Goal: Task Accomplishment & Management: Use online tool/utility

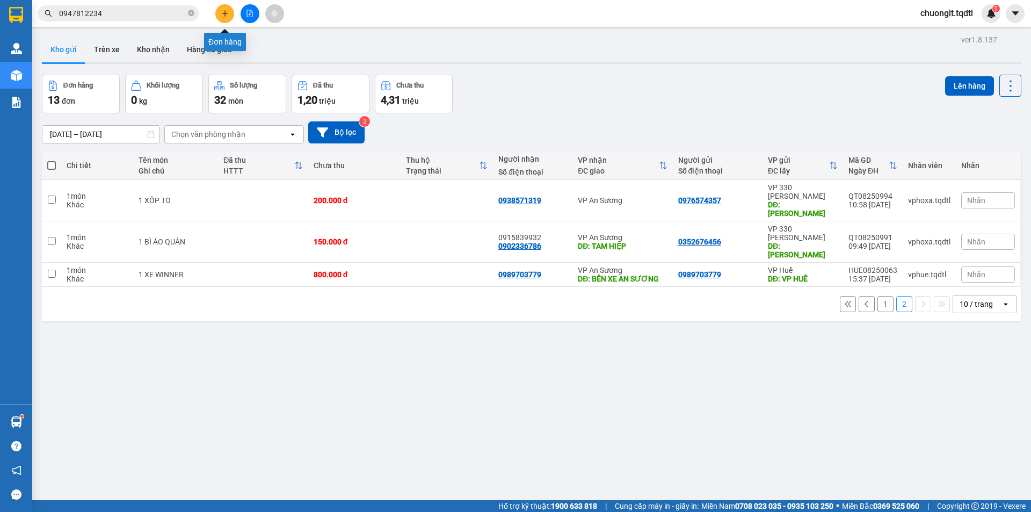
click at [223, 13] on icon "plus" at bounding box center [225, 14] width 8 height 8
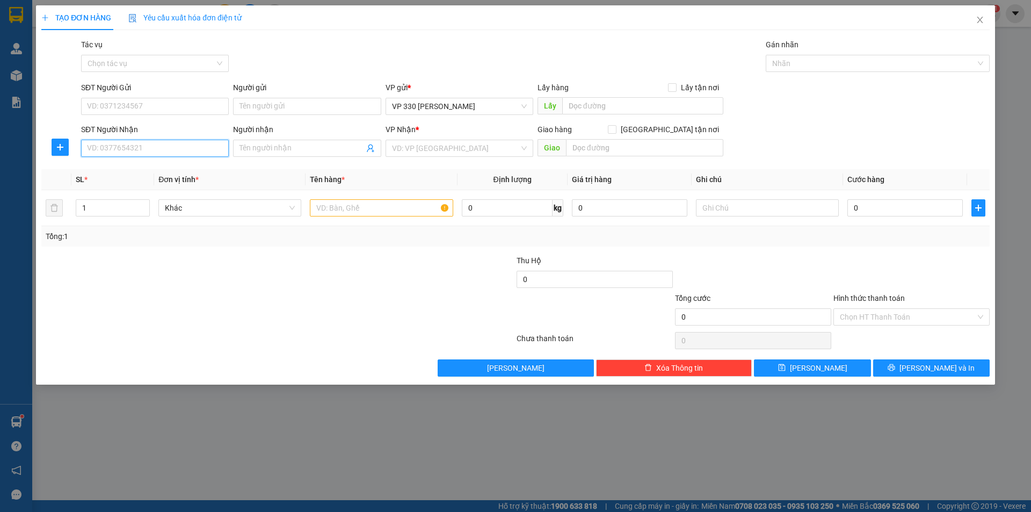
click at [126, 149] on input "SĐT Người Nhận" at bounding box center [155, 148] width 148 height 17
click at [146, 105] on input "SĐT Người Gửi" at bounding box center [155, 106] width 148 height 17
type input "0332766336"
click at [605, 101] on input "text" at bounding box center [642, 105] width 161 height 17
type input "599"
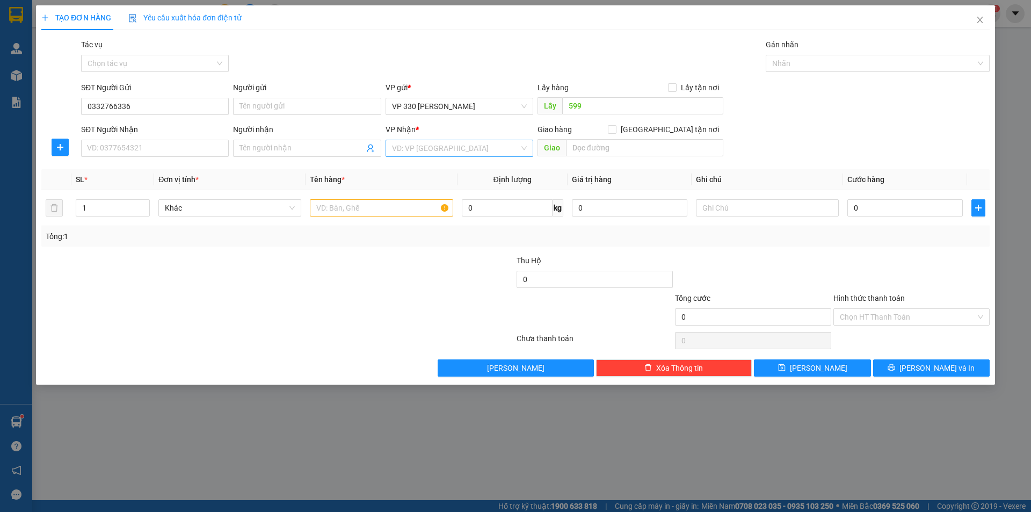
click at [470, 149] on input "search" at bounding box center [455, 148] width 127 height 16
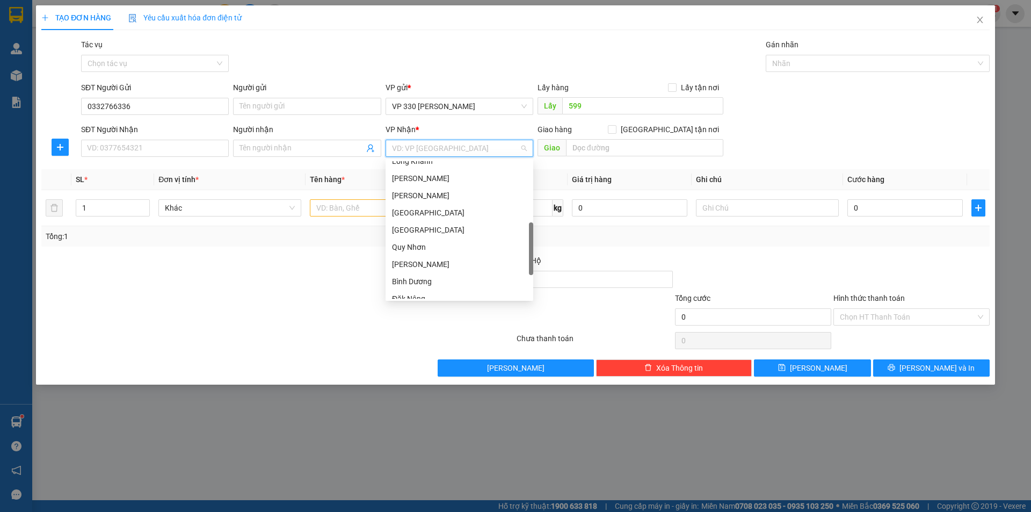
scroll to position [268, 0]
click at [452, 229] on div "Bình Dương" at bounding box center [459, 228] width 135 height 12
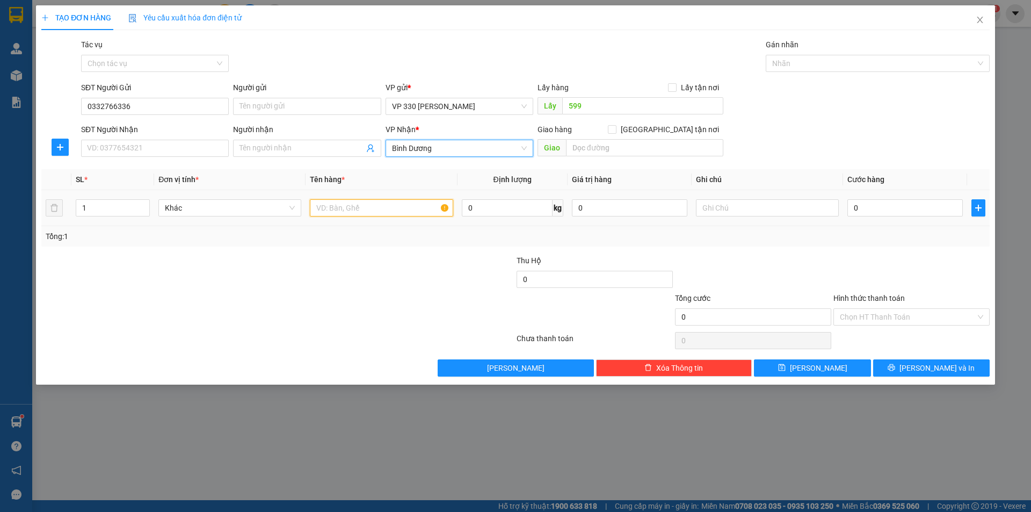
click at [438, 206] on input "text" at bounding box center [381, 207] width 143 height 17
type input "4 BAO MÍT"
click at [143, 205] on icon "up" at bounding box center [144, 206] width 4 height 4
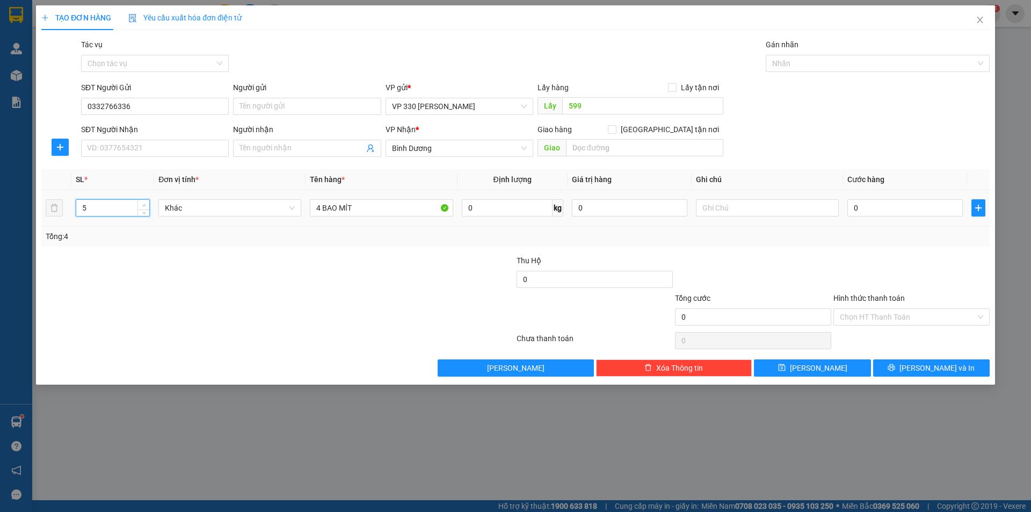
click at [143, 205] on icon "up" at bounding box center [144, 206] width 4 height 4
click at [142, 204] on icon "up" at bounding box center [144, 206] width 4 height 4
click at [143, 209] on icon "down" at bounding box center [144, 211] width 4 height 4
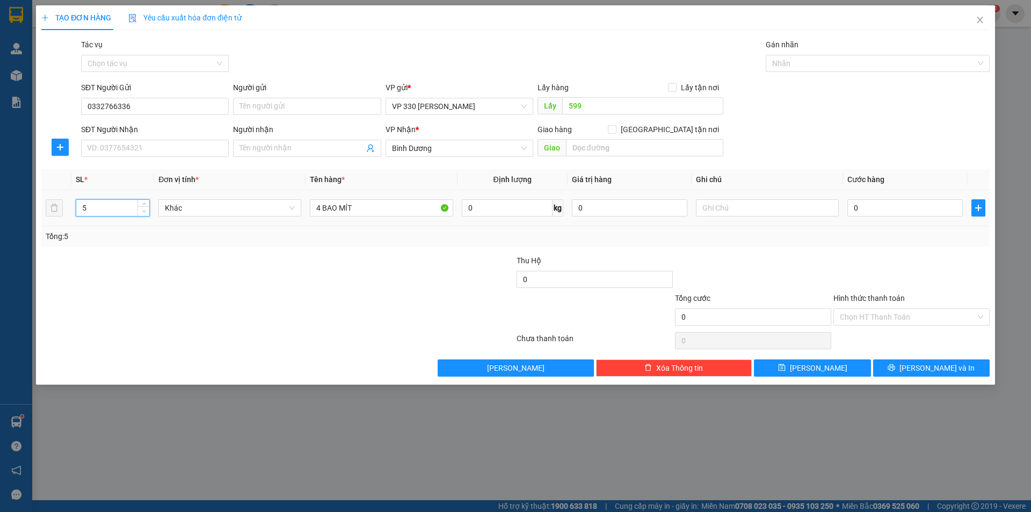
type input "4"
click at [143, 209] on icon "down" at bounding box center [144, 211] width 4 height 4
click at [195, 149] on input "SĐT Người Nhận" at bounding box center [155, 148] width 148 height 17
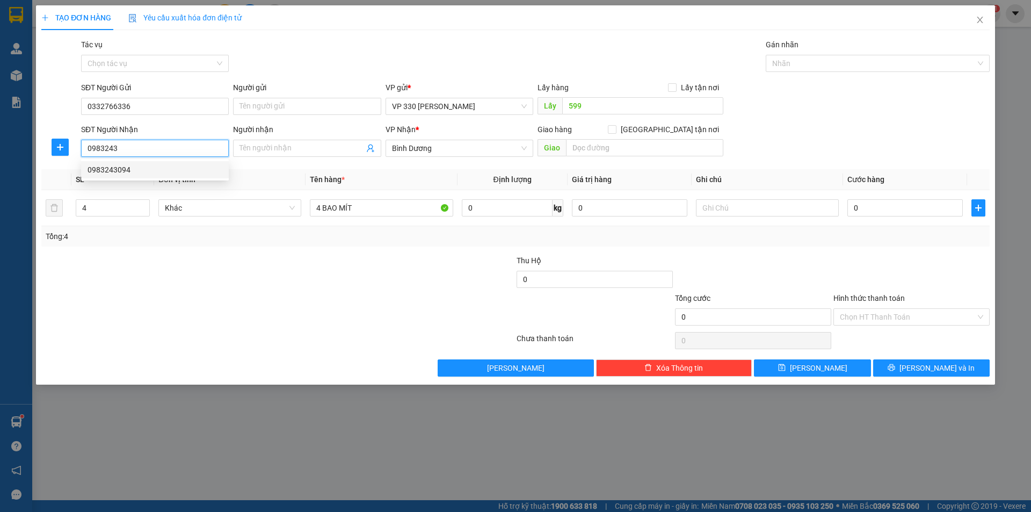
click at [139, 166] on div "0983243094" at bounding box center [155, 170] width 135 height 12
type input "0983243094"
type input "CX71"
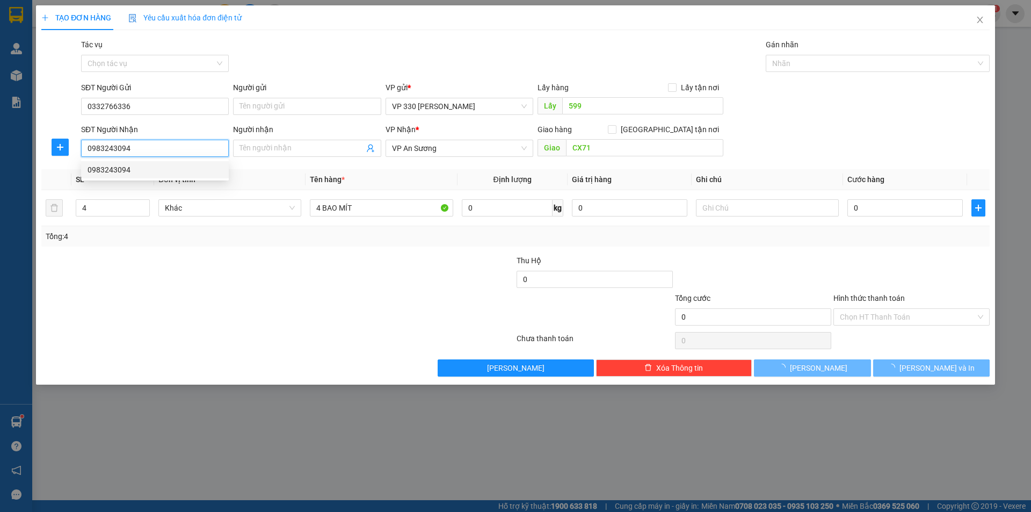
type input "720.000"
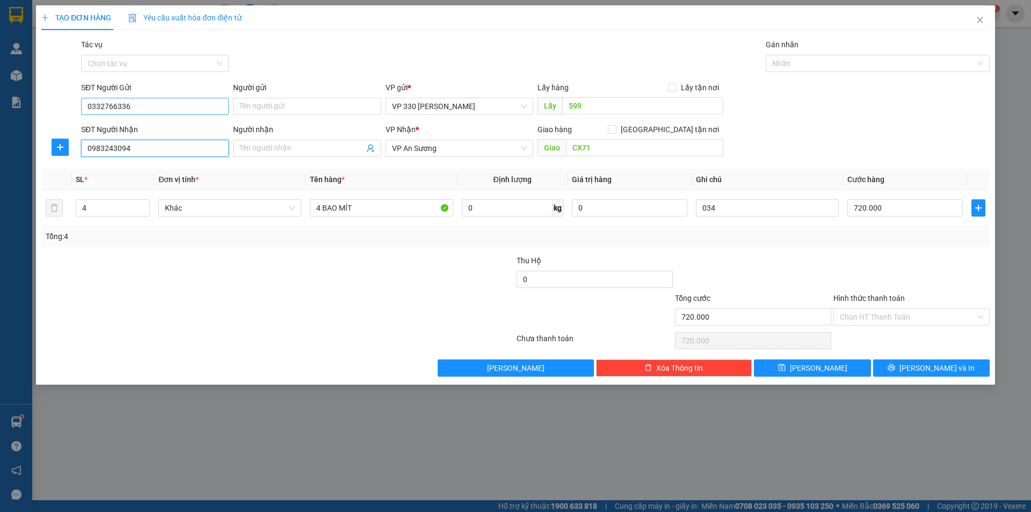
type input "0983243094"
click at [147, 103] on input "0332766336" at bounding box center [155, 106] width 148 height 17
type input "0"
type input "0945008984"
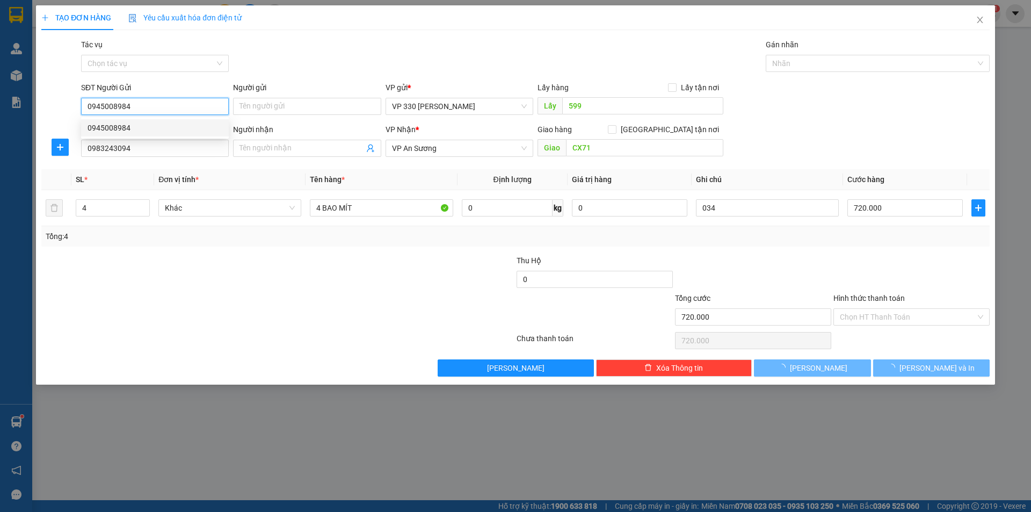
click at [100, 127] on div "0945008984" at bounding box center [155, 128] width 135 height 12
type input "HÔ XA"
type input "600.000"
type input "0945008984"
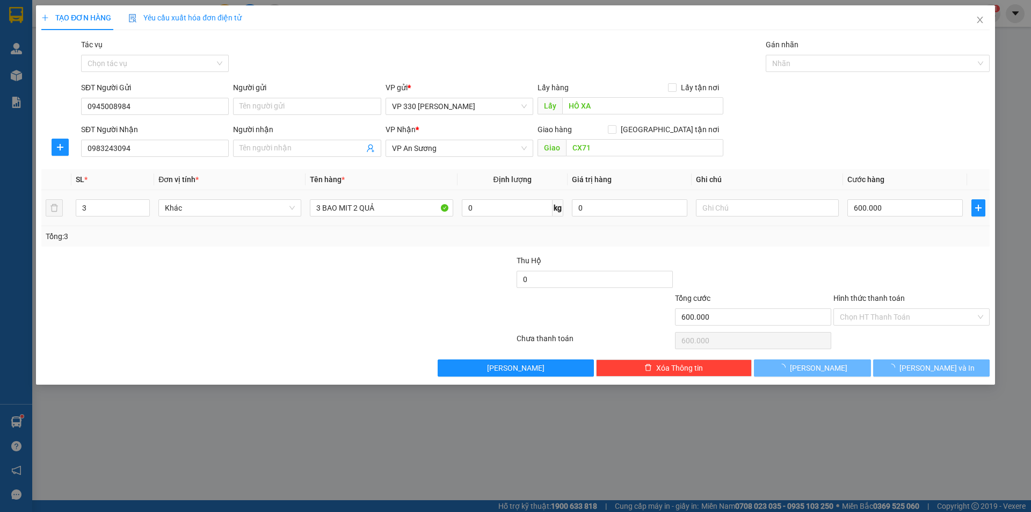
click at [390, 198] on div "3 BAO MIT 2 QUẢ" at bounding box center [381, 207] width 143 height 21
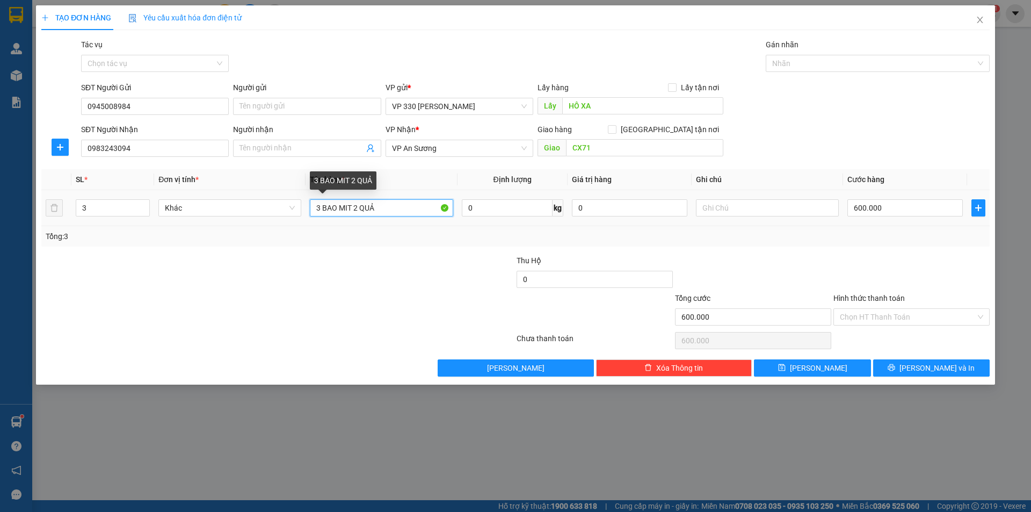
click at [393, 206] on input "3 BAO MIT 2 QUẢ" at bounding box center [381, 207] width 143 height 17
type input "3"
type input "5 BAO MÍT"
click at [889, 208] on input "600.000" at bounding box center [904, 207] width 115 height 17
type input "9"
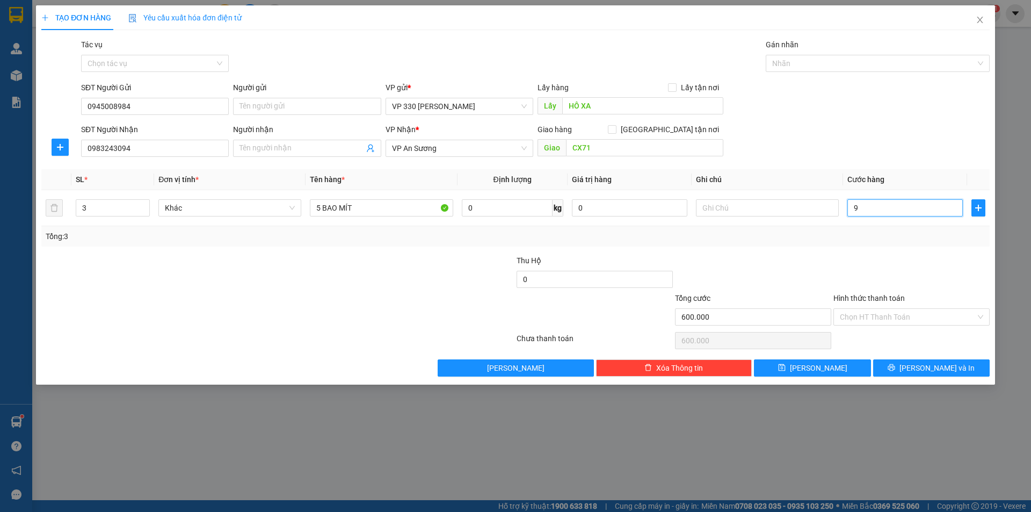
type input "9"
type input "90"
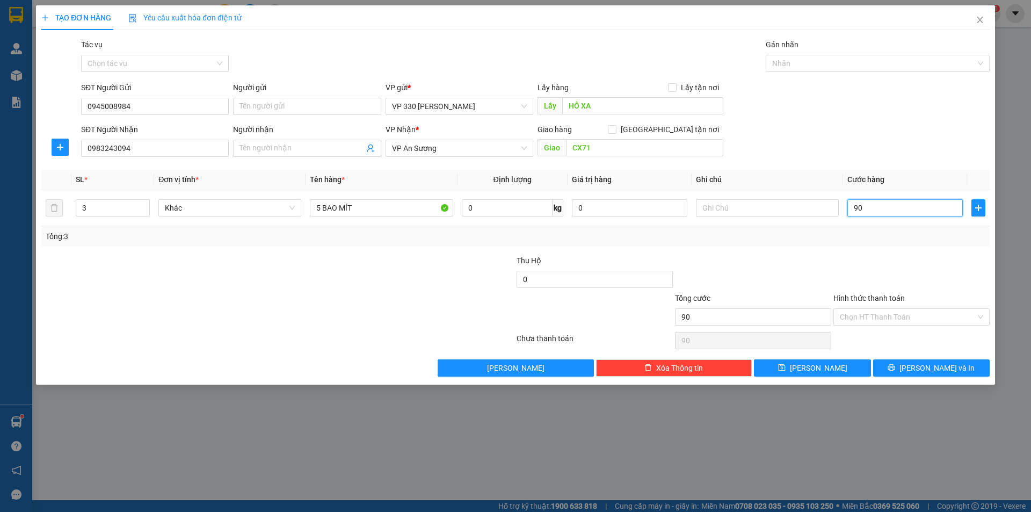
type input "900"
type input "9.000"
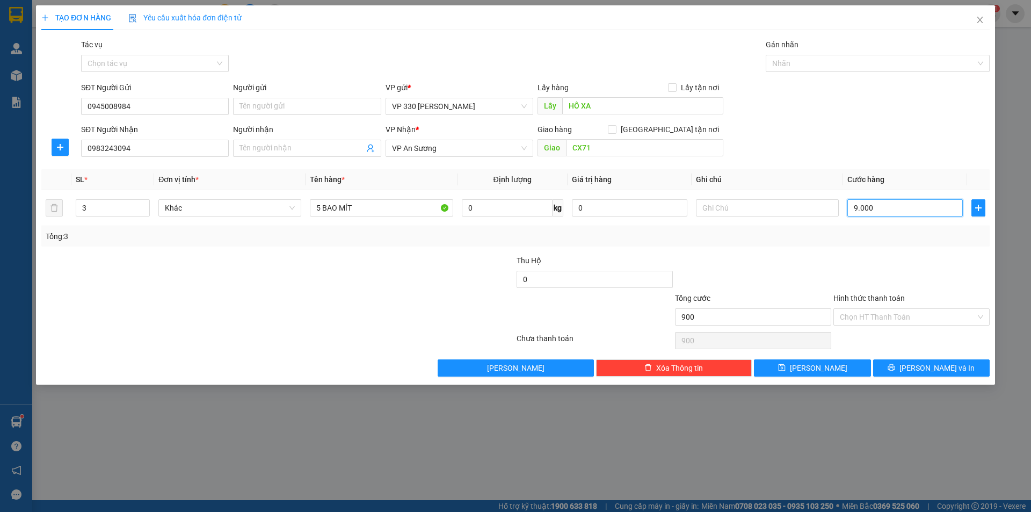
type input "9.000"
type input "90.000"
type input "900.000"
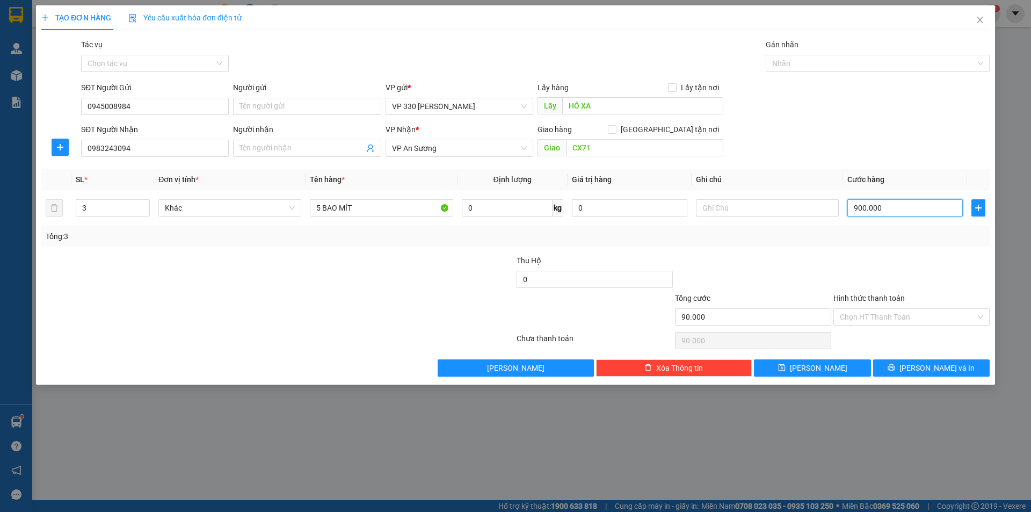
type input "900.000"
click at [144, 202] on span "up" at bounding box center [144, 205] width 6 height 6
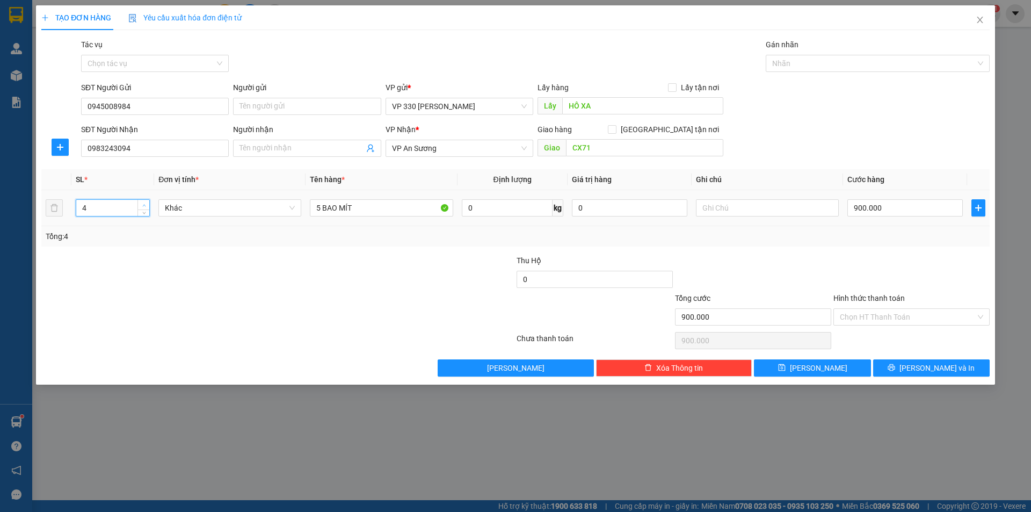
type input "5"
click at [144, 202] on span "up" at bounding box center [144, 205] width 6 height 6
click at [903, 367] on button "[PERSON_NAME] và In" at bounding box center [931, 367] width 117 height 17
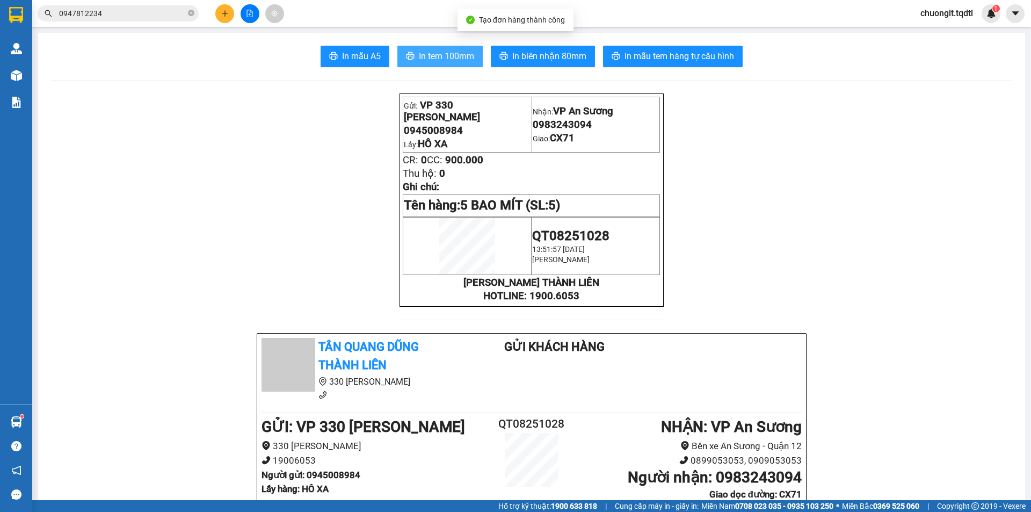
click at [431, 54] on span "In tem 100mm" at bounding box center [446, 55] width 55 height 13
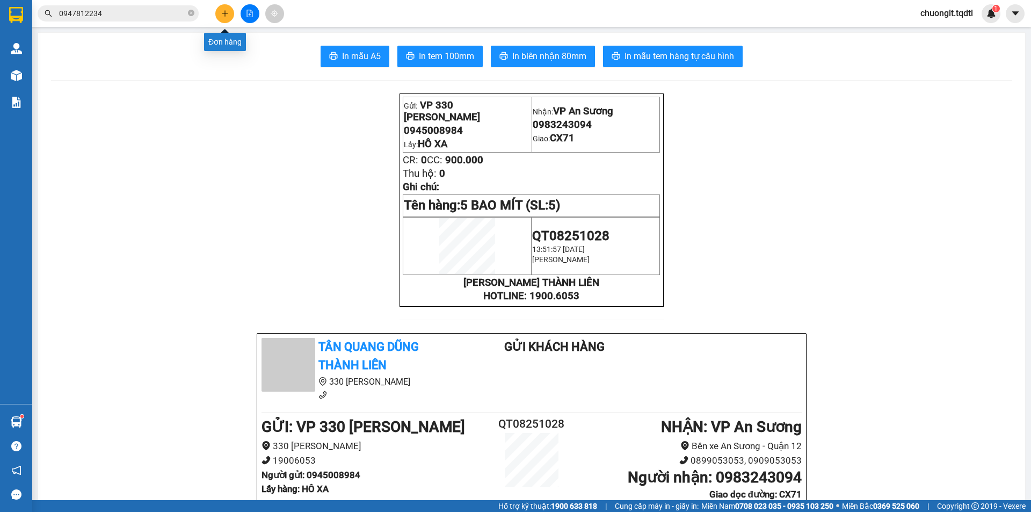
click at [222, 12] on icon "plus" at bounding box center [225, 14] width 8 height 8
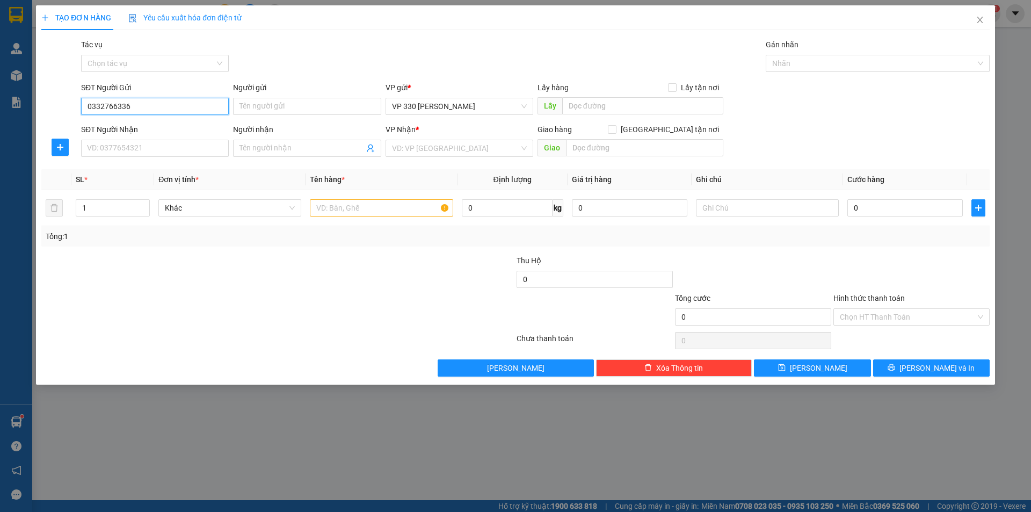
click at [157, 107] on input "0332766336" at bounding box center [155, 106] width 148 height 17
type input "0332766336"
click at [477, 148] on input "search" at bounding box center [455, 148] width 127 height 16
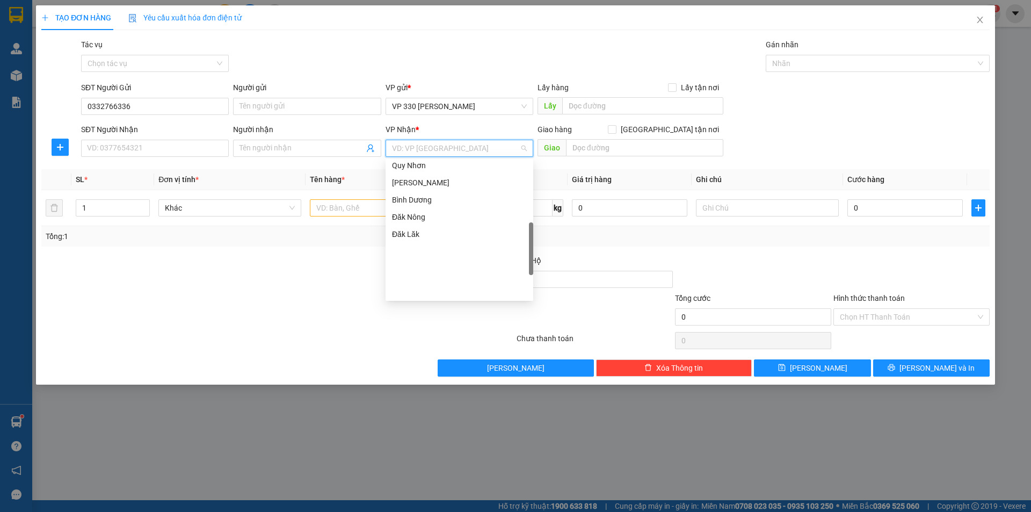
scroll to position [309, 0]
click at [439, 188] on div "Bình Dương" at bounding box center [459, 187] width 135 height 12
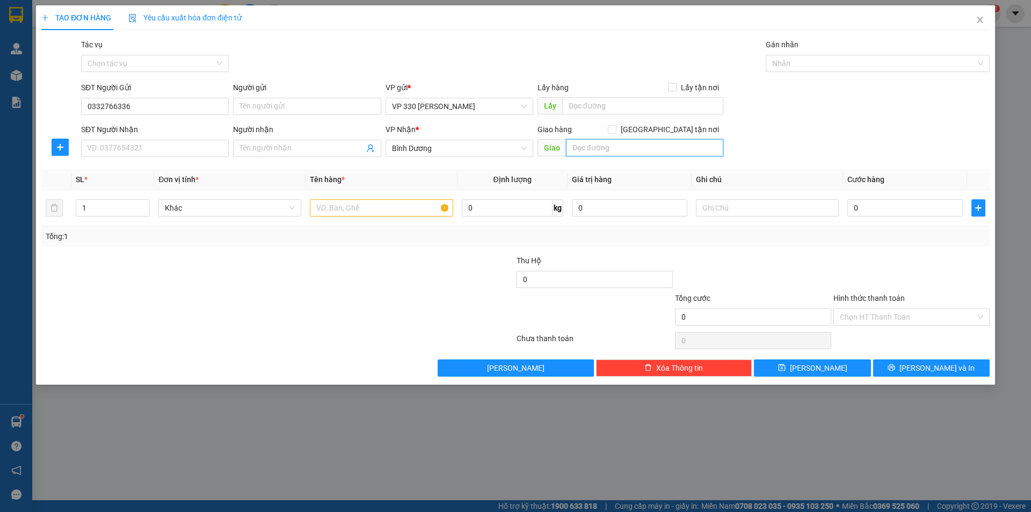
click at [621, 150] on input "text" at bounding box center [644, 147] width 157 height 17
type input "NGA 4 HOÀ LÂN"
click at [609, 107] on input "text" at bounding box center [642, 105] width 161 height 17
type input "599"
click at [354, 205] on input "text" at bounding box center [381, 207] width 143 height 17
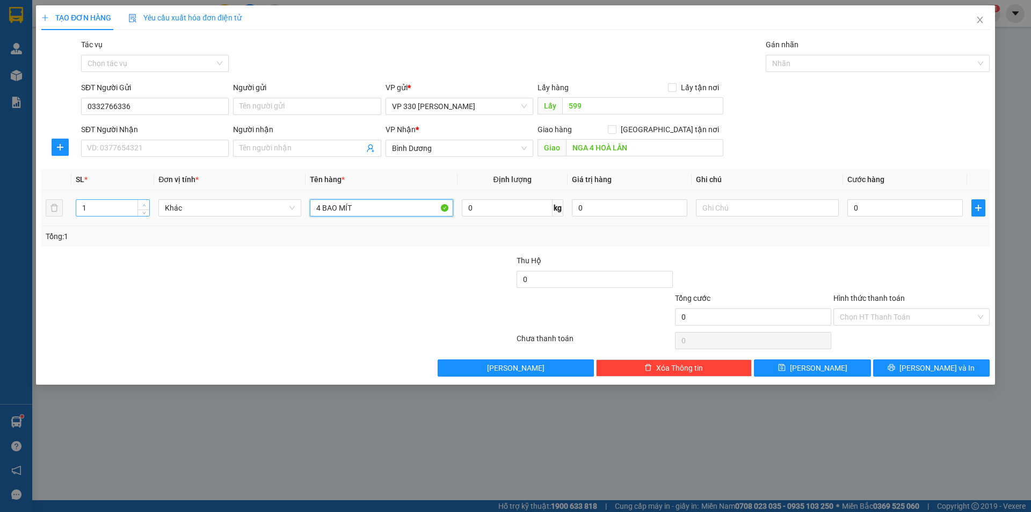
type input "4 BAO MÍT"
click at [146, 204] on span "up" at bounding box center [144, 205] width 6 height 6
type input "4"
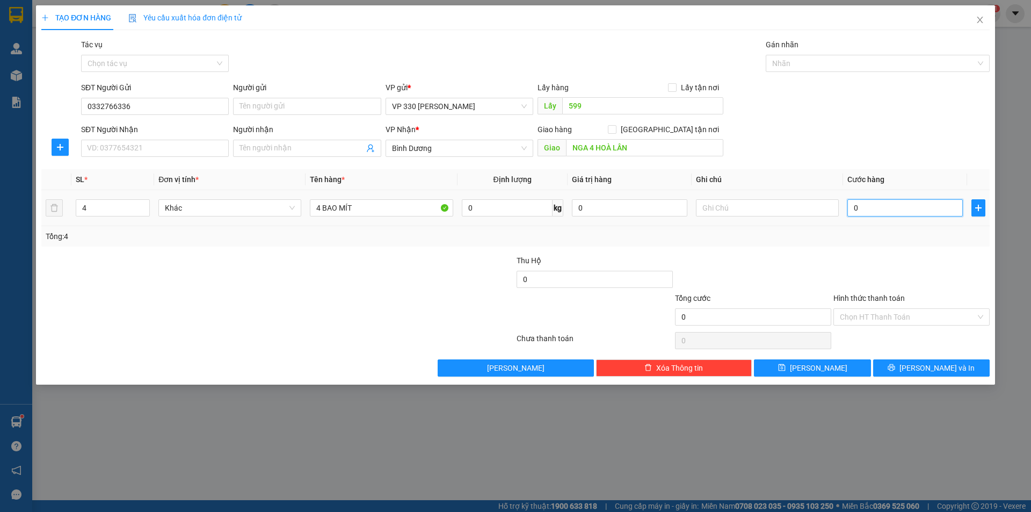
click at [909, 210] on input "0" at bounding box center [904, 207] width 115 height 17
type input "7"
type input "72"
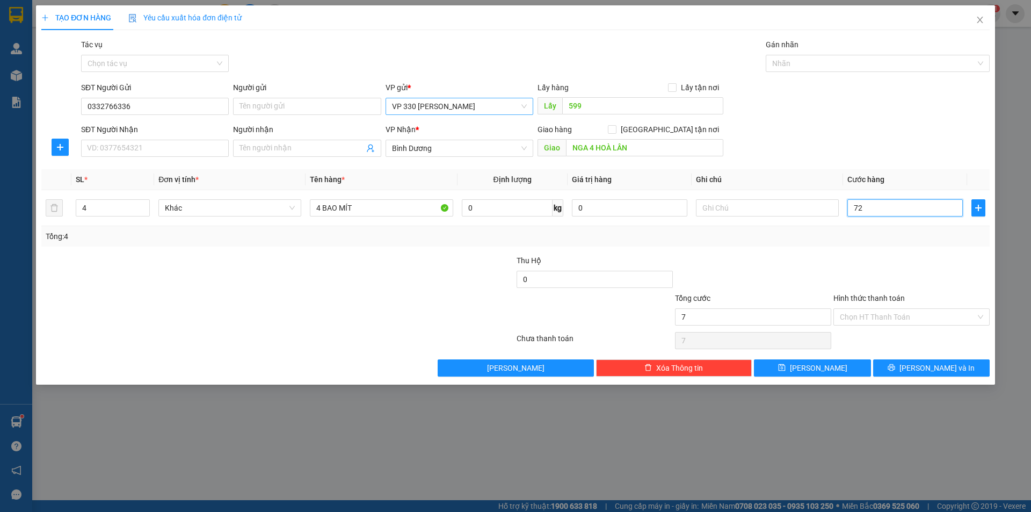
type input "72"
type input "720"
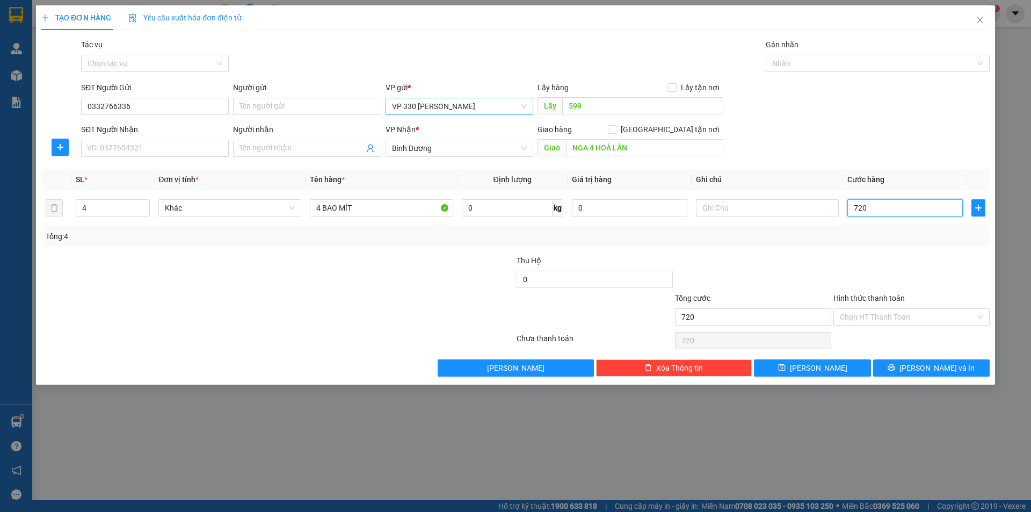
type input "7.200"
type input "72.000"
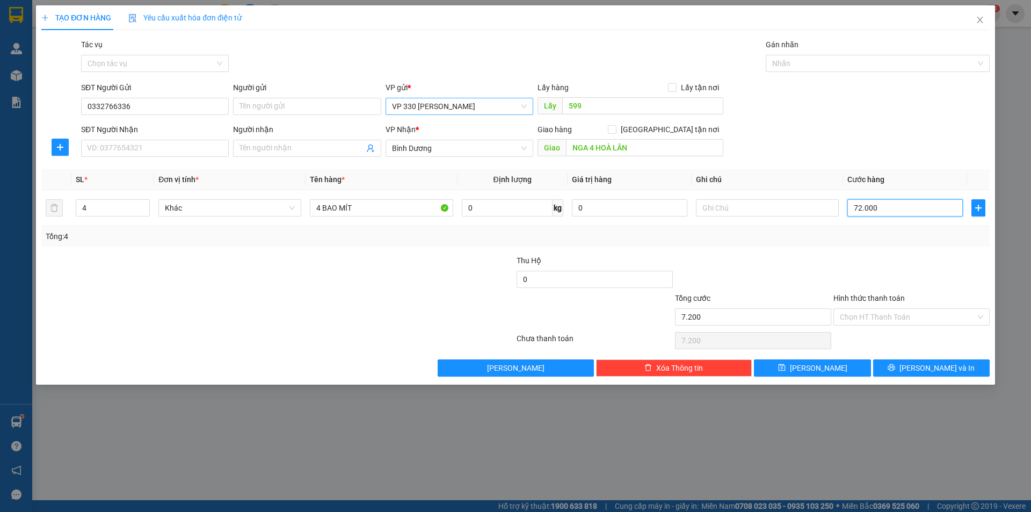
type input "72.000"
type input "720.000"
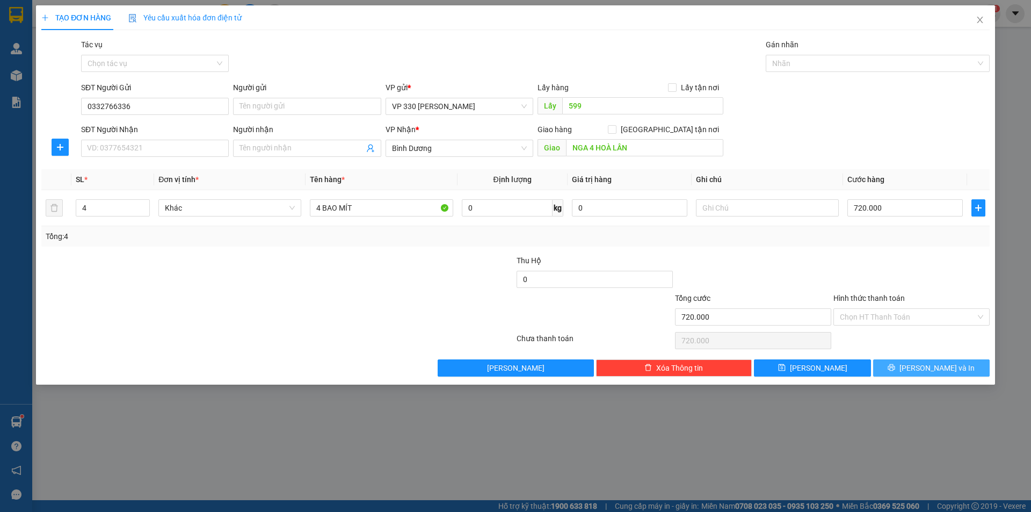
click at [919, 368] on button "[PERSON_NAME] và In" at bounding box center [931, 367] width 117 height 17
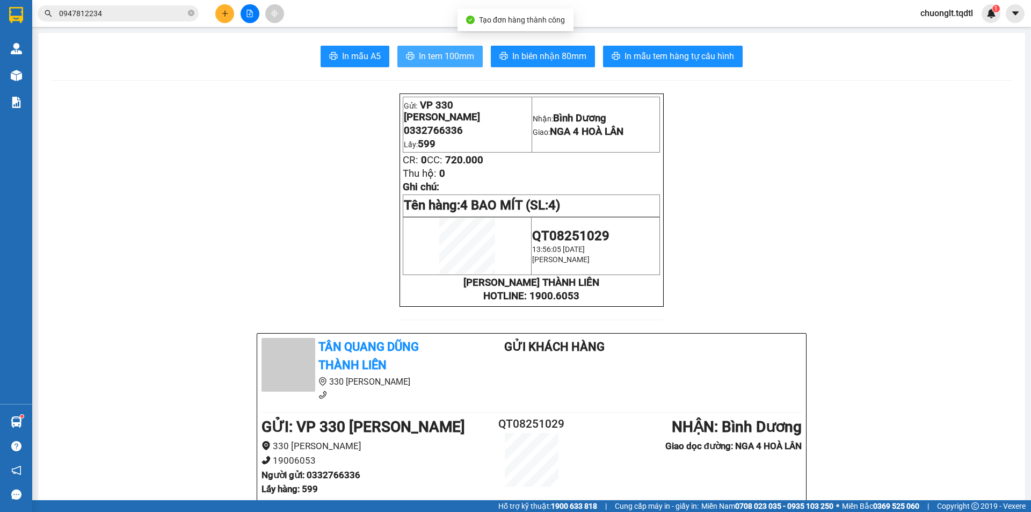
click at [448, 54] on span "In tem 100mm" at bounding box center [446, 55] width 55 height 13
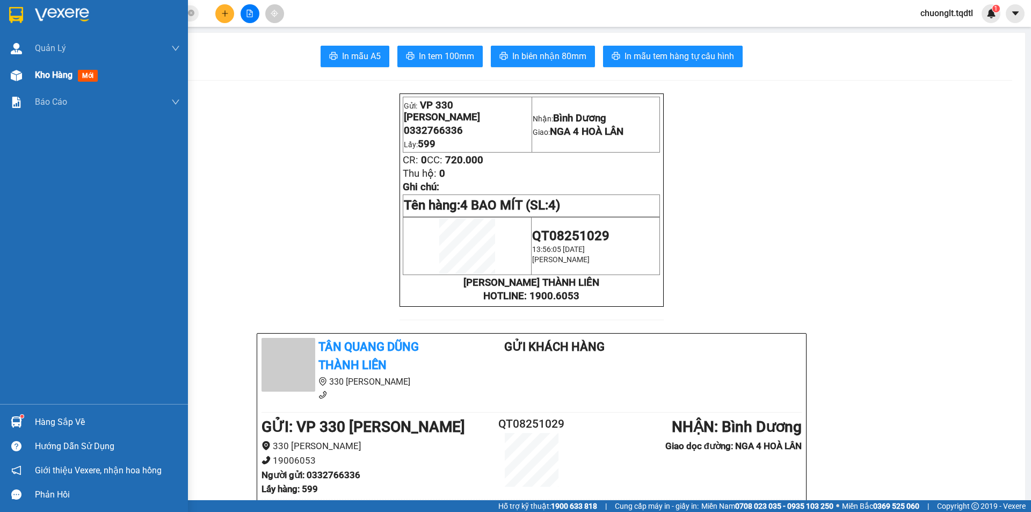
click at [43, 69] on div "Kho hàng mới" at bounding box center [68, 74] width 67 height 13
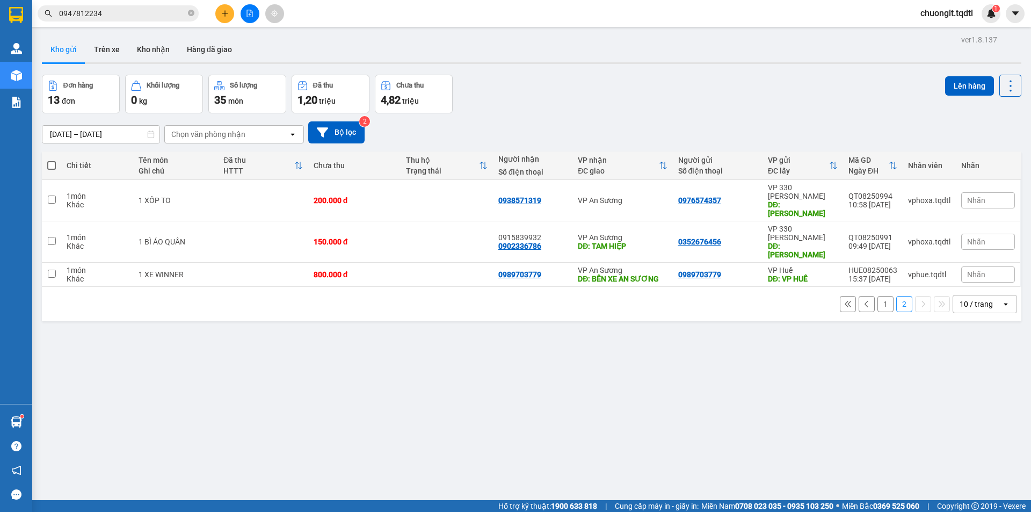
click at [877, 296] on button "1" at bounding box center [885, 304] width 16 height 16
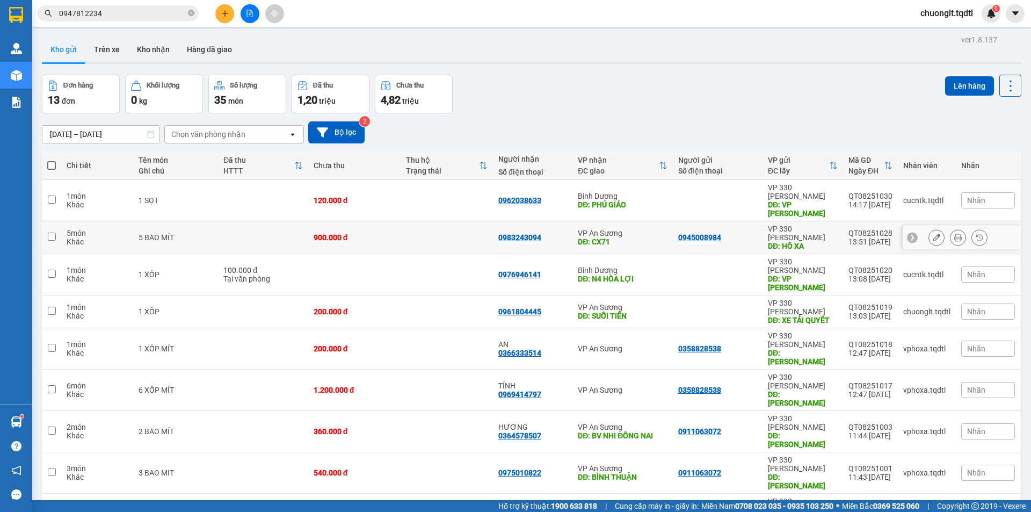
click at [54, 233] on input "checkbox" at bounding box center [52, 237] width 8 height 8
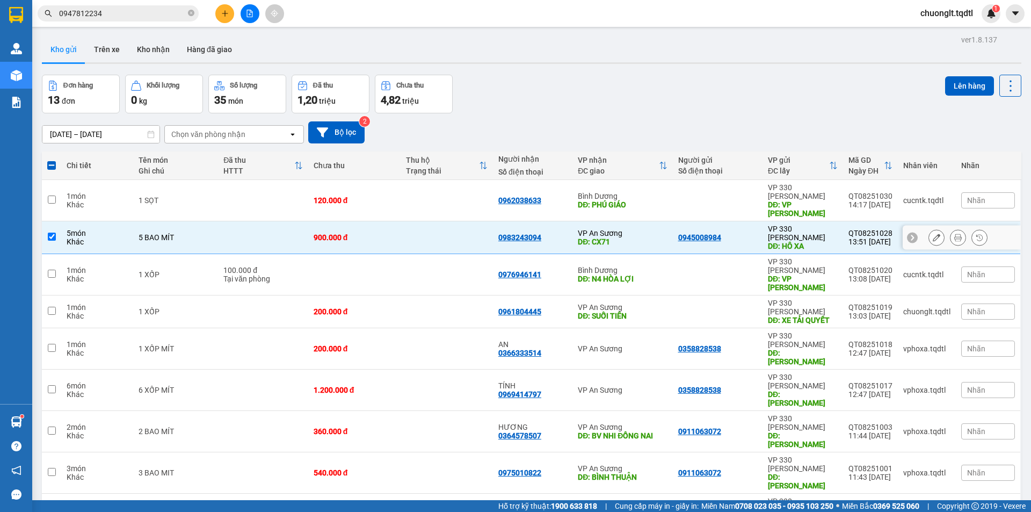
click at [54, 233] on input "checkbox" at bounding box center [52, 237] width 8 height 8
checkbox input "false"
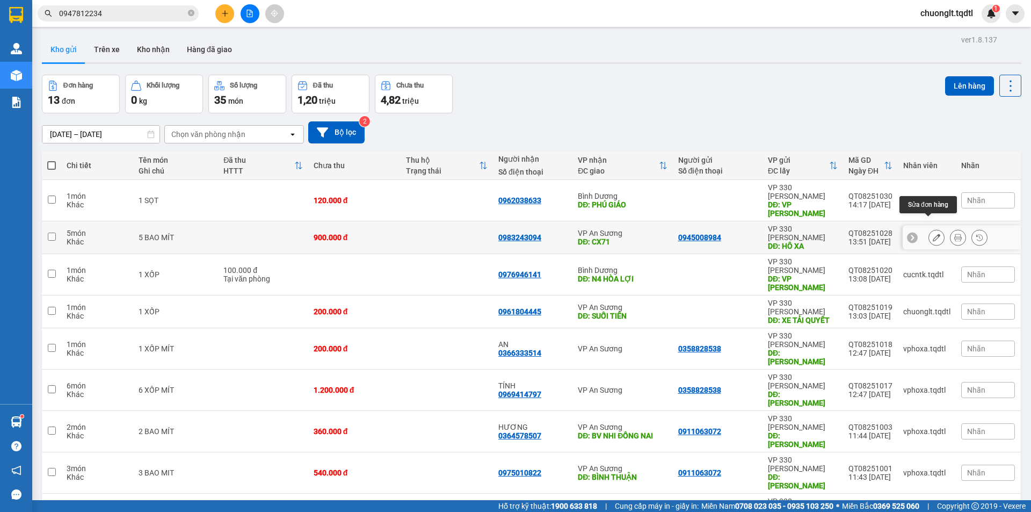
click at [929, 228] on button at bounding box center [936, 237] width 15 height 19
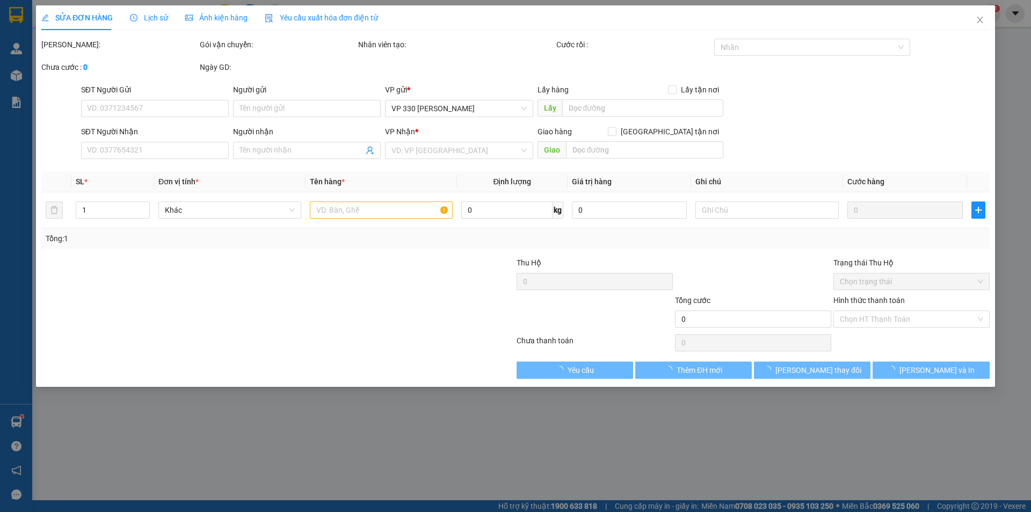
type input "0945008984"
type input "HÔ XA"
type input "0983243094"
type input "CX71"
type input "900.000"
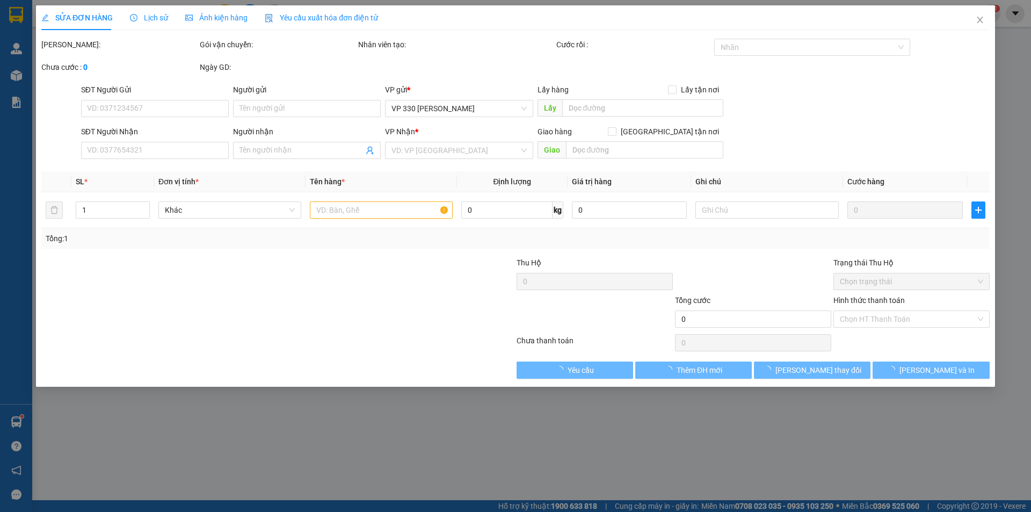
type input "900.000"
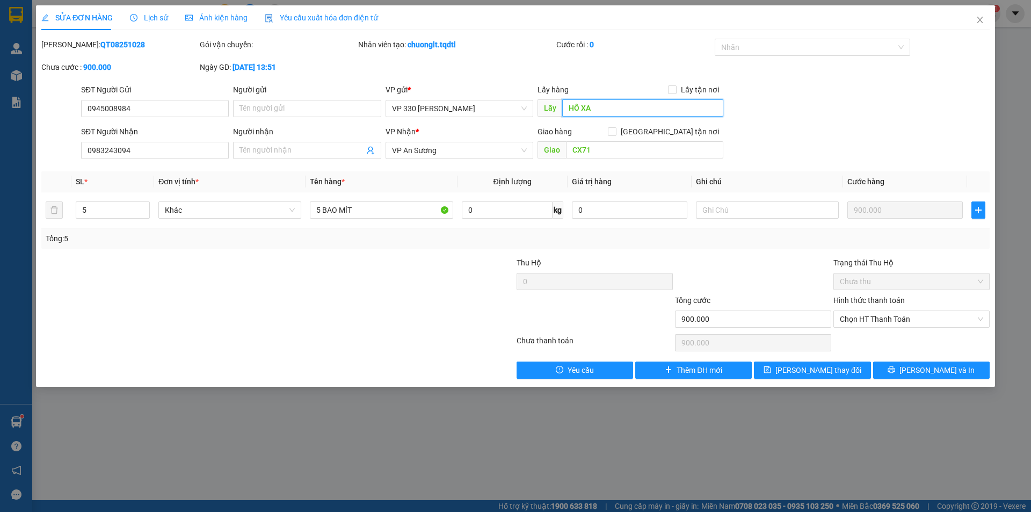
click at [618, 111] on input "HÔ XA" at bounding box center [642, 107] width 161 height 17
type input "599"
click at [807, 373] on span "[PERSON_NAME] thay đổi" at bounding box center [818, 370] width 86 height 12
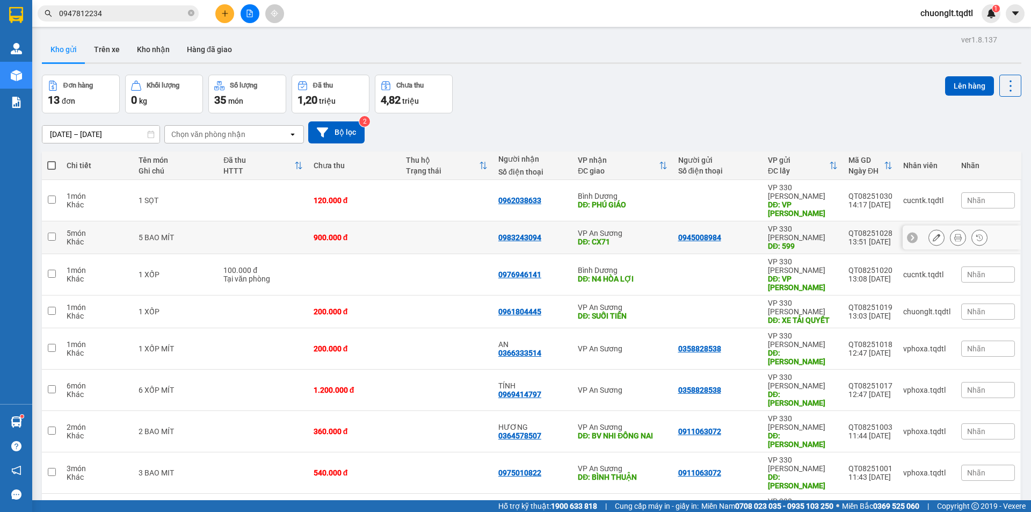
click at [45, 224] on td at bounding box center [51, 237] width 19 height 33
checkbox input "true"
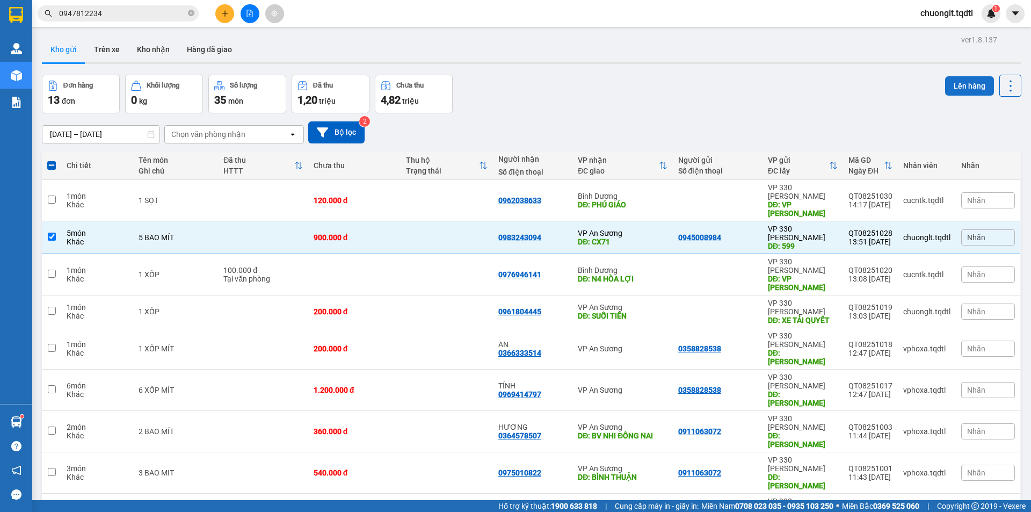
click at [955, 88] on button "Lên hàng" at bounding box center [969, 85] width 49 height 19
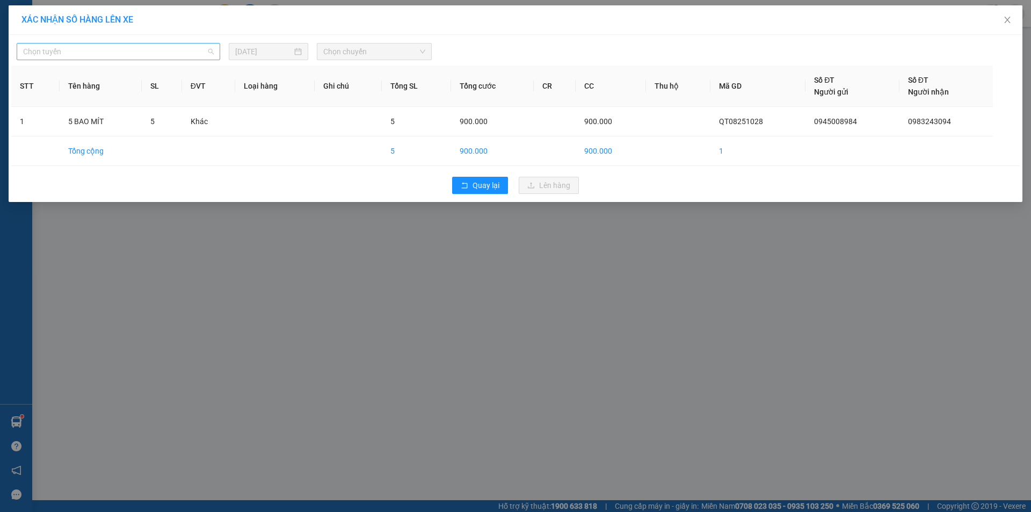
click at [198, 52] on span "Chọn tuyến" at bounding box center [118, 51] width 191 height 16
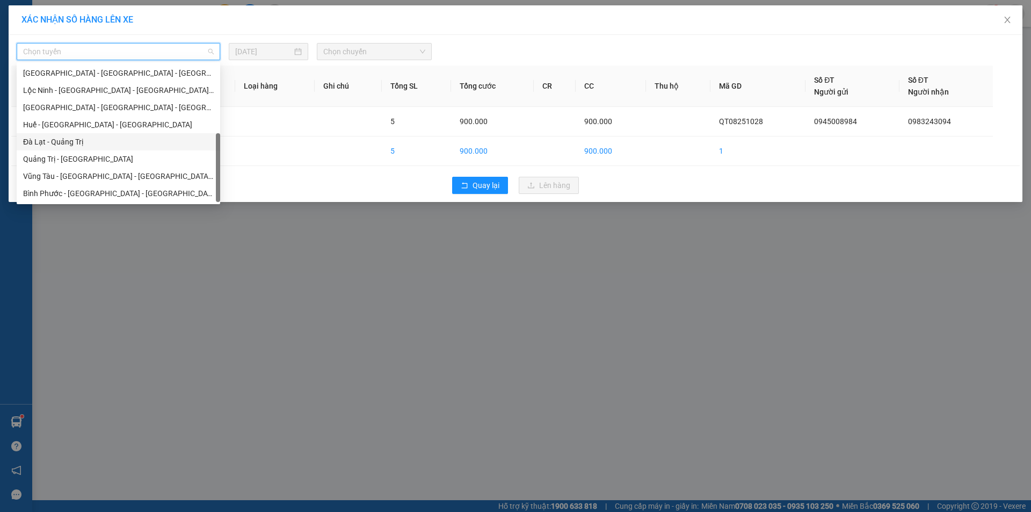
scroll to position [82, 0]
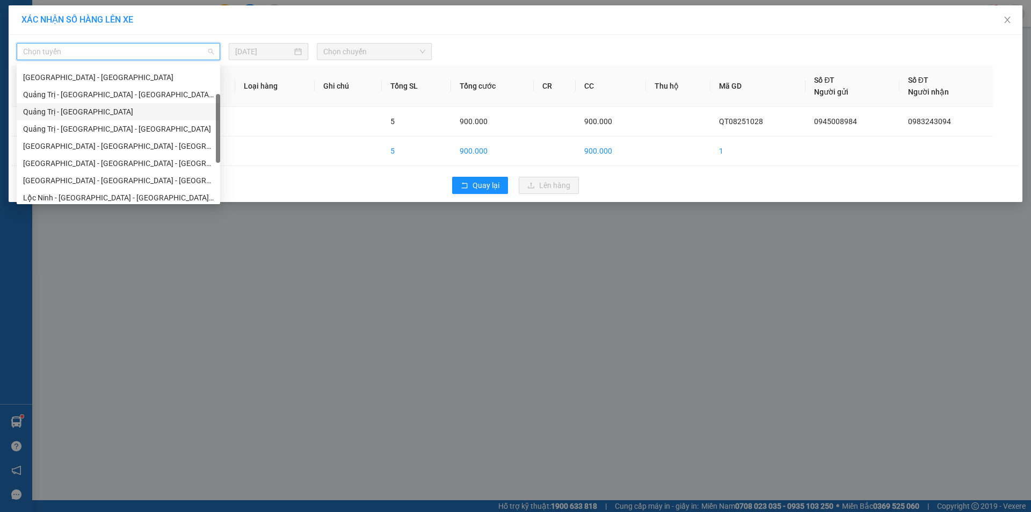
click at [114, 114] on div "Quảng Trị - [GEOGRAPHIC_DATA]" at bounding box center [118, 112] width 191 height 12
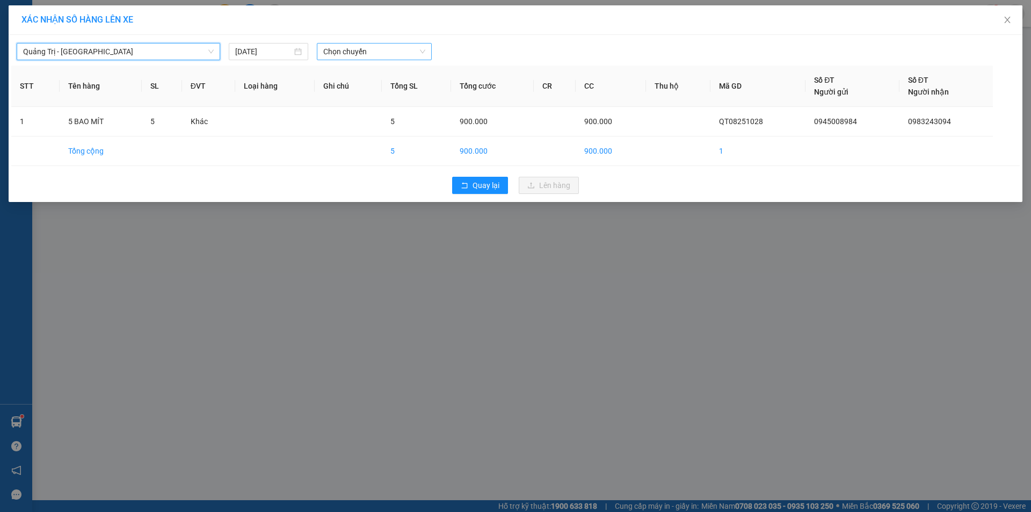
click at [373, 52] on span "Chọn chuyến" at bounding box center [374, 51] width 102 height 16
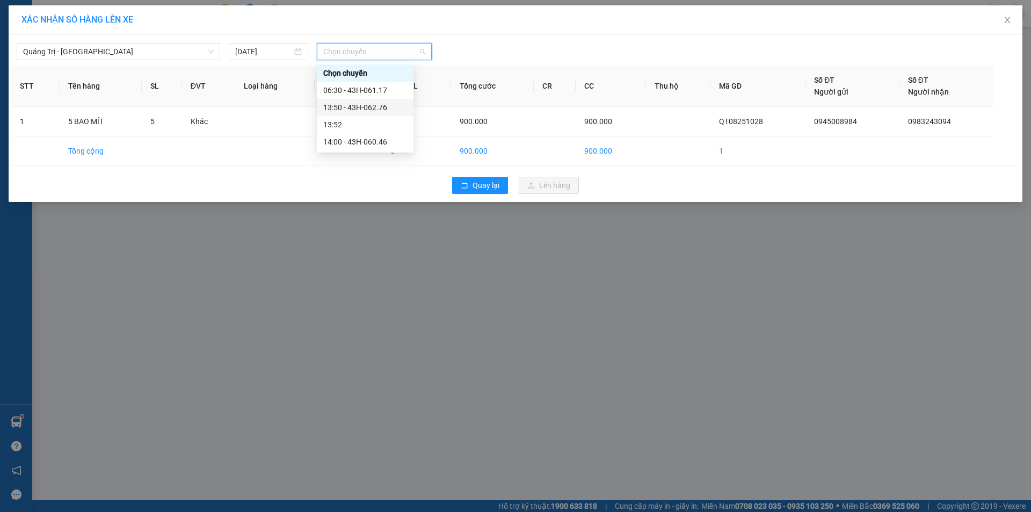
click at [383, 108] on div "13:50 - 43H-062.76" at bounding box center [365, 107] width 84 height 12
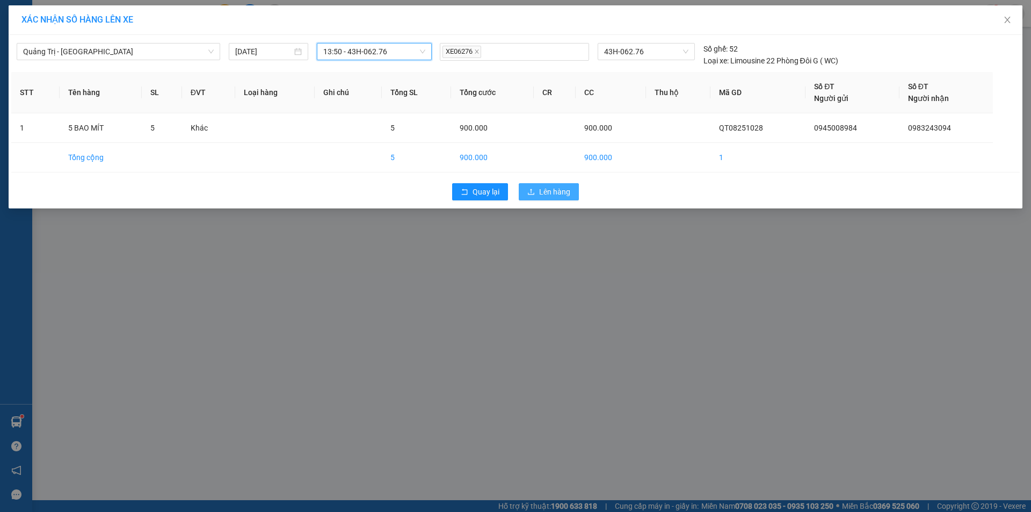
click at [562, 199] on button "Lên hàng" at bounding box center [549, 191] width 60 height 17
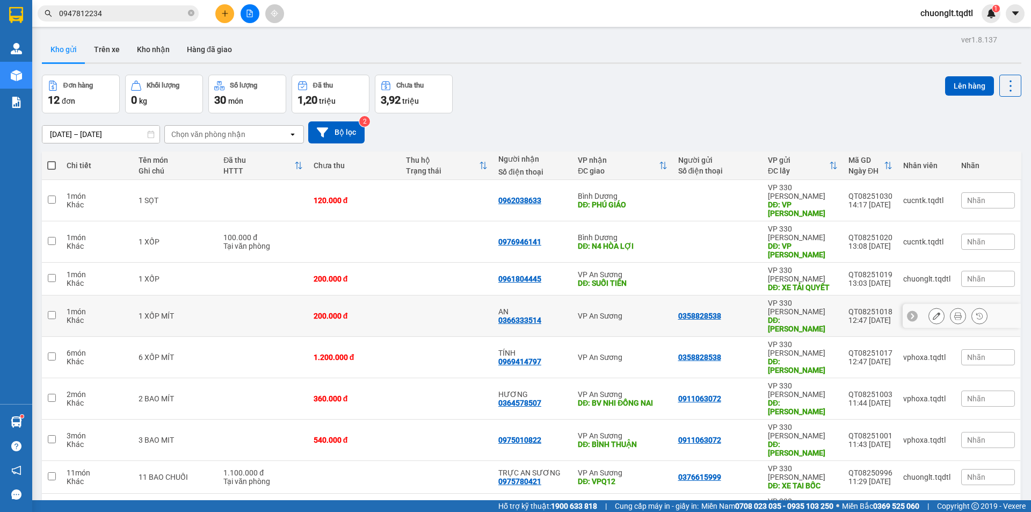
click at [49, 311] on input "checkbox" at bounding box center [52, 315] width 8 height 8
checkbox input "true"
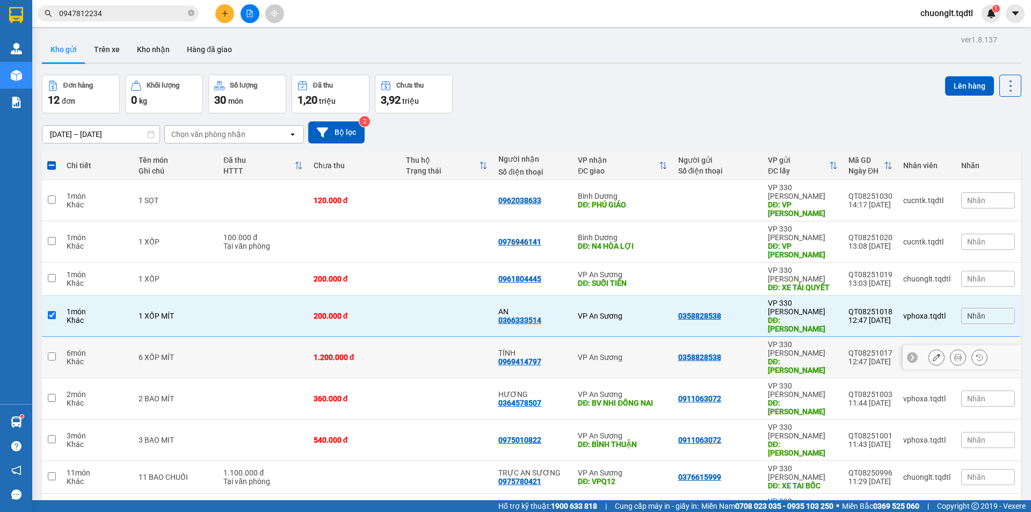
click at [49, 352] on input "checkbox" at bounding box center [52, 356] width 8 height 8
checkbox input "true"
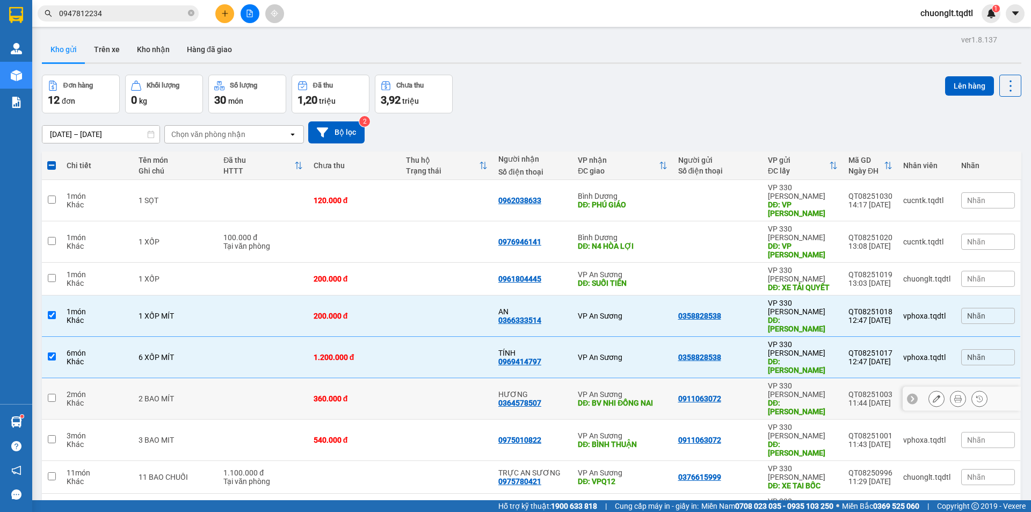
click at [52, 394] on input "checkbox" at bounding box center [52, 398] width 8 height 8
checkbox input "true"
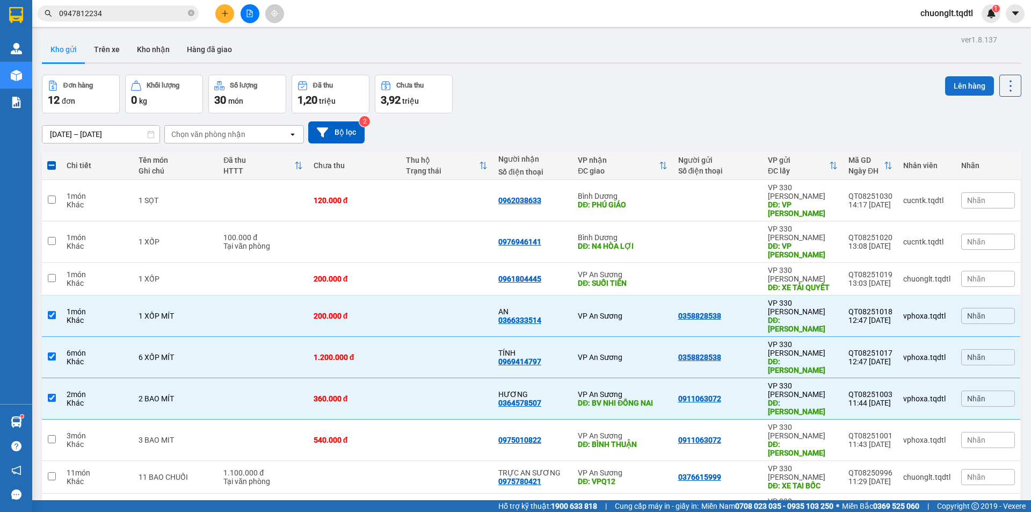
click at [960, 84] on button "Lên hàng" at bounding box center [969, 85] width 49 height 19
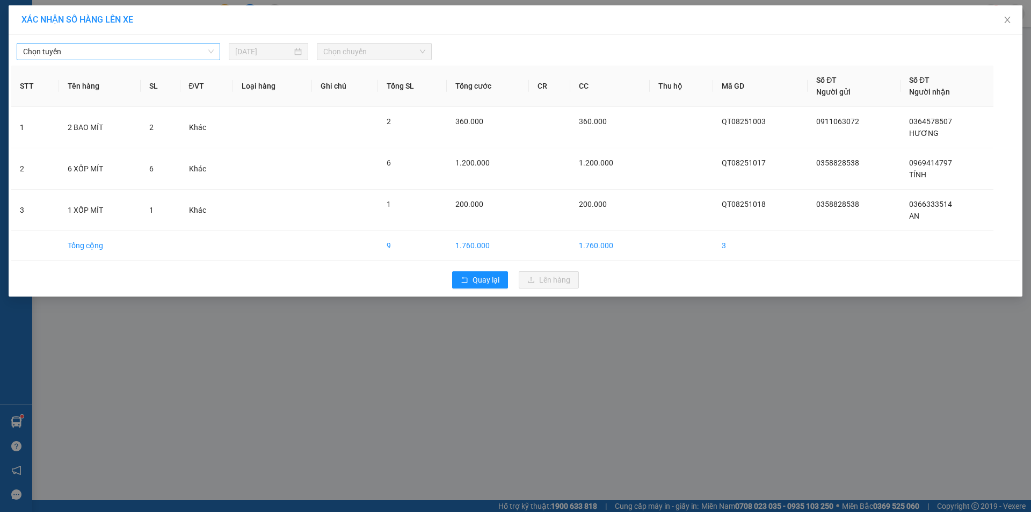
click at [188, 45] on span "Chọn tuyến" at bounding box center [118, 51] width 191 height 16
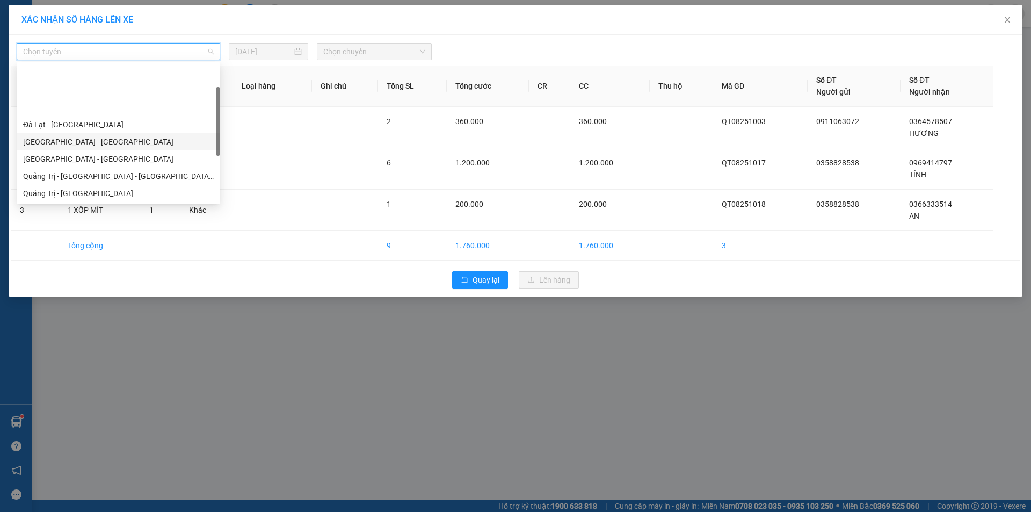
scroll to position [54, 0]
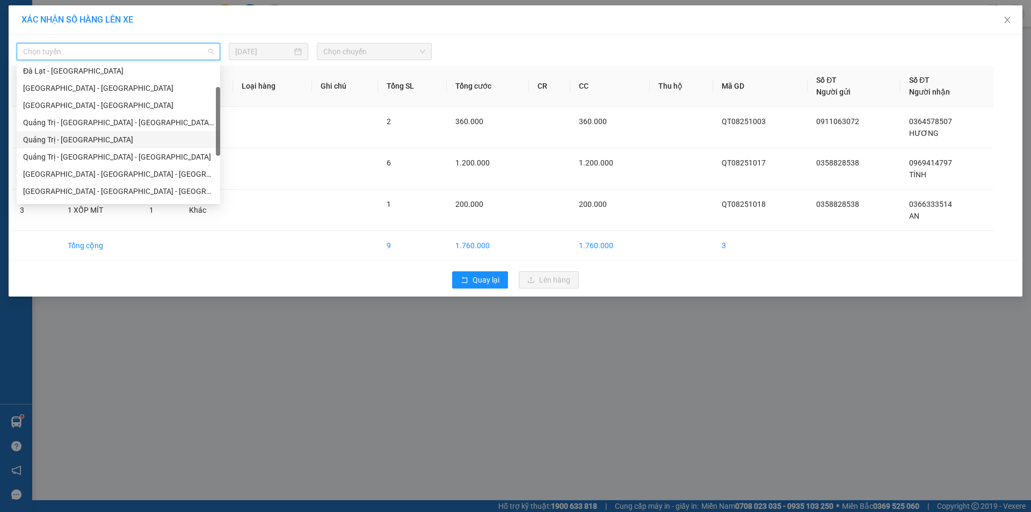
click at [103, 137] on div "Quảng Trị - [GEOGRAPHIC_DATA]" at bounding box center [118, 140] width 191 height 12
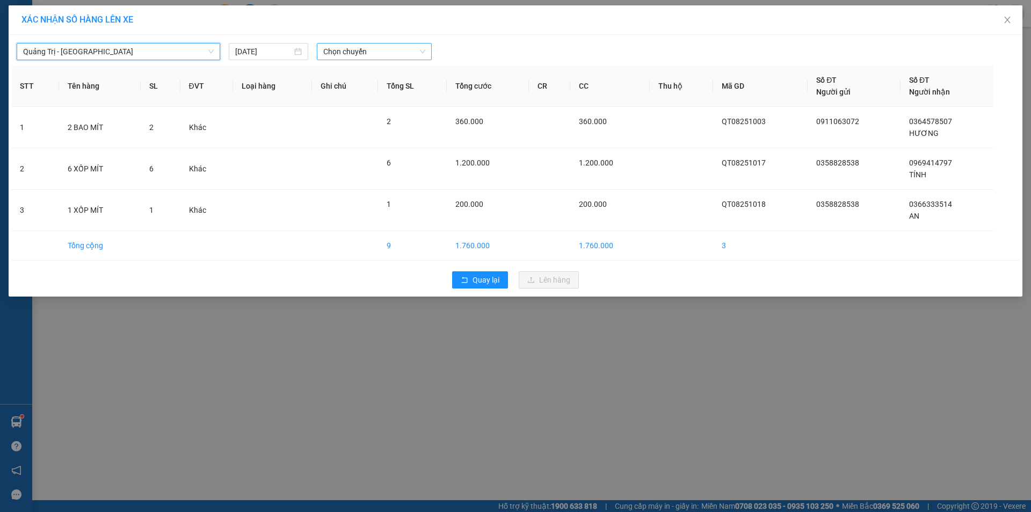
click at [398, 54] on span "Chọn chuyến" at bounding box center [374, 51] width 102 height 16
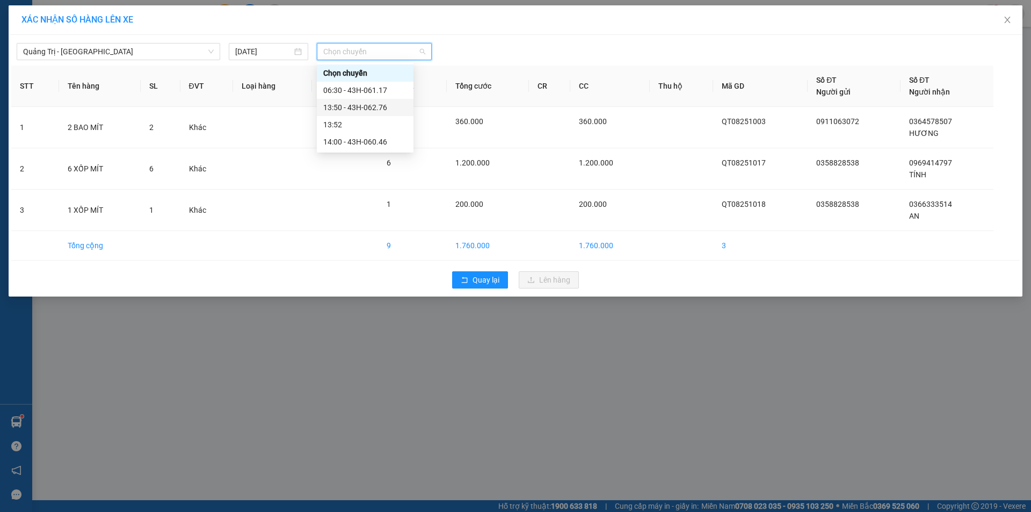
click at [383, 108] on div "13:50 - 43H-062.76" at bounding box center [365, 107] width 84 height 12
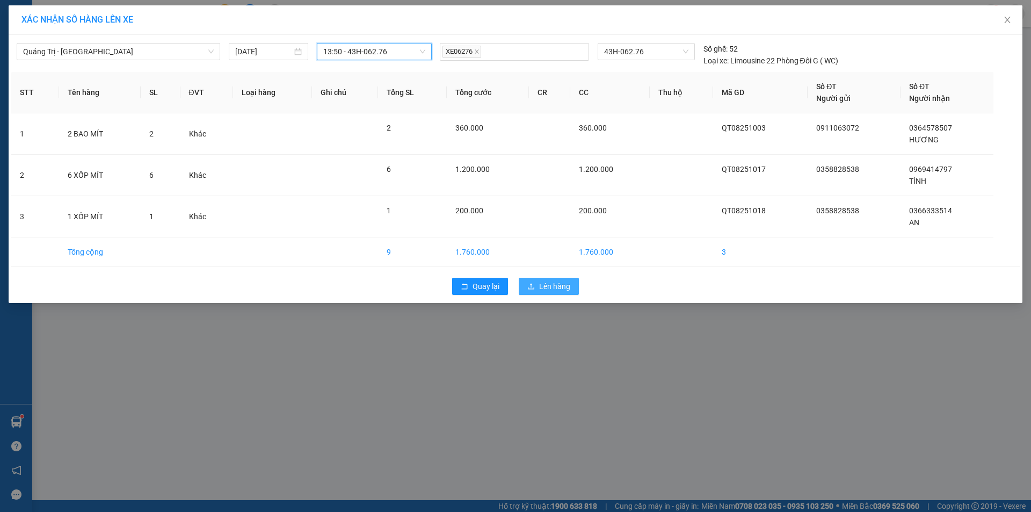
click at [550, 285] on span "Lên hàng" at bounding box center [554, 286] width 31 height 12
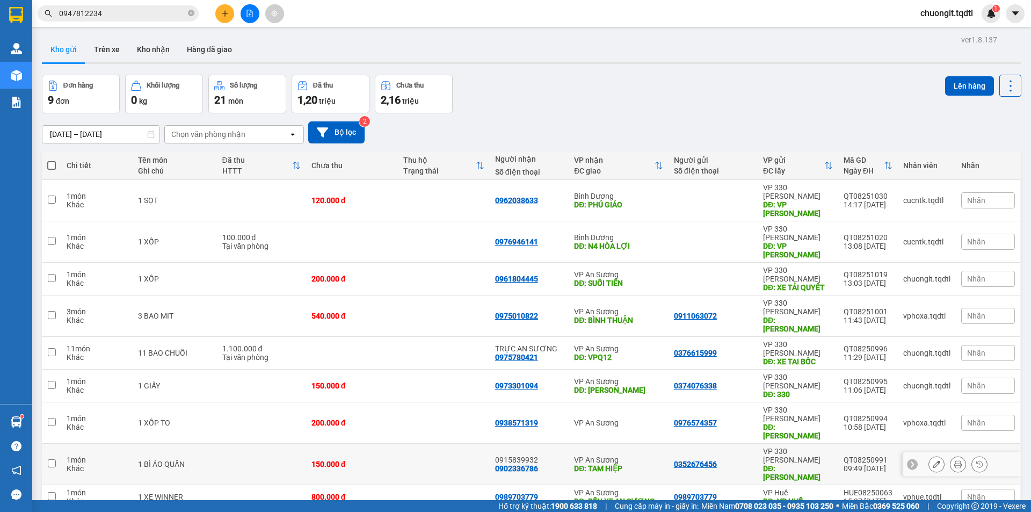
click at [53, 459] on input "checkbox" at bounding box center [52, 463] width 8 height 8
checkbox input "true"
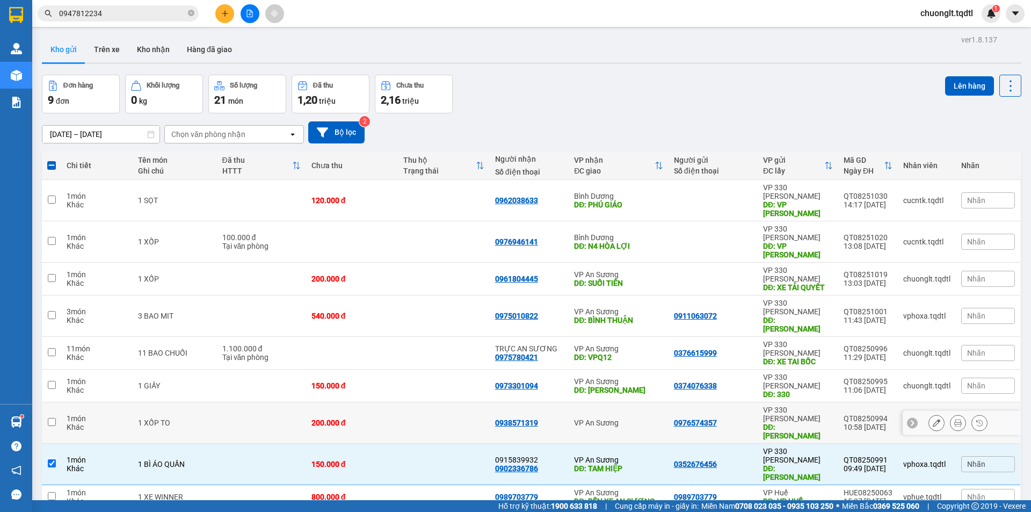
click at [48, 418] on input "checkbox" at bounding box center [52, 422] width 8 height 8
checkbox input "true"
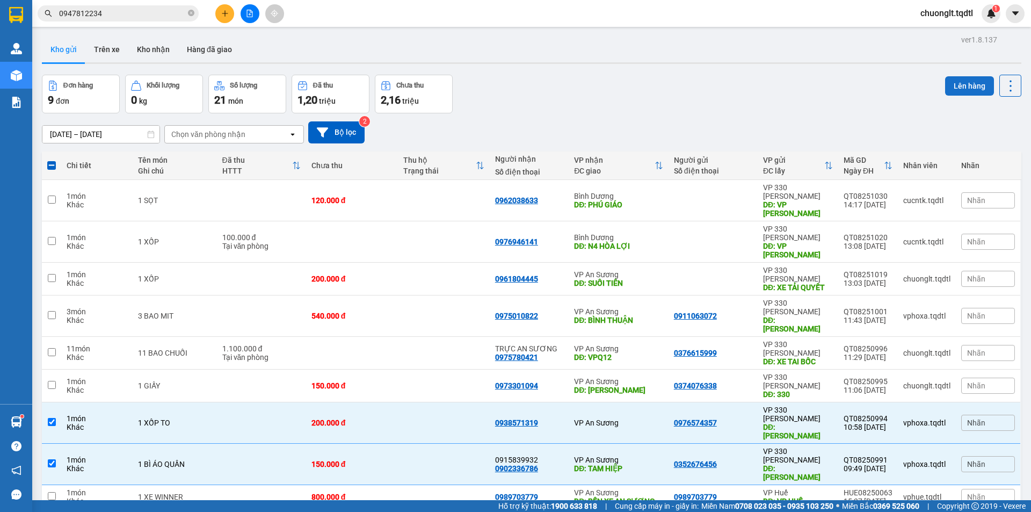
click at [949, 81] on button "Lên hàng" at bounding box center [969, 85] width 49 height 19
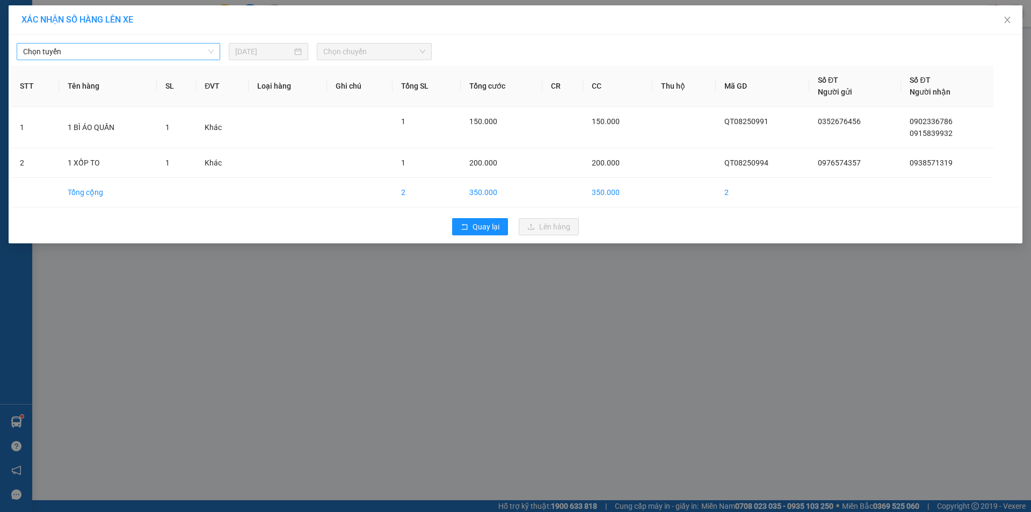
click at [160, 49] on span "Chọn tuyến" at bounding box center [118, 51] width 191 height 16
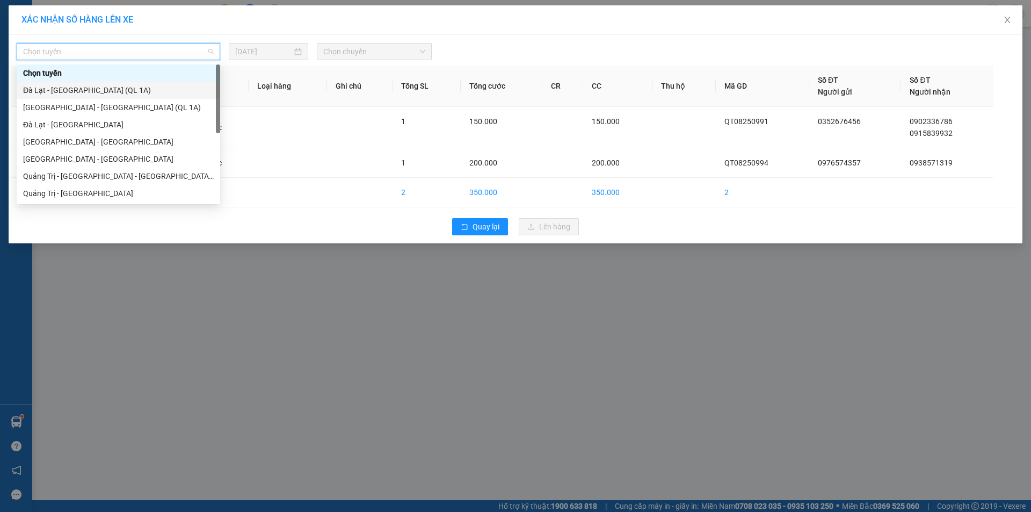
scroll to position [54, 0]
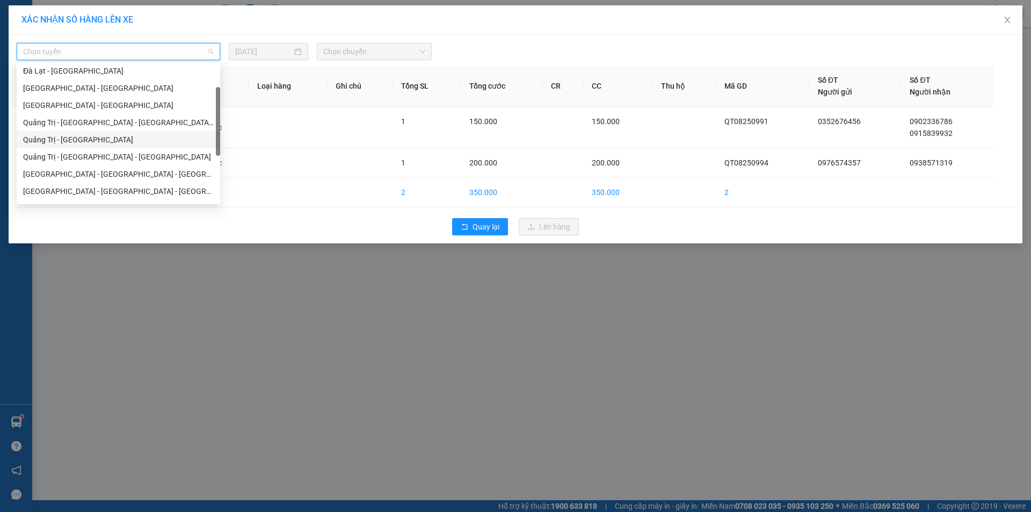
click at [85, 139] on div "Quảng Trị - [GEOGRAPHIC_DATA]" at bounding box center [118, 140] width 191 height 12
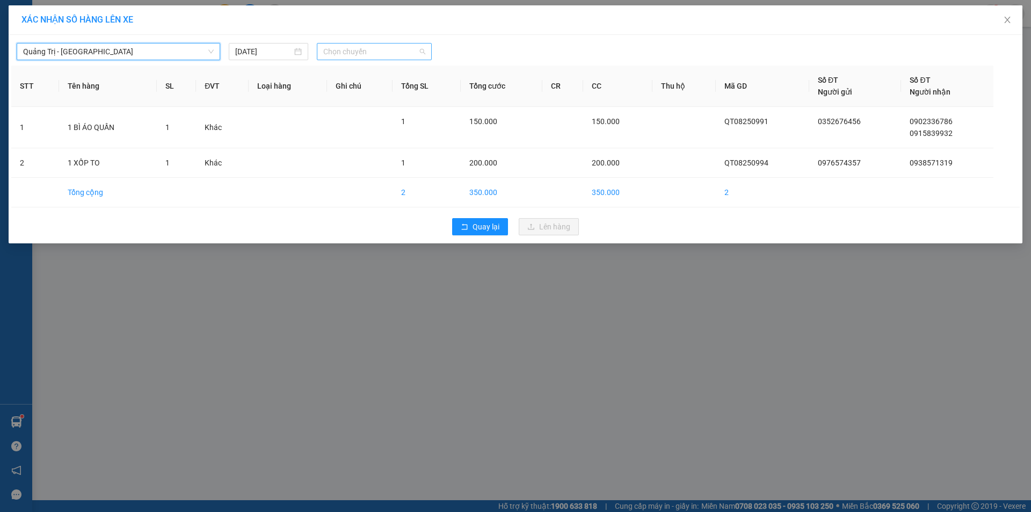
click at [398, 54] on span "Chọn chuyến" at bounding box center [374, 51] width 102 height 16
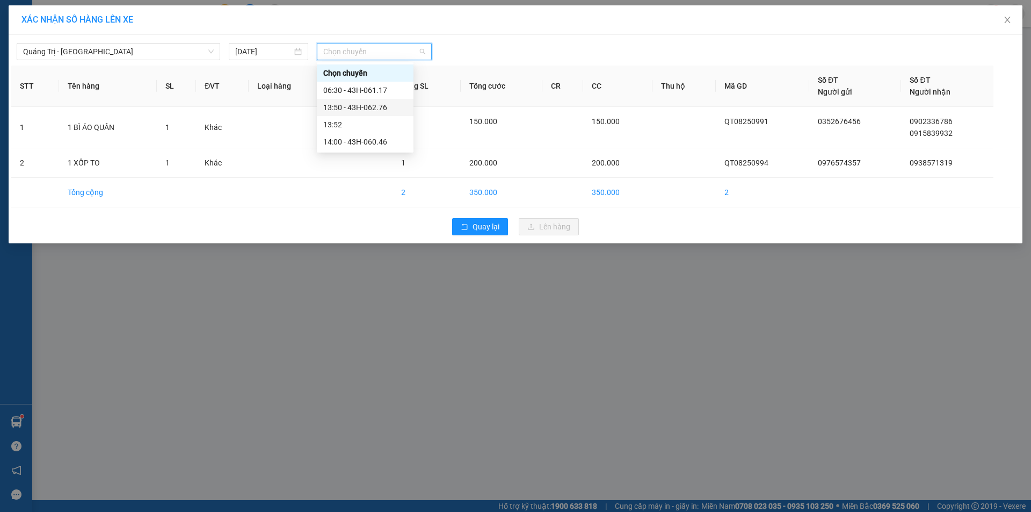
click at [372, 104] on div "13:50 - 43H-062.76" at bounding box center [365, 107] width 84 height 12
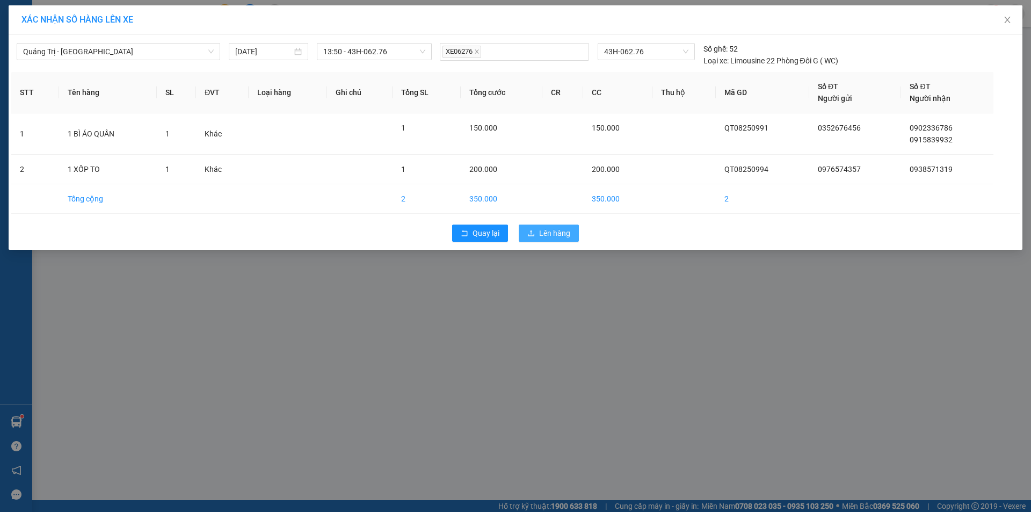
click at [563, 233] on span "Lên hàng" at bounding box center [554, 233] width 31 height 12
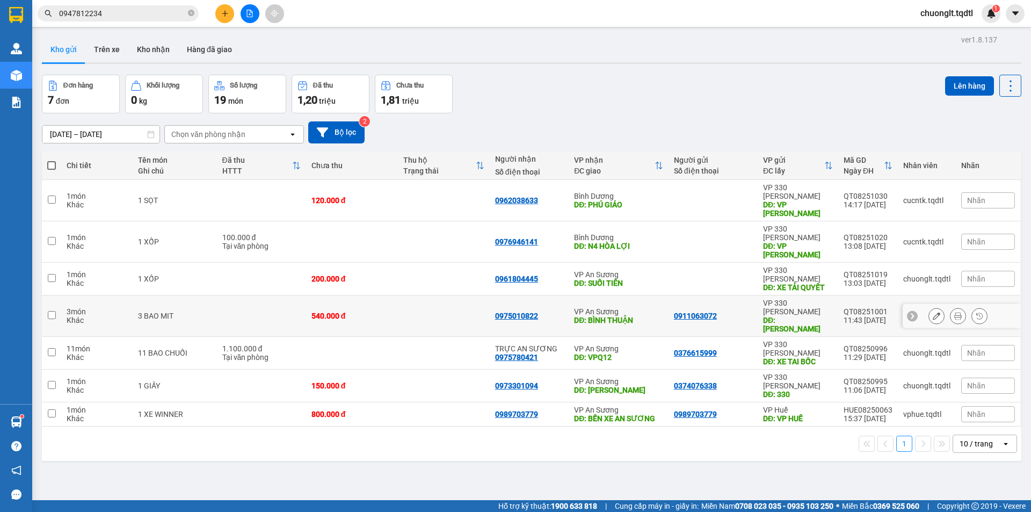
click at [48, 311] on input "checkbox" at bounding box center [52, 315] width 8 height 8
checkbox input "true"
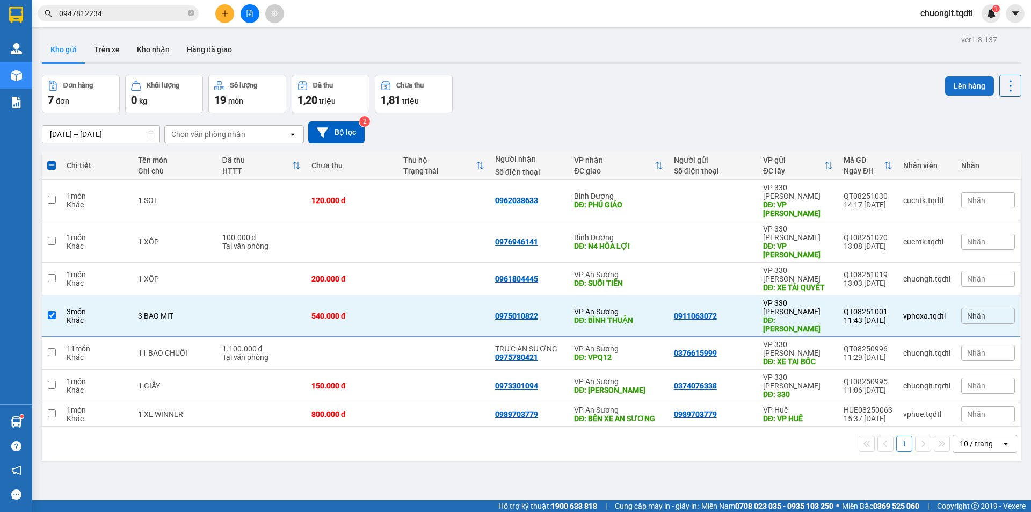
click at [953, 86] on button "Lên hàng" at bounding box center [969, 85] width 49 height 19
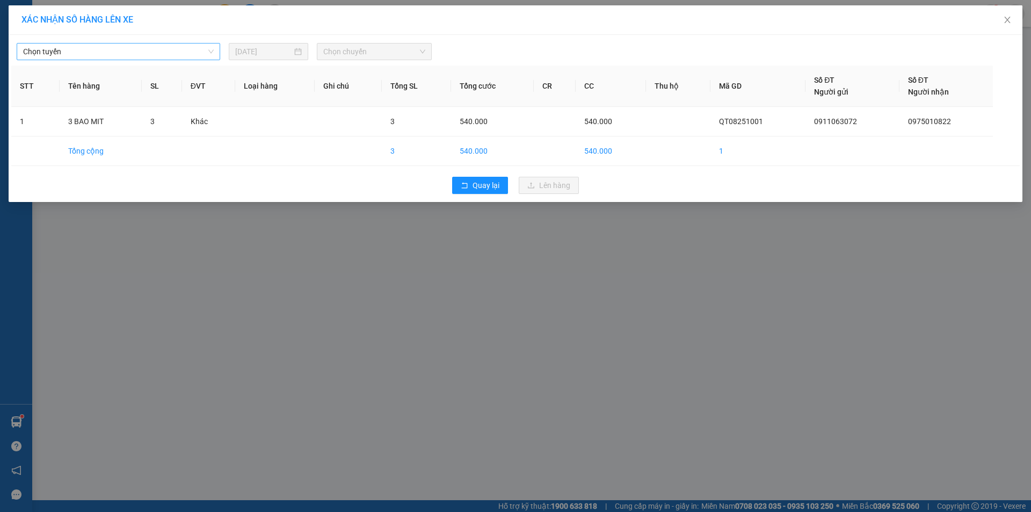
click at [170, 54] on span "Chọn tuyến" at bounding box center [118, 51] width 191 height 16
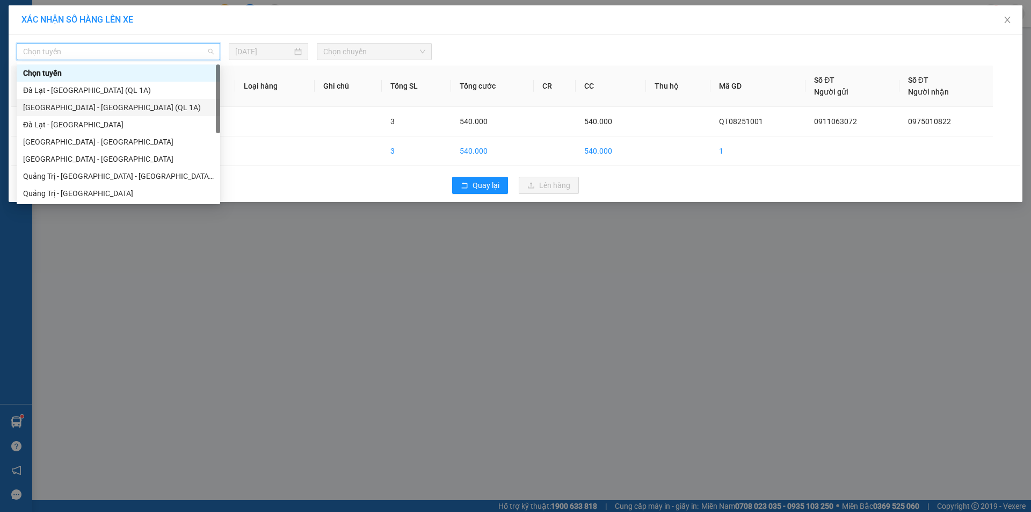
scroll to position [54, 0]
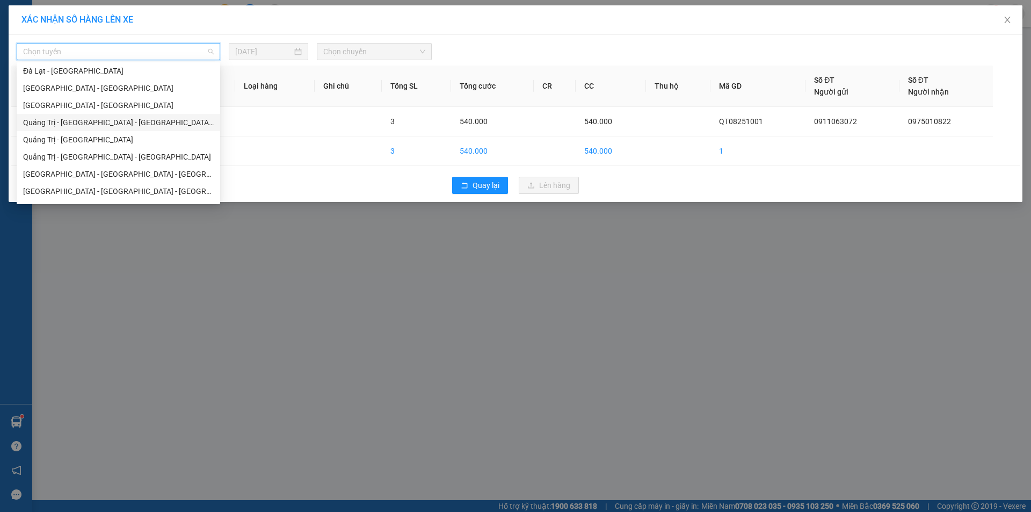
click at [134, 120] on div "Quảng Trị - [GEOGRAPHIC_DATA] - [GEOGRAPHIC_DATA] - [GEOGRAPHIC_DATA]" at bounding box center [118, 123] width 191 height 12
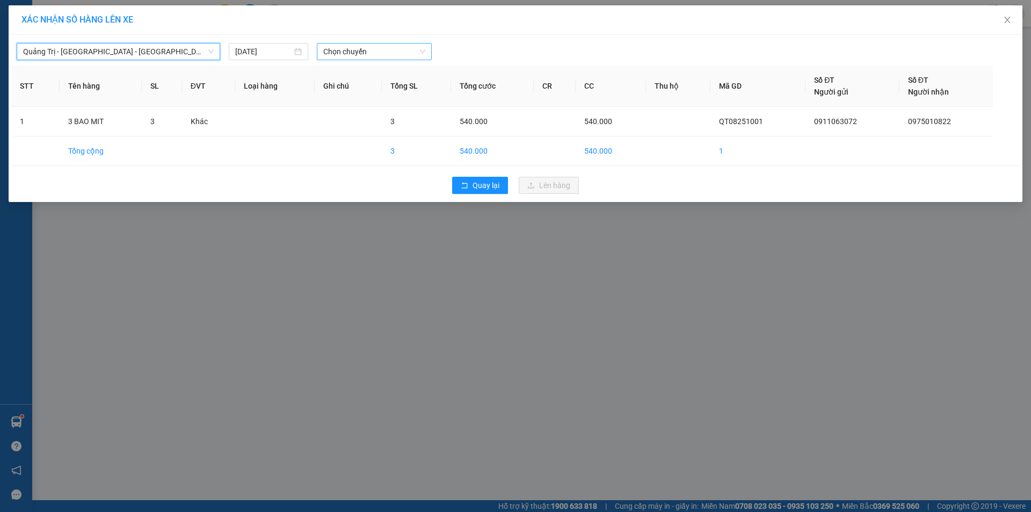
click at [395, 53] on span "Chọn chuyến" at bounding box center [374, 51] width 102 height 16
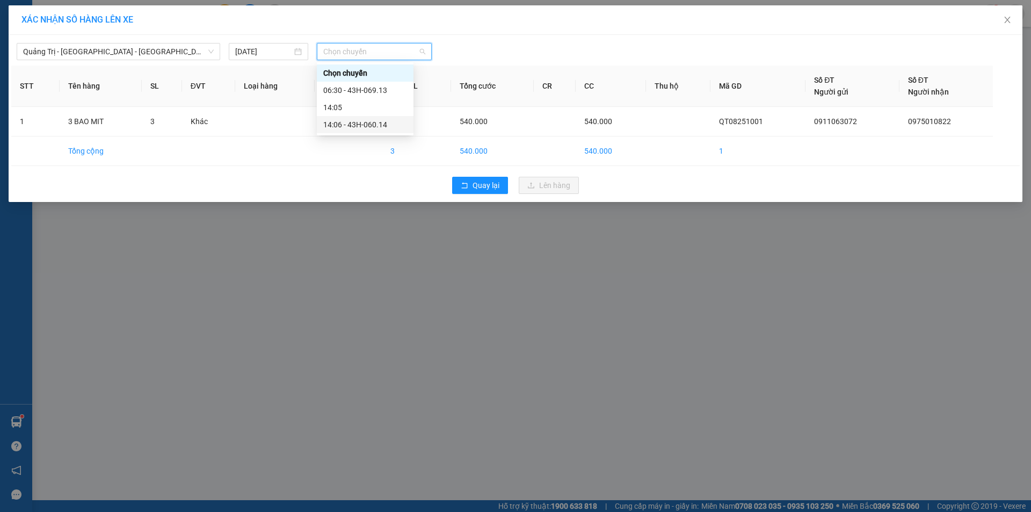
click at [372, 120] on div "14:06 - 43H-060.14" at bounding box center [365, 125] width 84 height 12
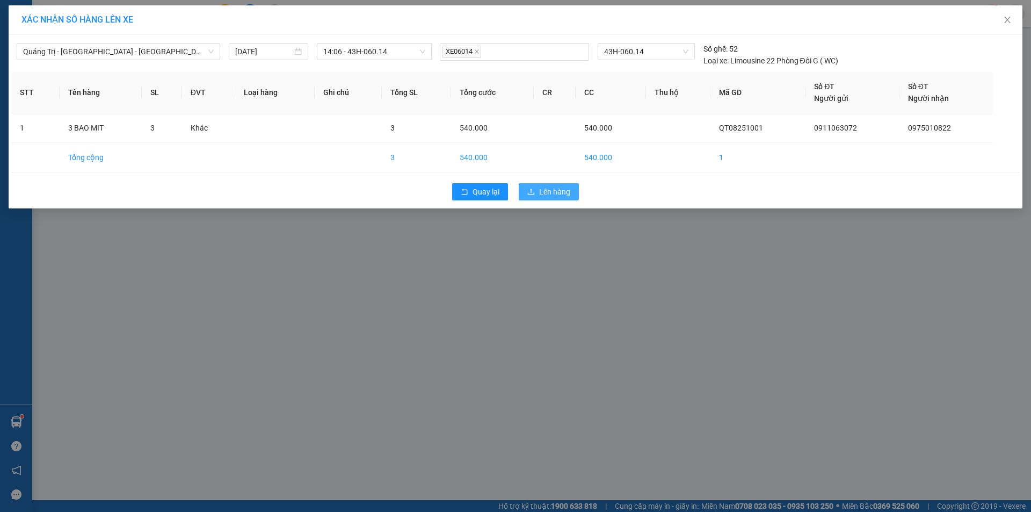
click at [541, 193] on span "Lên hàng" at bounding box center [554, 192] width 31 height 12
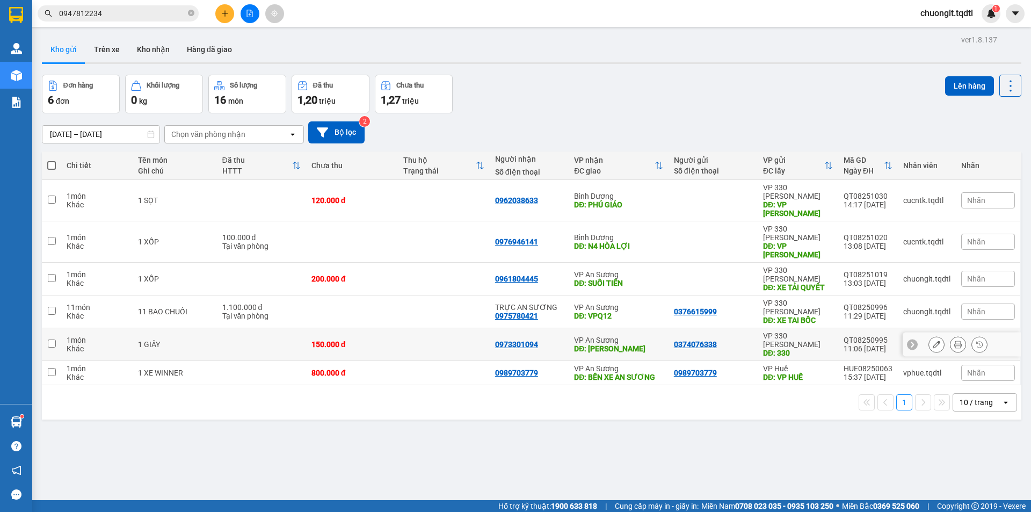
click at [49, 339] on input "checkbox" at bounding box center [52, 343] width 8 height 8
checkbox input "true"
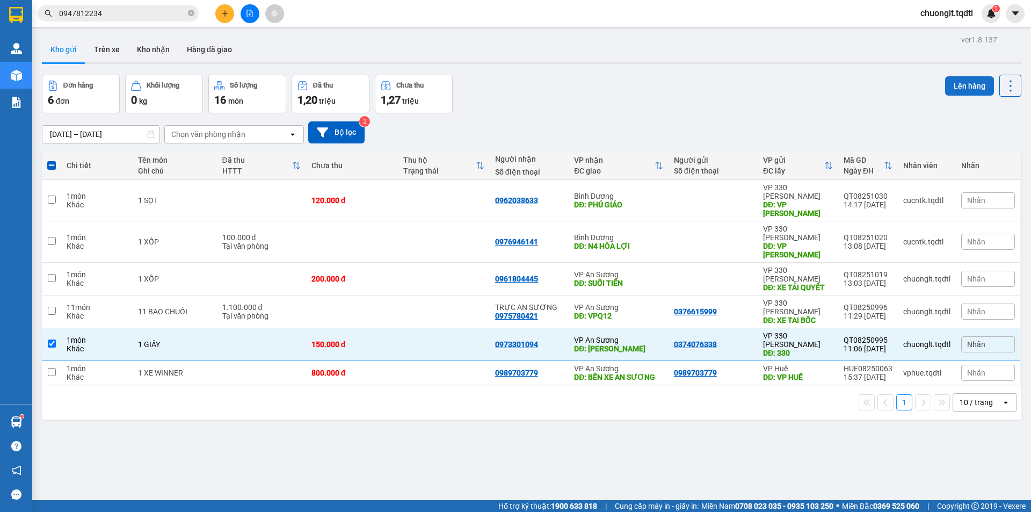
click at [950, 83] on button "Lên hàng" at bounding box center [969, 85] width 49 height 19
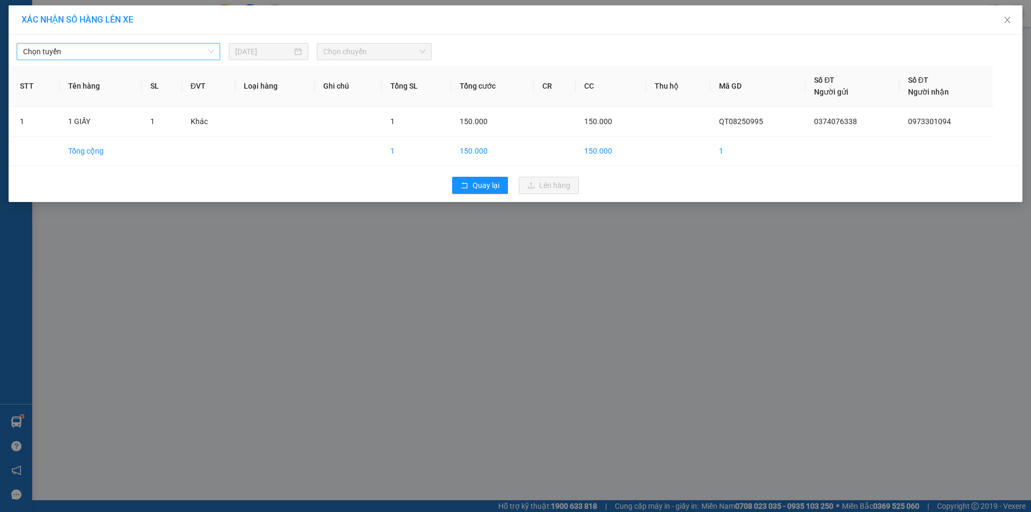
click at [177, 49] on span "Chọn tuyến" at bounding box center [118, 51] width 191 height 16
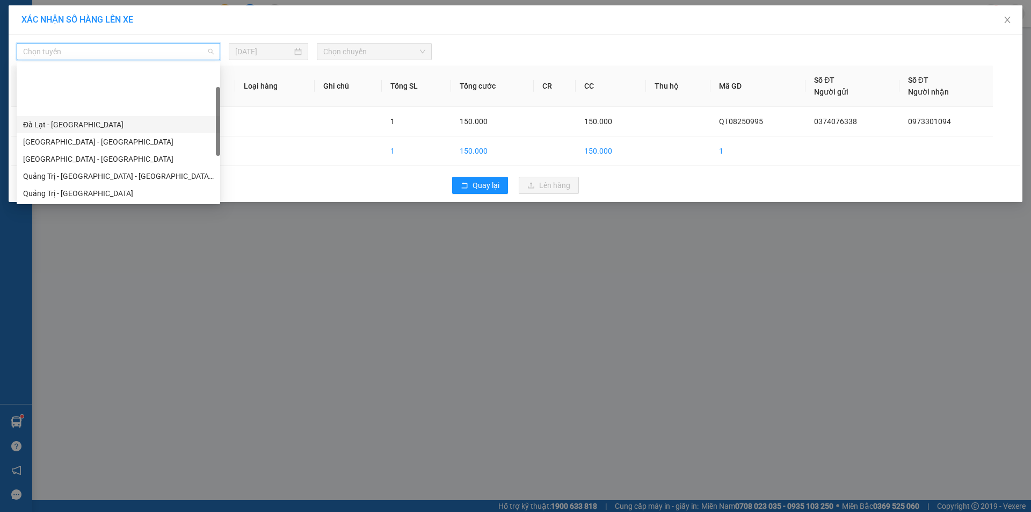
scroll to position [54, 0]
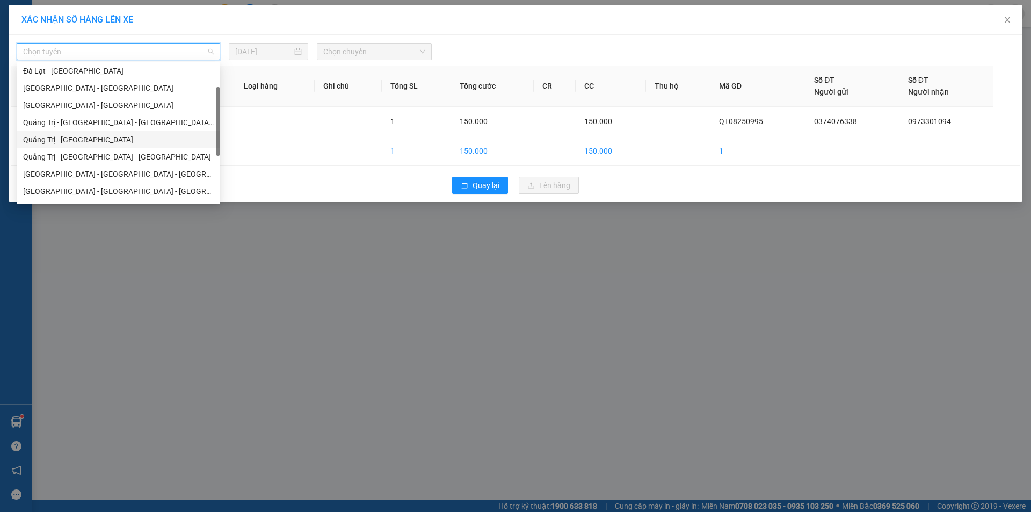
click at [109, 136] on div "Quảng Trị - [GEOGRAPHIC_DATA]" at bounding box center [118, 140] width 191 height 12
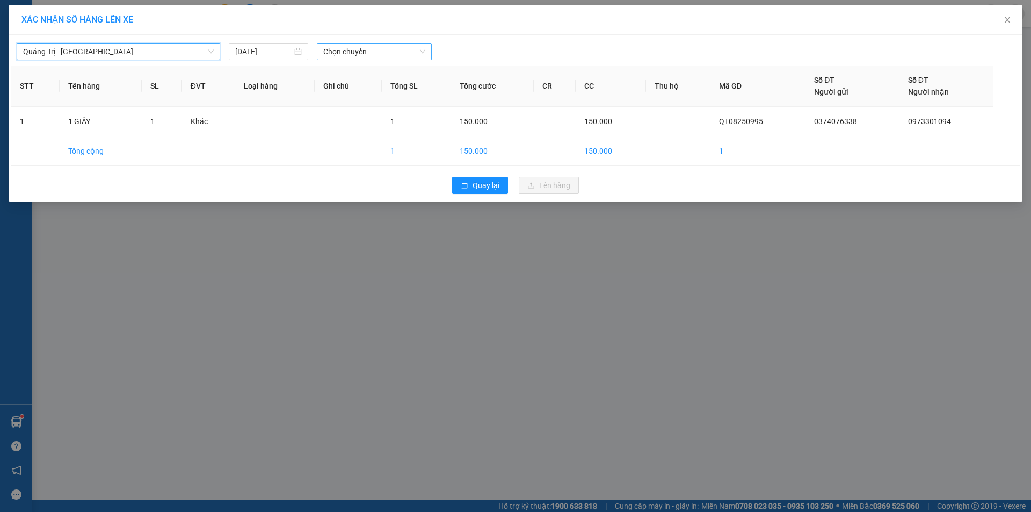
click at [387, 50] on span "Chọn chuyến" at bounding box center [374, 51] width 102 height 16
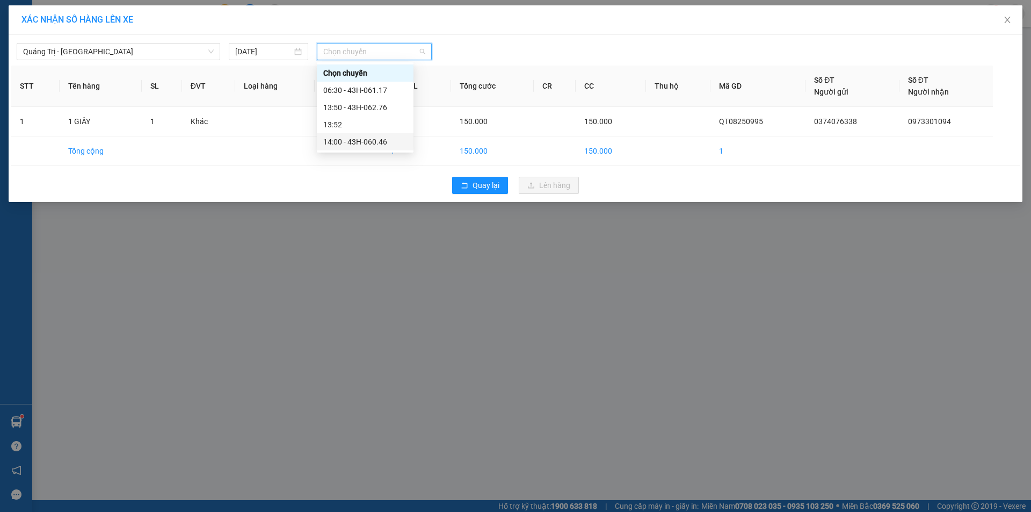
click at [374, 141] on div "14:00 - 43H-060.46" at bounding box center [365, 142] width 84 height 12
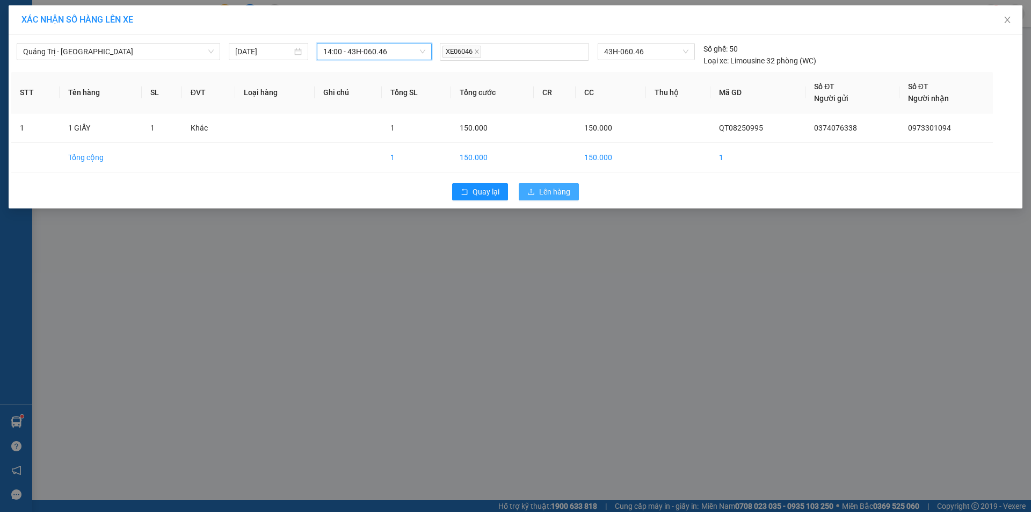
click at [561, 193] on span "Lên hàng" at bounding box center [554, 192] width 31 height 12
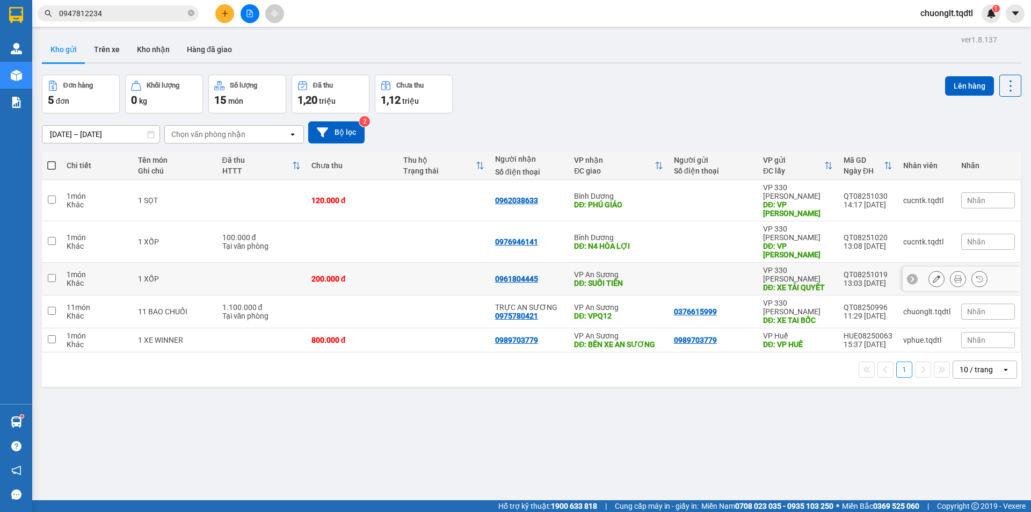
click at [54, 274] on input "checkbox" at bounding box center [52, 278] width 8 height 8
checkbox input "true"
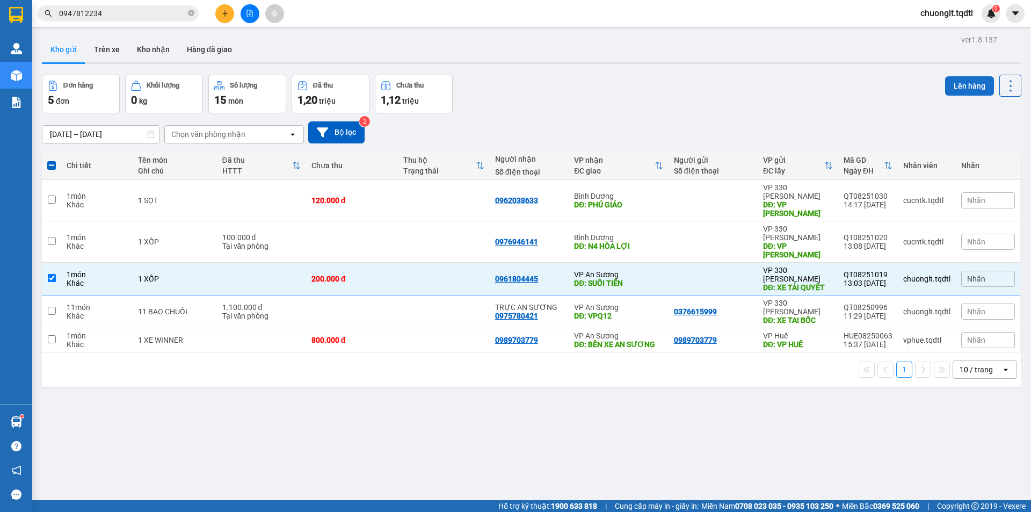
click at [949, 84] on button "Lên hàng" at bounding box center [969, 85] width 49 height 19
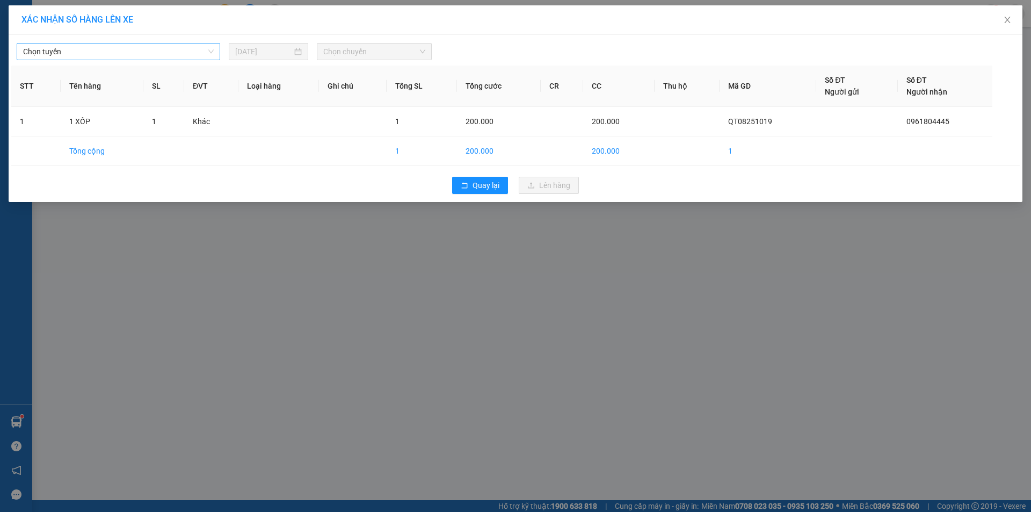
click at [183, 48] on span "Chọn tuyến" at bounding box center [118, 51] width 191 height 16
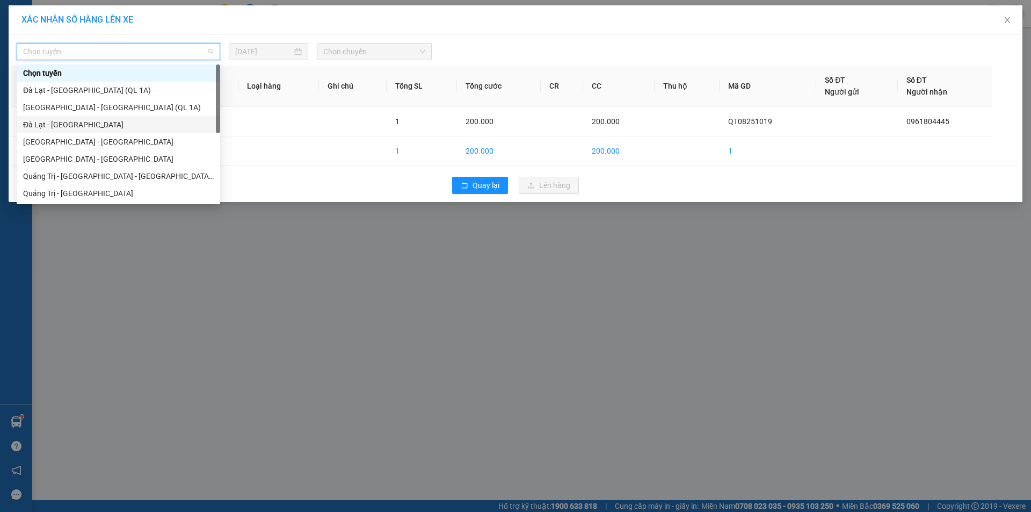
scroll to position [54, 0]
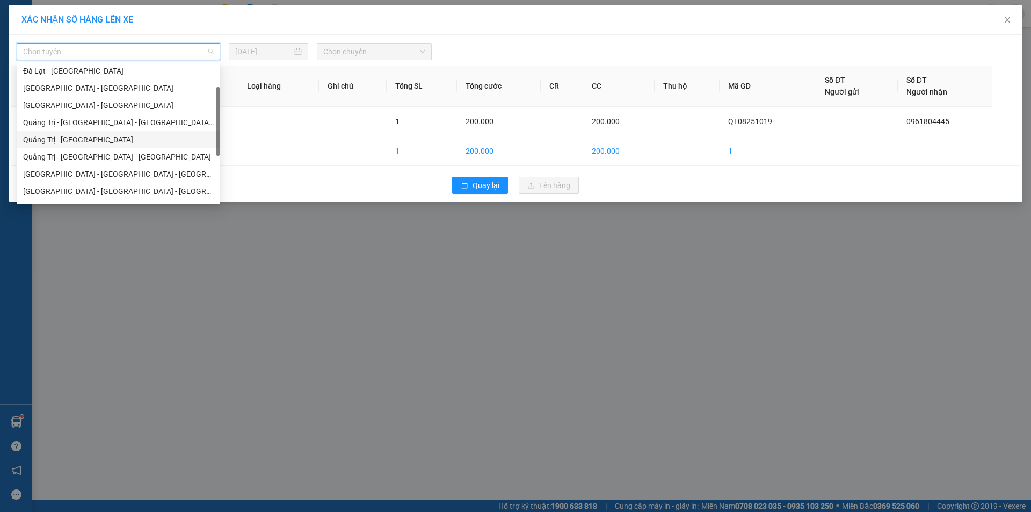
click at [98, 139] on div "Quảng Trị - [GEOGRAPHIC_DATA]" at bounding box center [118, 140] width 191 height 12
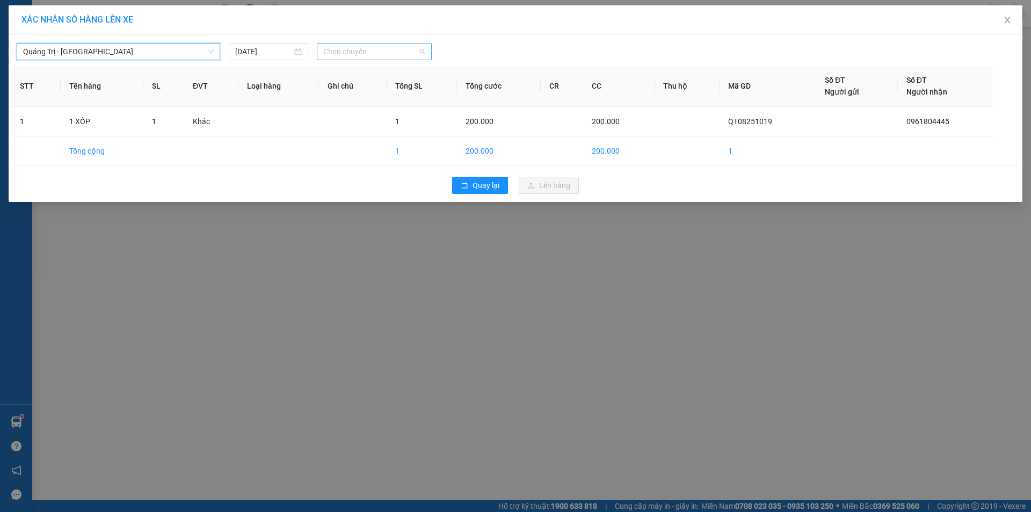
click at [406, 54] on span "Chọn chuyến" at bounding box center [374, 51] width 102 height 16
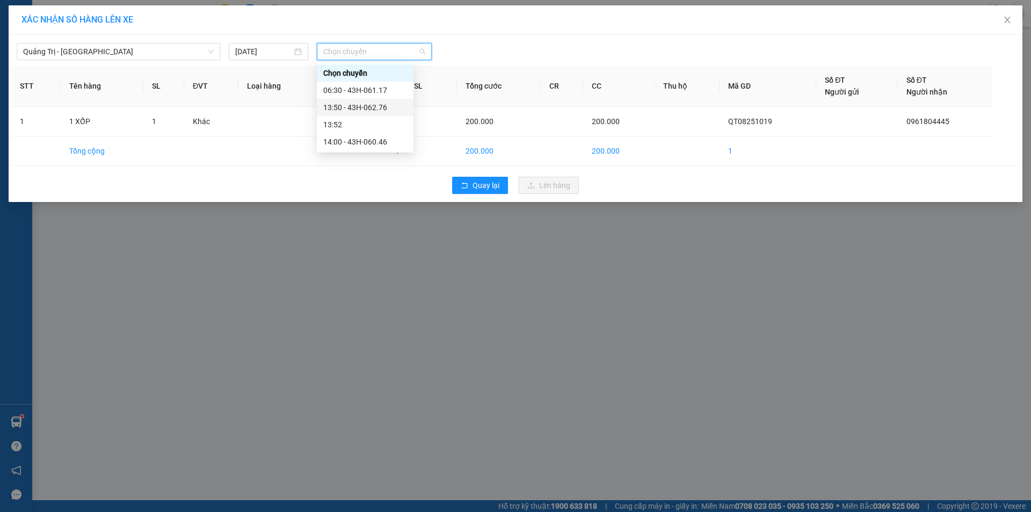
click at [380, 104] on div "13:50 - 43H-062.76" at bounding box center [365, 107] width 84 height 12
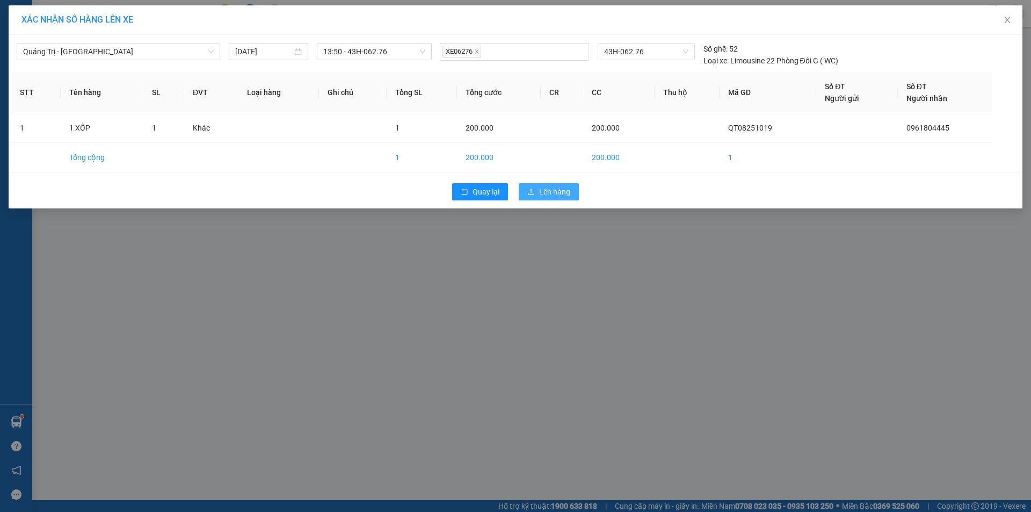
click at [557, 192] on span "Lên hàng" at bounding box center [554, 192] width 31 height 12
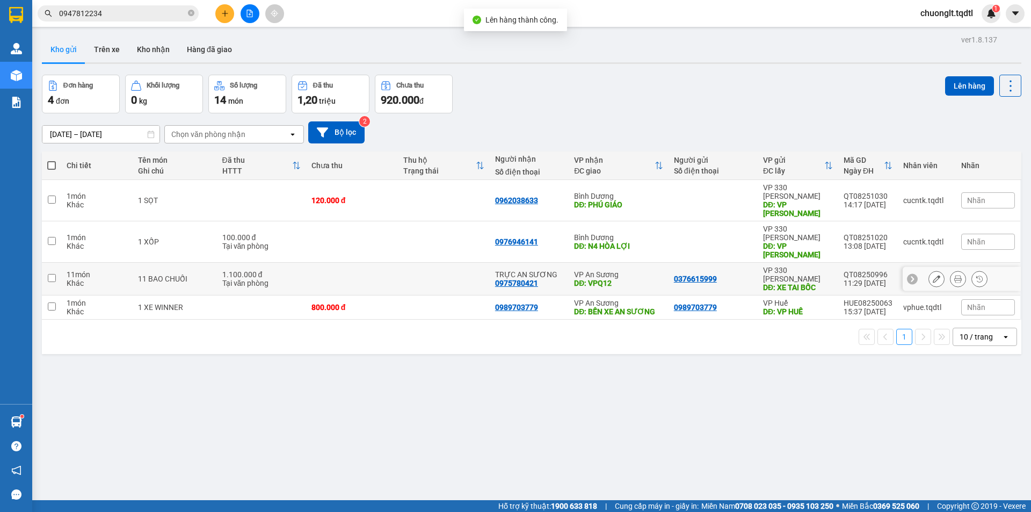
click at [55, 274] on input "checkbox" at bounding box center [52, 278] width 8 height 8
checkbox input "true"
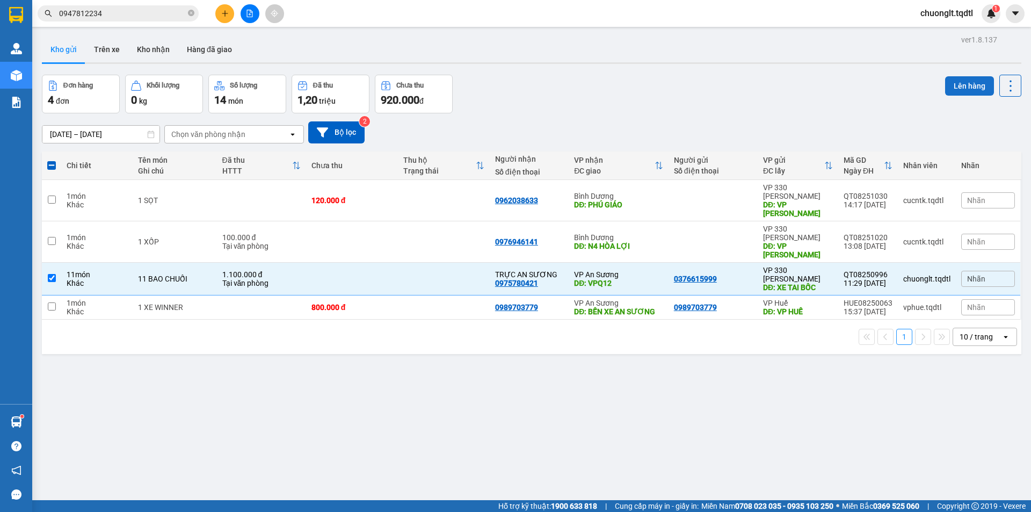
click at [953, 83] on button "Lên hàng" at bounding box center [969, 85] width 49 height 19
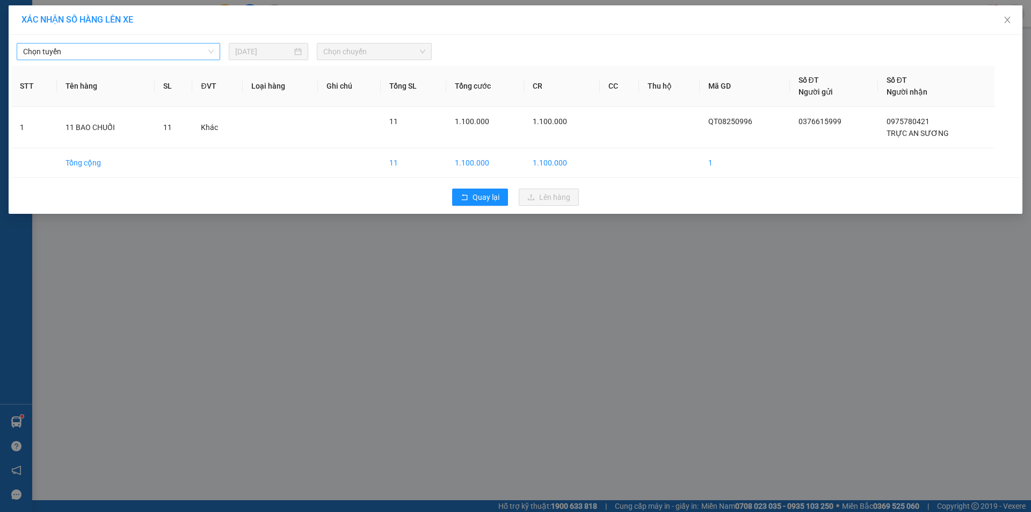
click at [155, 49] on span "Chọn tuyến" at bounding box center [118, 51] width 191 height 16
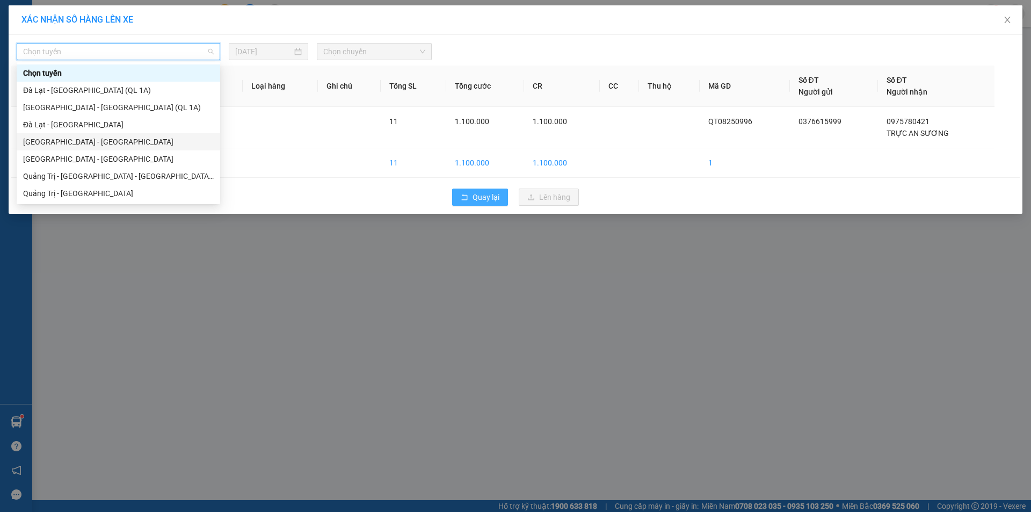
click at [480, 197] on span "Quay lại" at bounding box center [486, 197] width 27 height 12
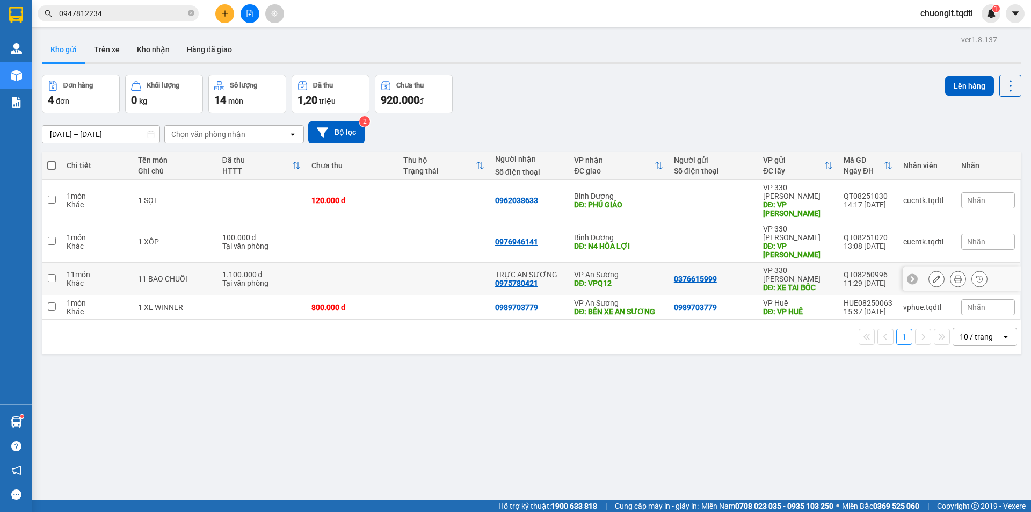
click at [50, 274] on input "checkbox" at bounding box center [52, 278] width 8 height 8
checkbox input "true"
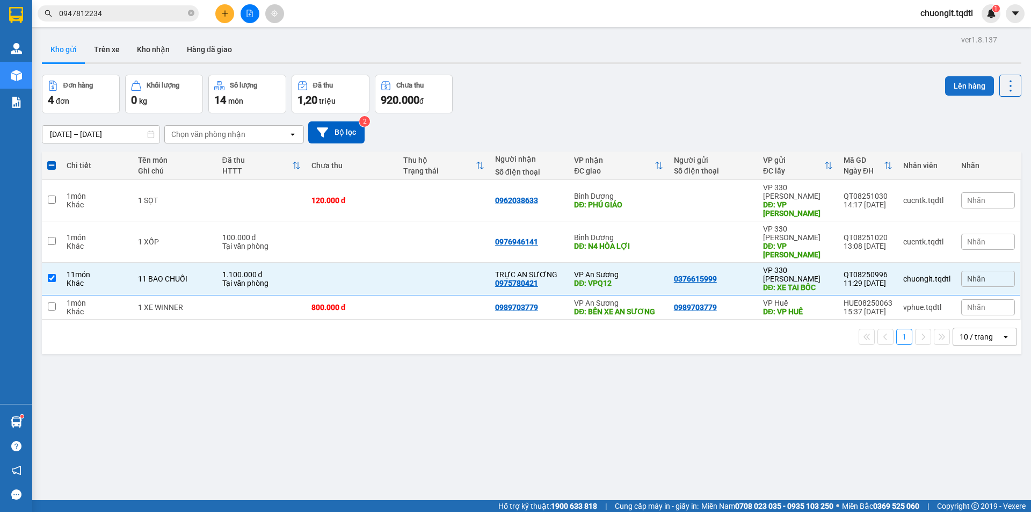
click at [957, 79] on button "Lên hàng" at bounding box center [969, 85] width 49 height 19
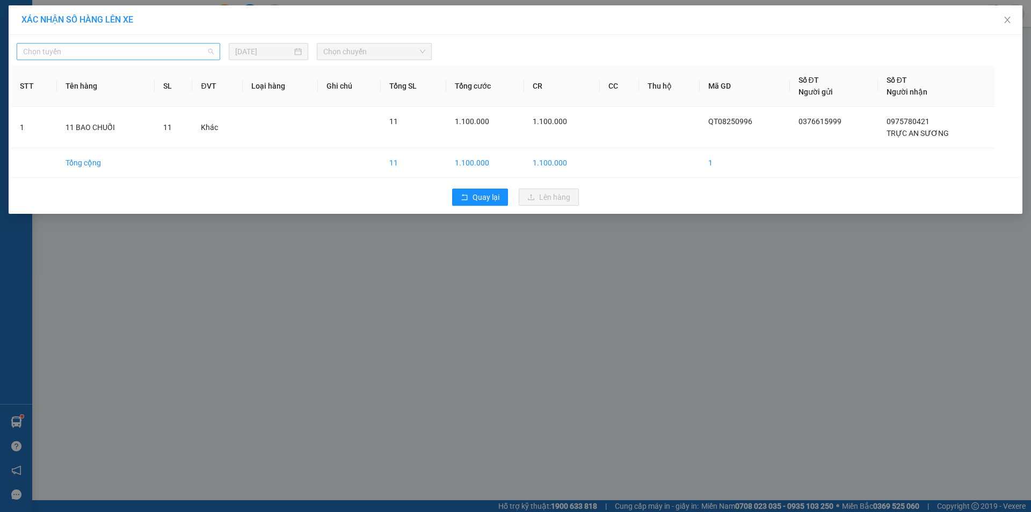
click at [175, 53] on span "Chọn tuyến" at bounding box center [118, 51] width 191 height 16
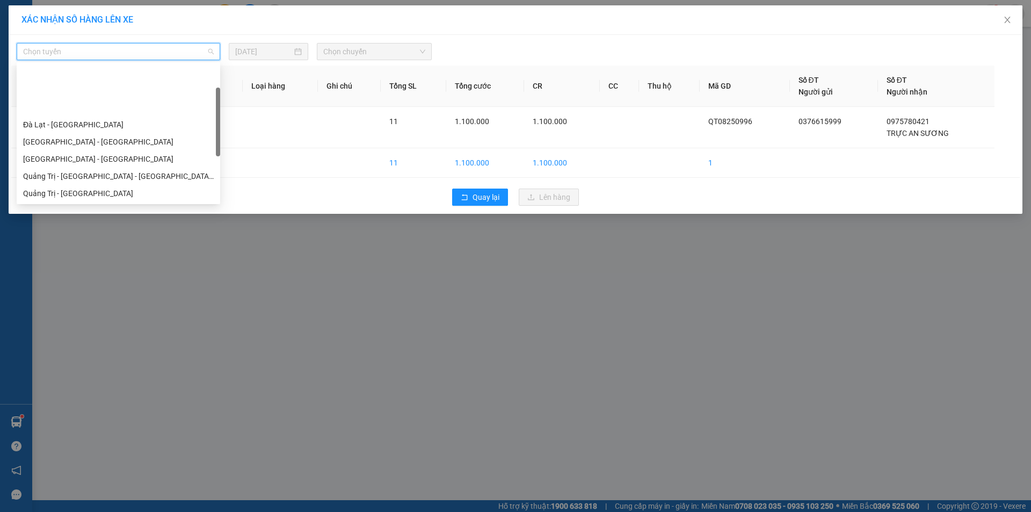
scroll to position [54, 0]
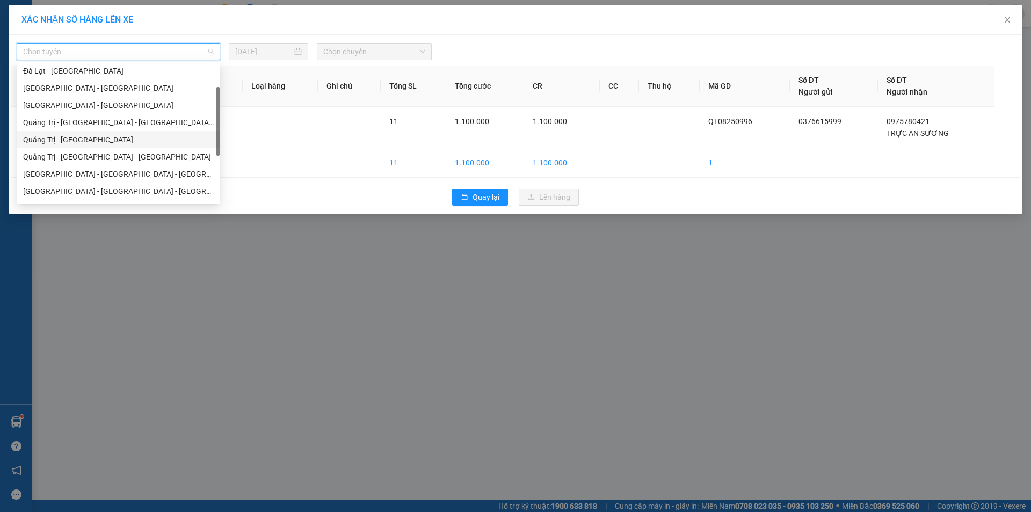
click at [126, 141] on div "Quảng Trị - [GEOGRAPHIC_DATA]" at bounding box center [118, 140] width 191 height 12
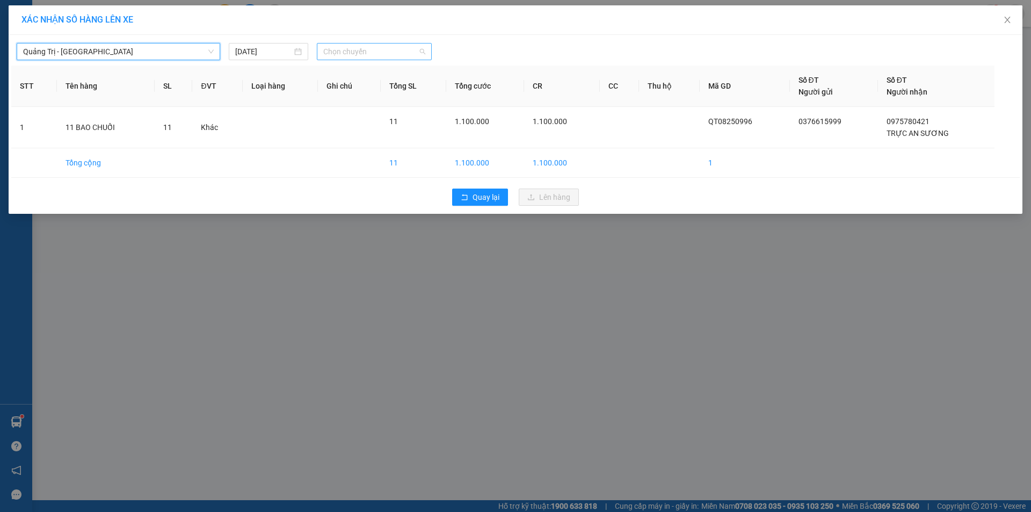
click at [373, 49] on span "Chọn chuyến" at bounding box center [374, 51] width 102 height 16
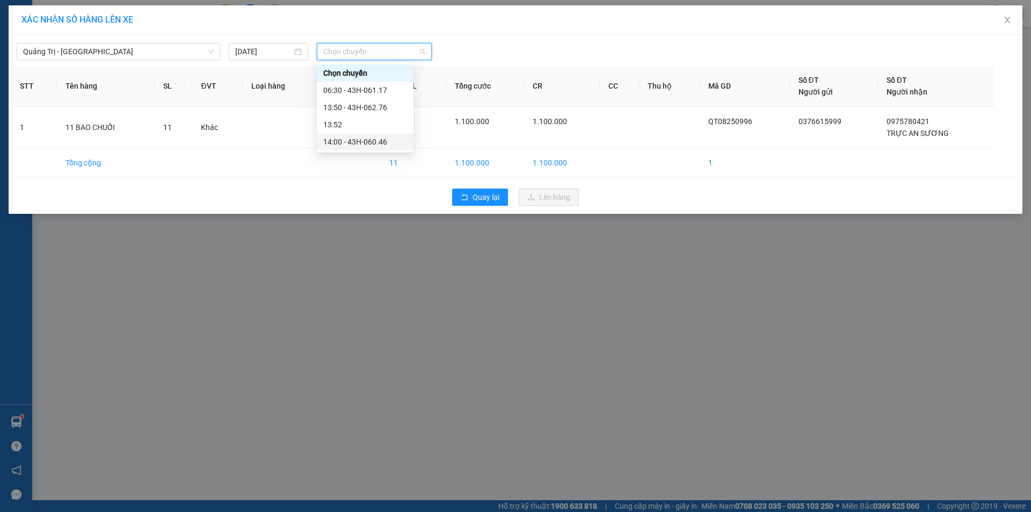
click at [374, 143] on div "14:00 - 43H-060.46" at bounding box center [365, 142] width 84 height 12
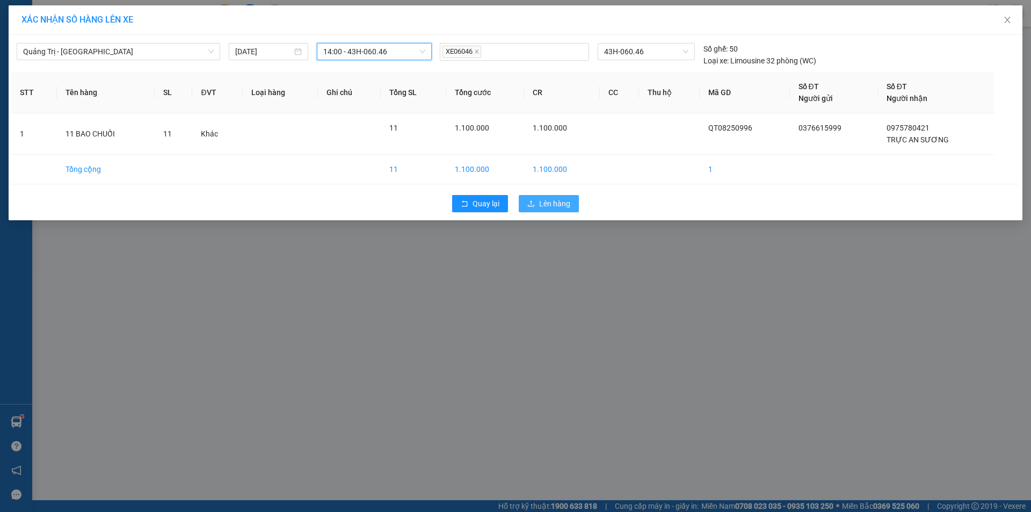
click at [553, 199] on span "Lên hàng" at bounding box center [554, 204] width 31 height 12
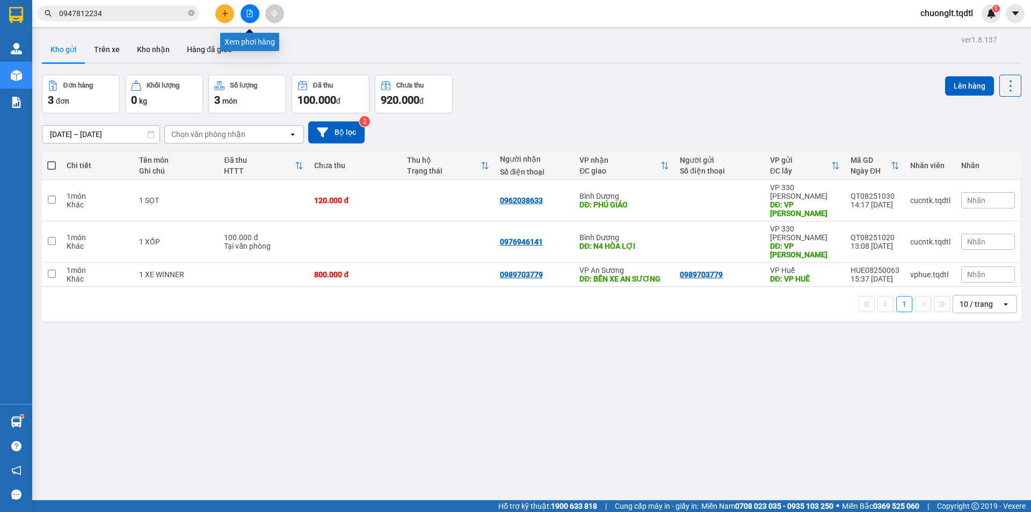
click at [246, 13] on icon "file-add" at bounding box center [250, 14] width 8 height 8
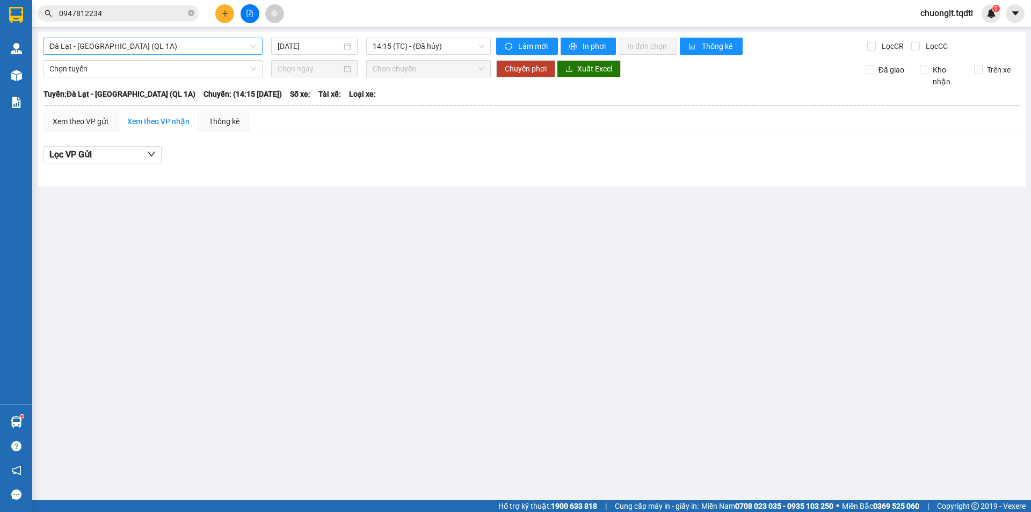
click at [182, 45] on span "Đà Lạt - [GEOGRAPHIC_DATA] (QL 1A)" at bounding box center [152, 46] width 207 height 16
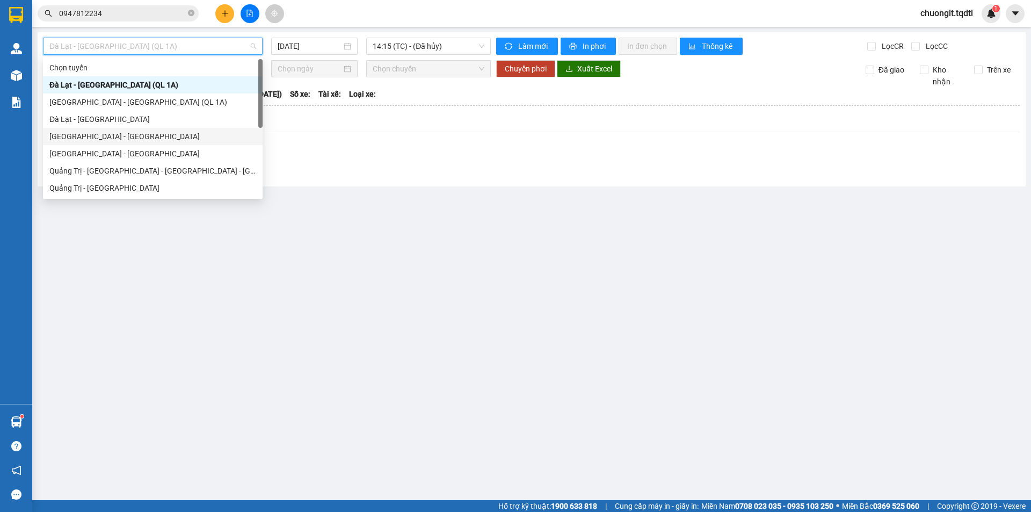
scroll to position [54, 0]
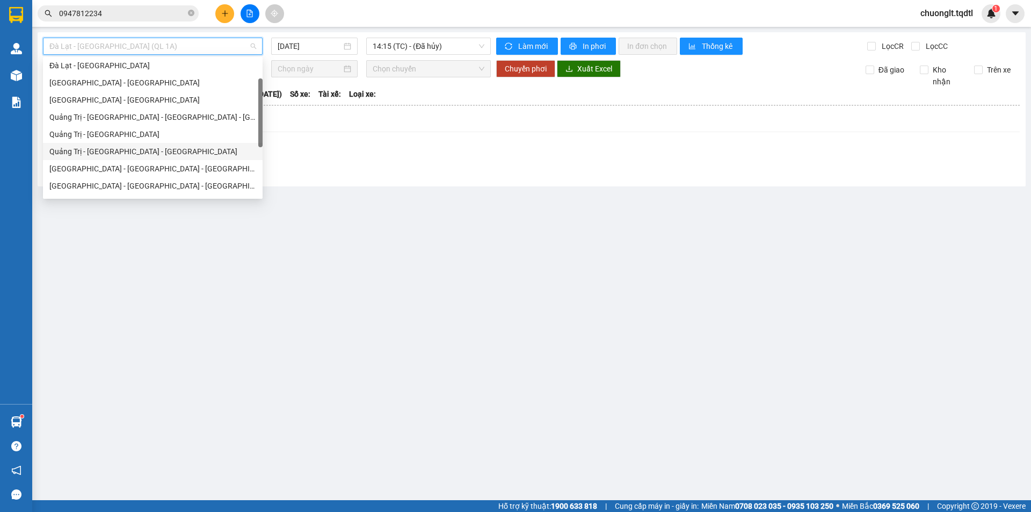
click at [150, 148] on div "Quảng Trị - [GEOGRAPHIC_DATA] - [GEOGRAPHIC_DATA]" at bounding box center [152, 152] width 207 height 12
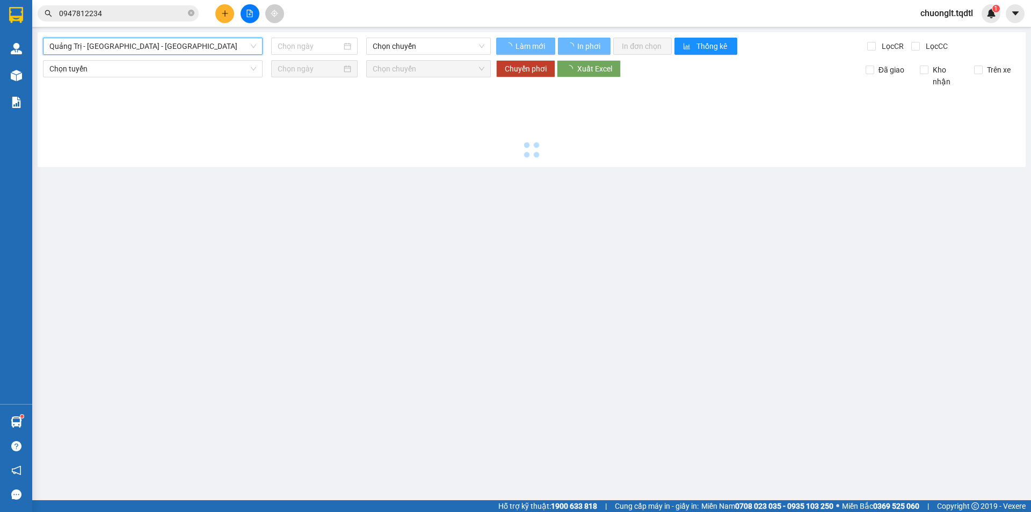
type input "[DATE]"
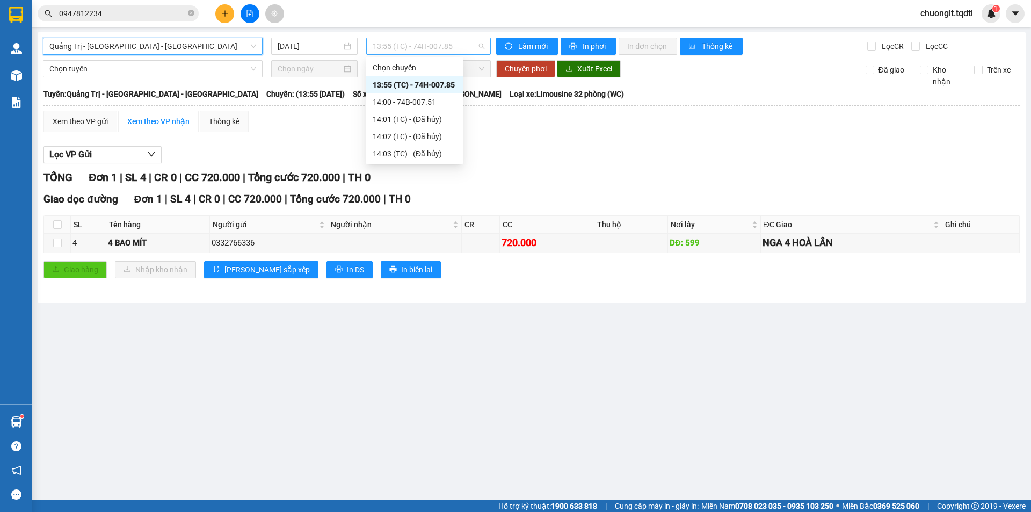
click at [458, 46] on span "13:55 (TC) - 74H-007.85" at bounding box center [429, 46] width 112 height 16
click at [433, 99] on div "14:00 - 74B-007.51" at bounding box center [415, 102] width 84 height 12
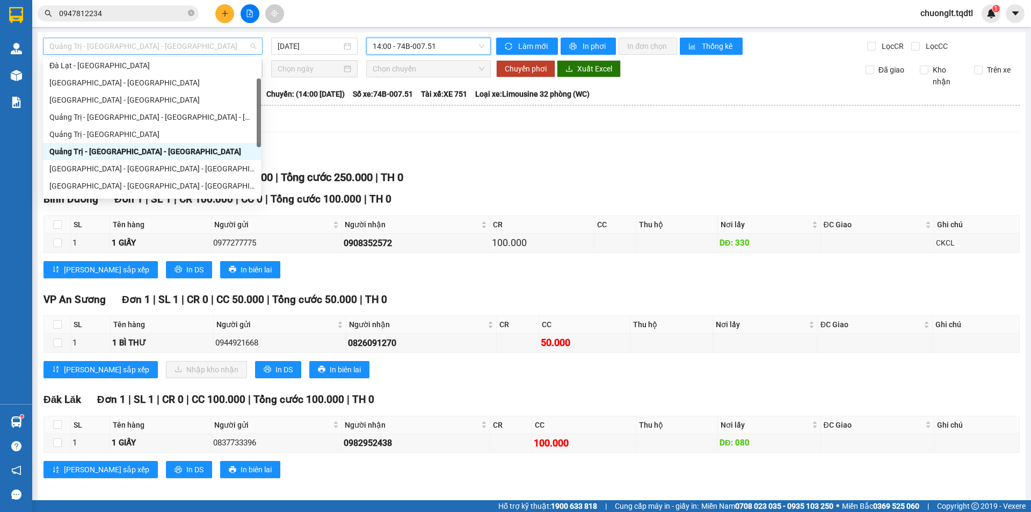
click at [238, 42] on span "Quảng Trị - [GEOGRAPHIC_DATA] - [GEOGRAPHIC_DATA]" at bounding box center [152, 46] width 207 height 16
click at [477, 152] on div "Lọc VP Gửi" at bounding box center [531, 155] width 976 height 18
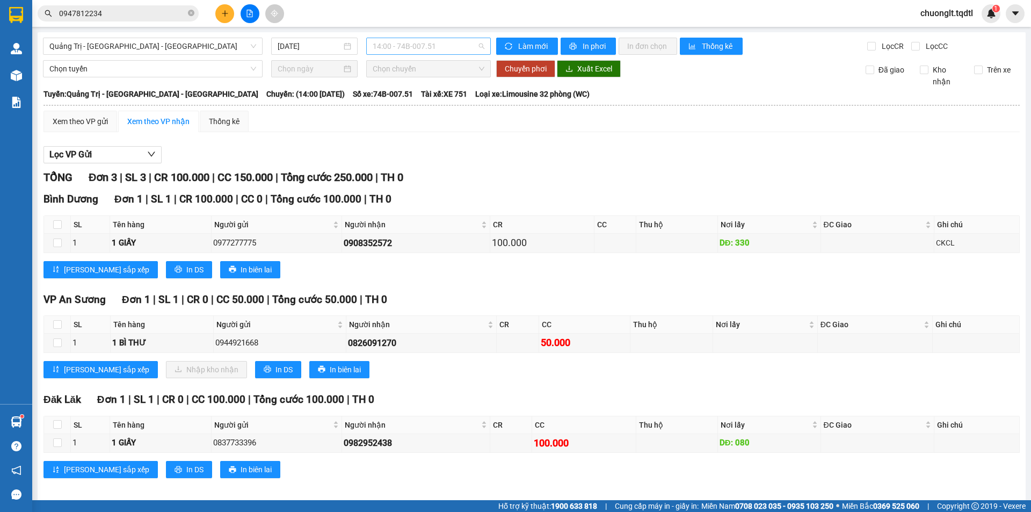
click at [448, 45] on span "14:00 - 74B-007.51" at bounding box center [429, 46] width 112 height 16
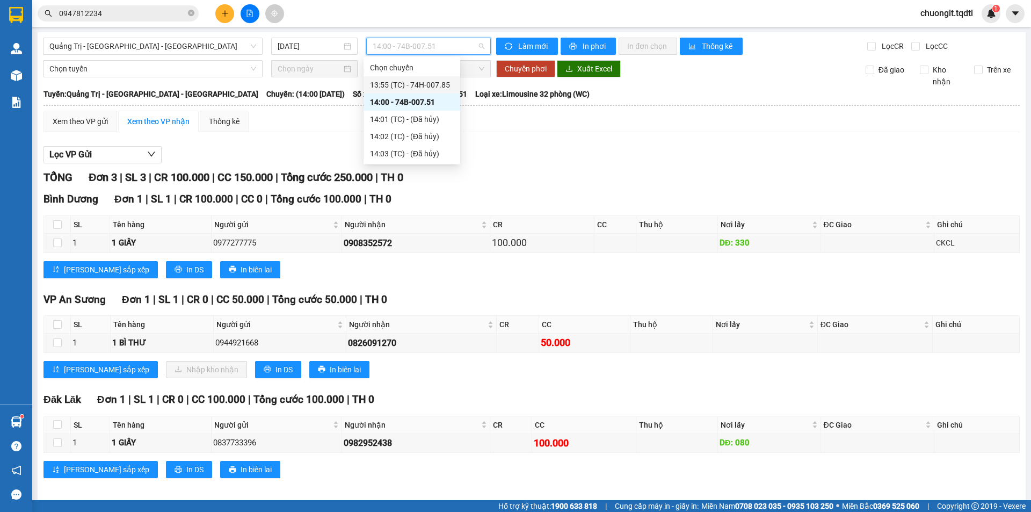
click at [433, 84] on div "13:55 (TC) - 74H-007.85" at bounding box center [412, 85] width 84 height 12
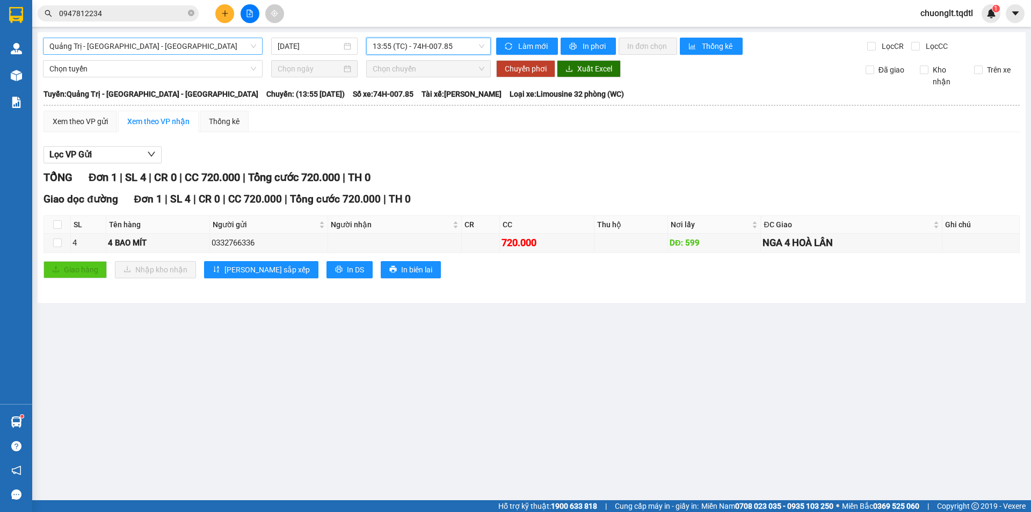
click at [227, 50] on span "Quảng Trị - [GEOGRAPHIC_DATA] - [GEOGRAPHIC_DATA]" at bounding box center [152, 46] width 207 height 16
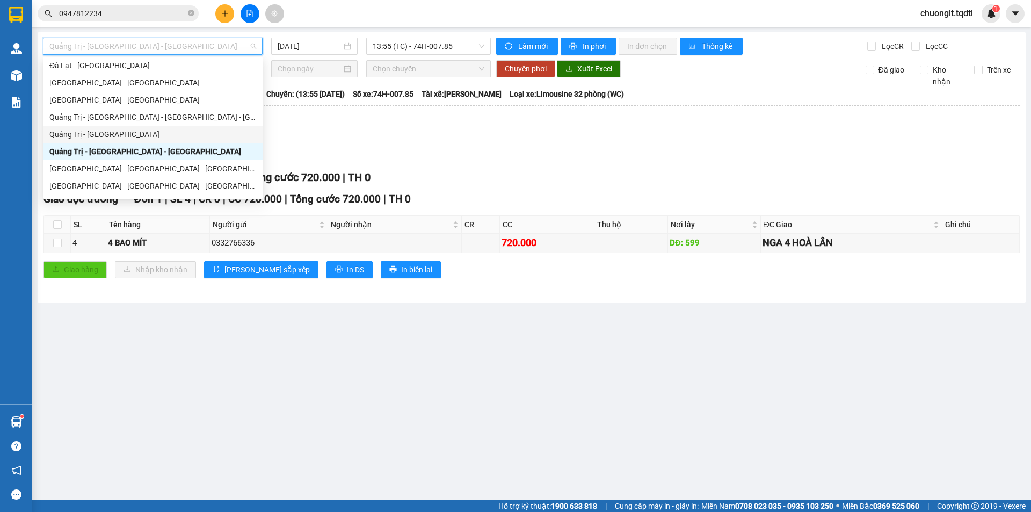
click at [183, 133] on div "Quảng Trị - [GEOGRAPHIC_DATA]" at bounding box center [152, 134] width 207 height 12
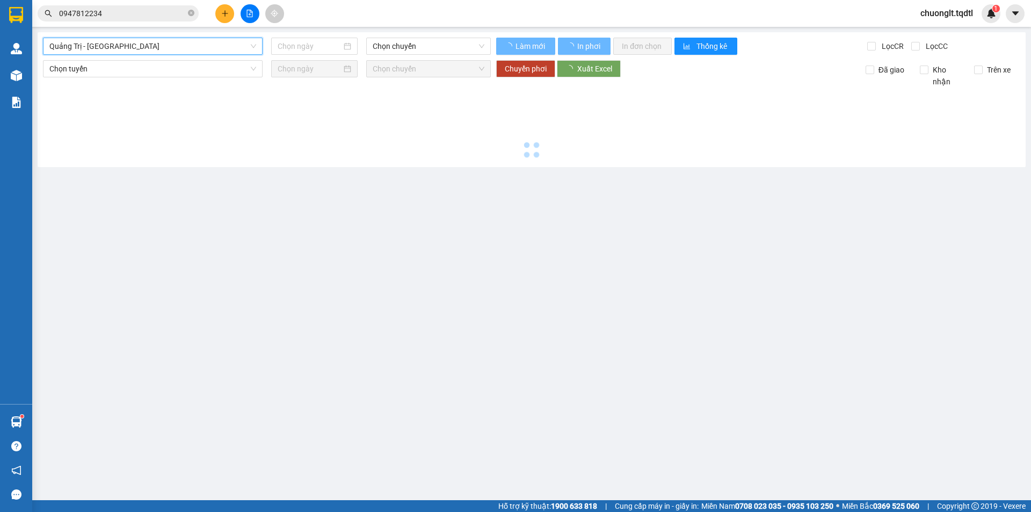
type input "[DATE]"
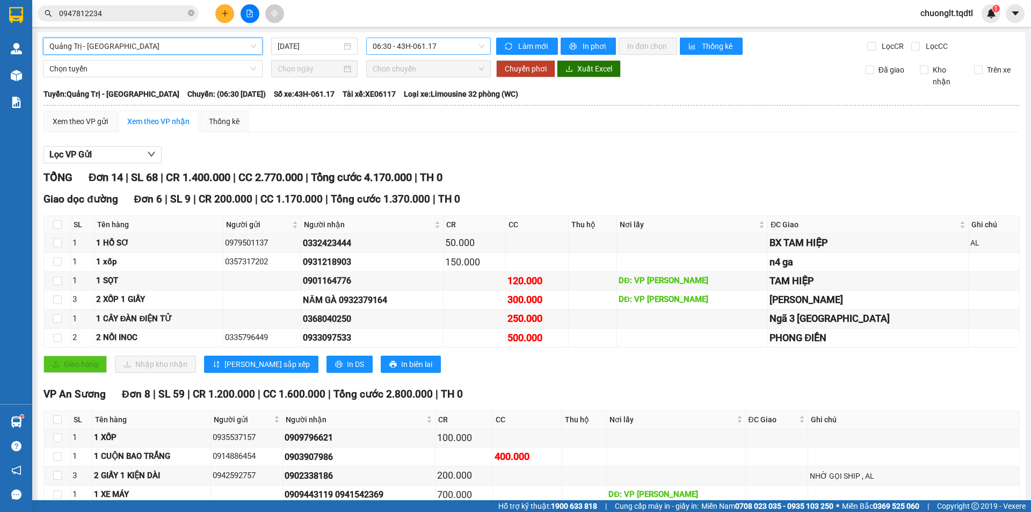
click at [447, 46] on span "06:30 - 43H-061.17" at bounding box center [429, 46] width 112 height 16
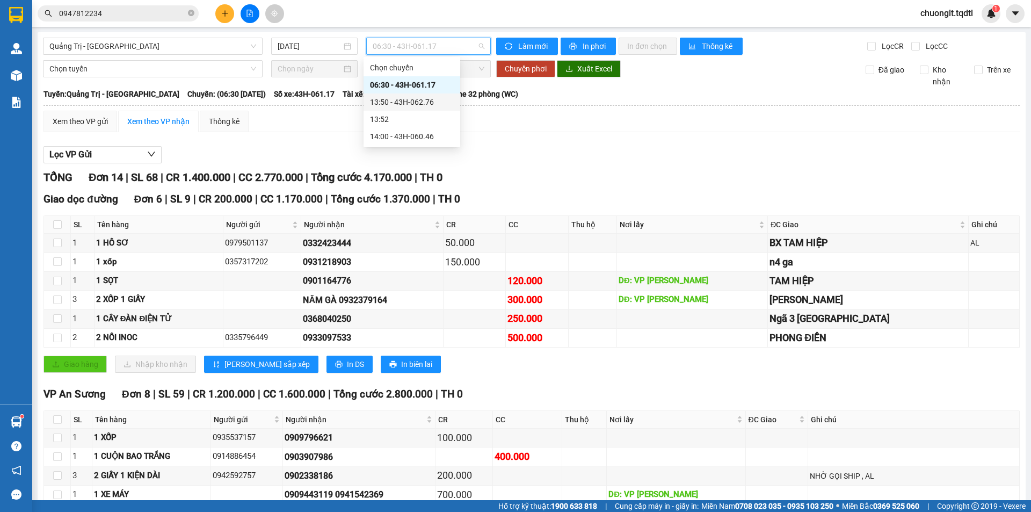
click at [416, 99] on div "13:50 - 43H-062.76" at bounding box center [412, 102] width 84 height 12
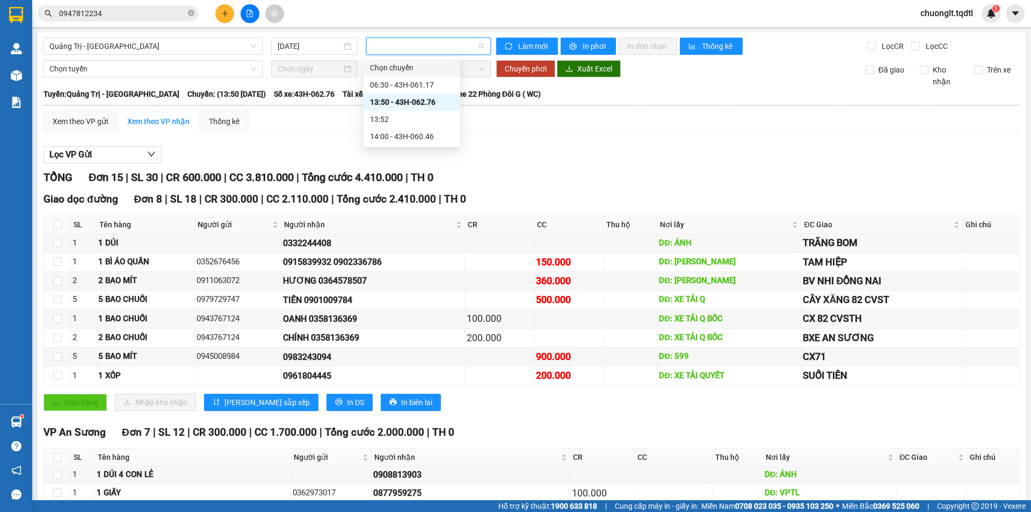
click at [512, 157] on div "Lọc VP Gửi" at bounding box center [531, 155] width 976 height 18
click at [447, 42] on span "13:50 - 43H-062.76" at bounding box center [429, 46] width 112 height 16
click at [409, 134] on div "14:00 - 43H-060.46" at bounding box center [412, 136] width 84 height 12
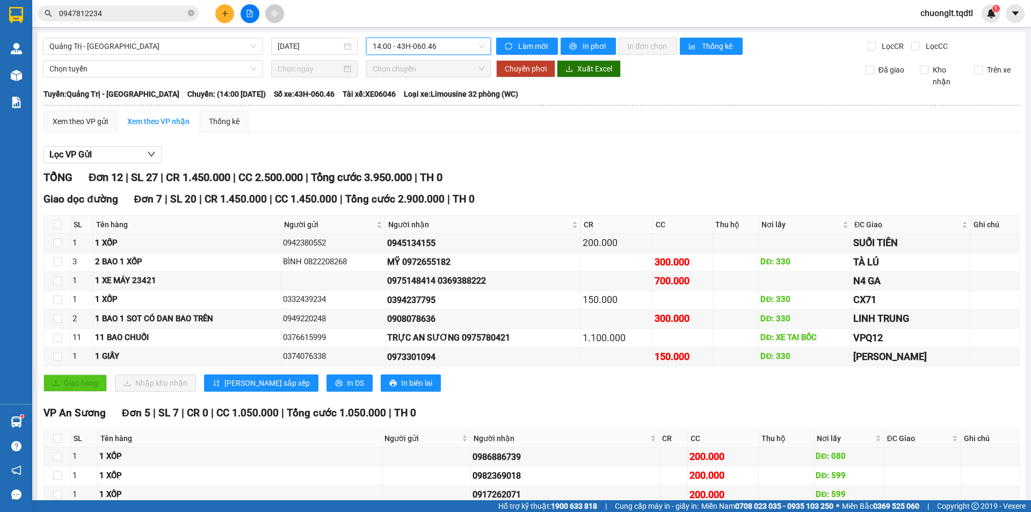
click at [456, 42] on span "14:00 - 43H-060.46" at bounding box center [429, 46] width 112 height 16
click at [423, 99] on div "13:50 - 43H-062.76" at bounding box center [412, 102] width 84 height 12
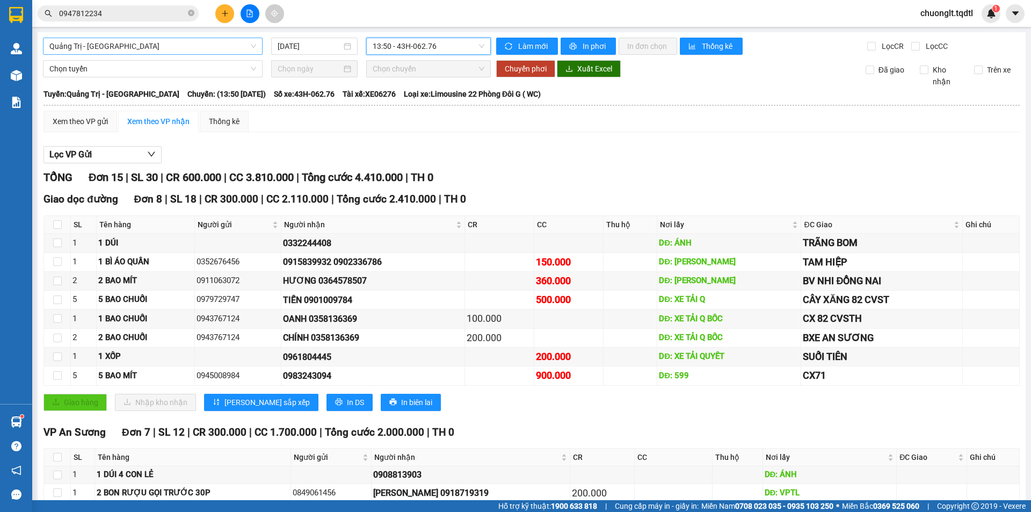
click at [172, 39] on span "Quảng Trị - [GEOGRAPHIC_DATA]" at bounding box center [152, 46] width 207 height 16
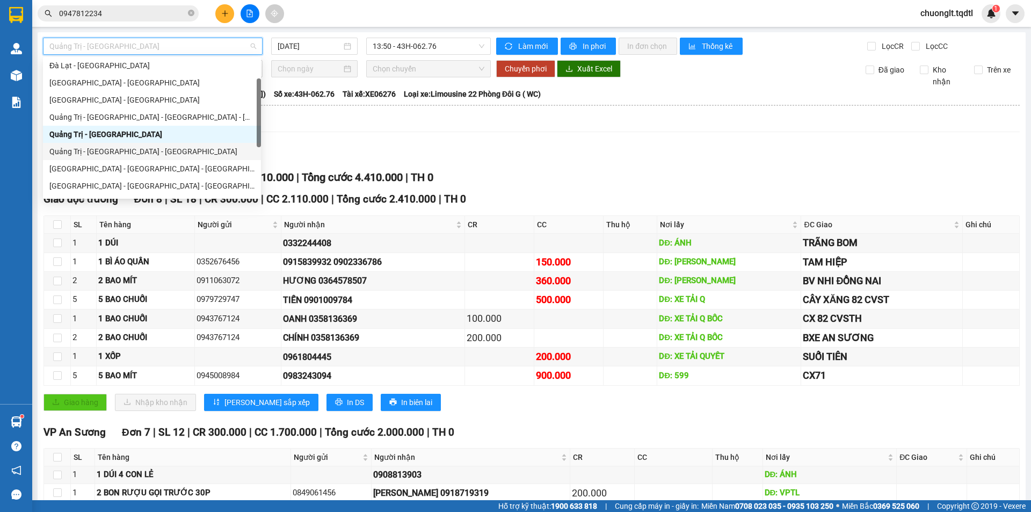
click at [136, 151] on div "Quảng Trị - [GEOGRAPHIC_DATA] - [GEOGRAPHIC_DATA]" at bounding box center [151, 152] width 205 height 12
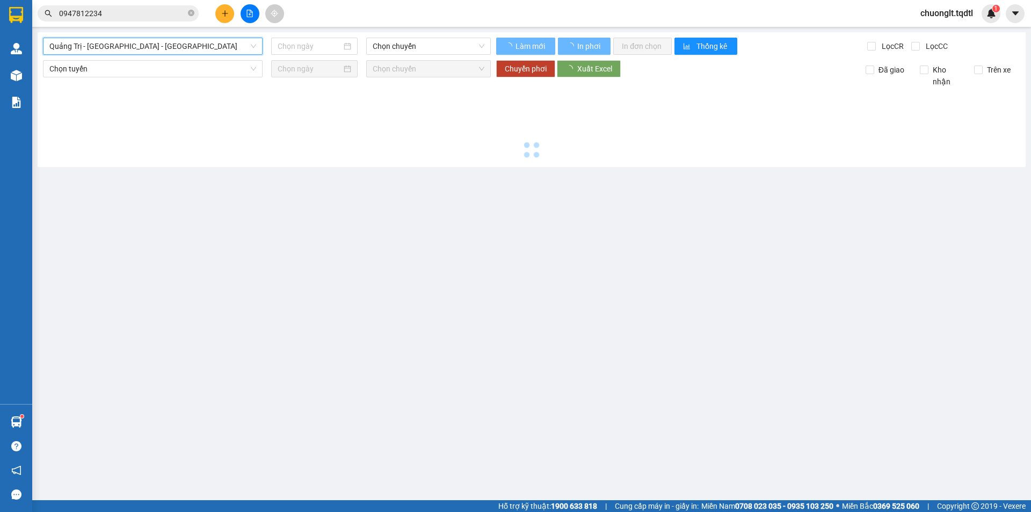
type input "[DATE]"
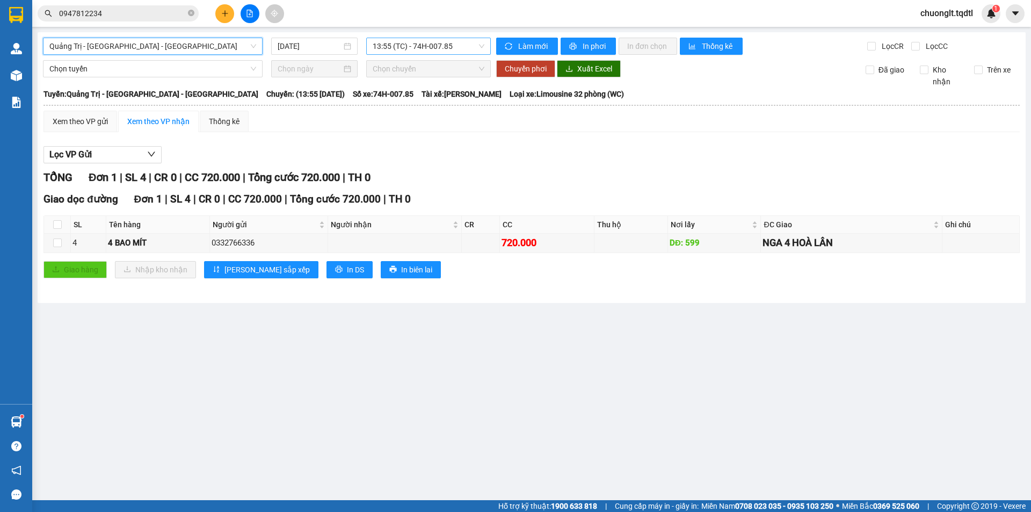
click at [465, 45] on span "13:55 (TC) - 74H-007.85" at bounding box center [429, 46] width 112 height 16
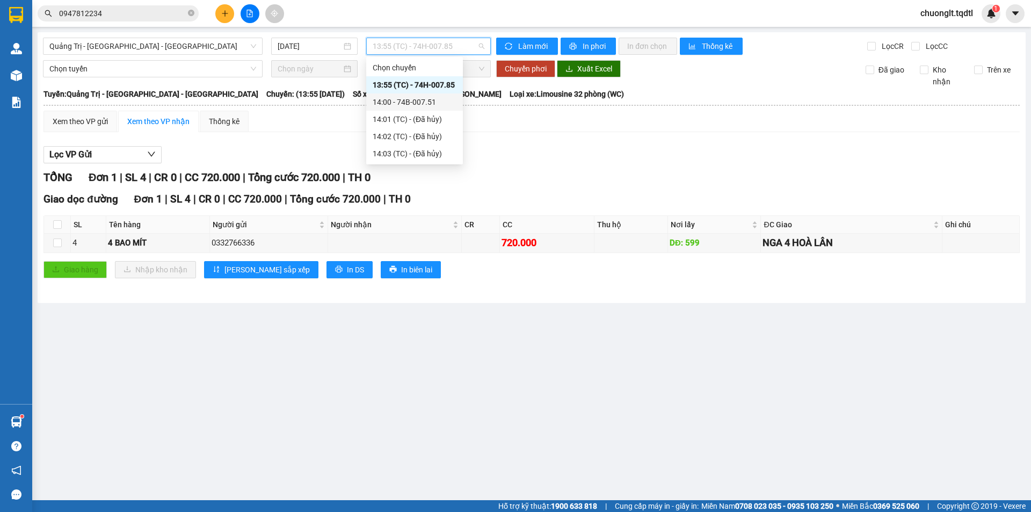
click at [426, 103] on div "14:00 - 74B-007.51" at bounding box center [415, 102] width 84 height 12
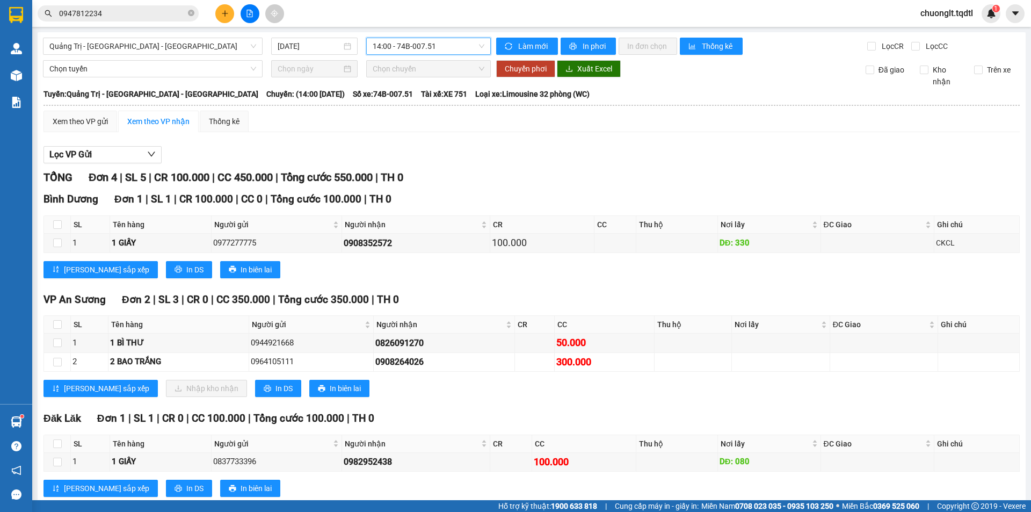
click at [456, 42] on span "14:00 - 74B-007.51" at bounding box center [429, 46] width 112 height 16
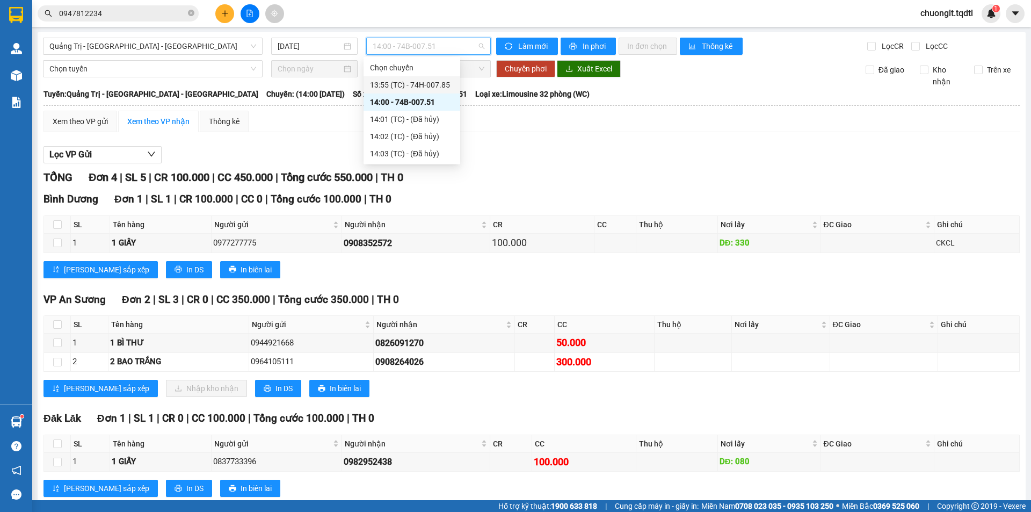
click at [435, 84] on div "13:55 (TC) - 74H-007.85" at bounding box center [412, 85] width 84 height 12
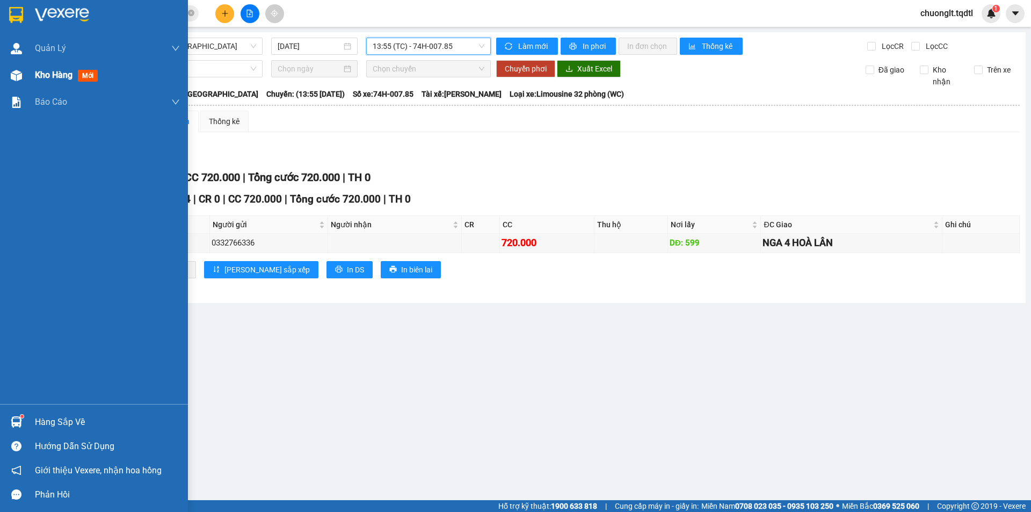
click at [42, 73] on span "Kho hàng" at bounding box center [54, 75] width 38 height 10
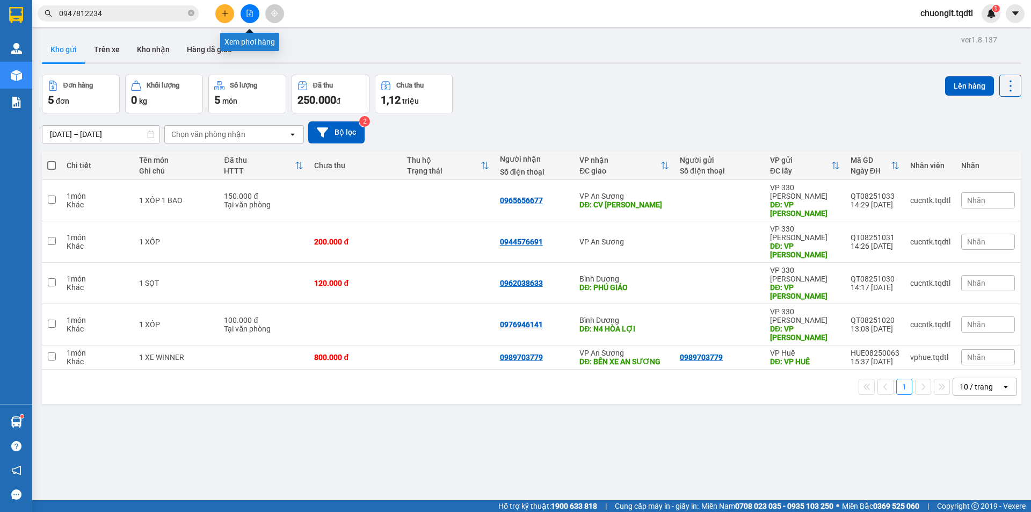
click at [243, 14] on button at bounding box center [250, 13] width 19 height 19
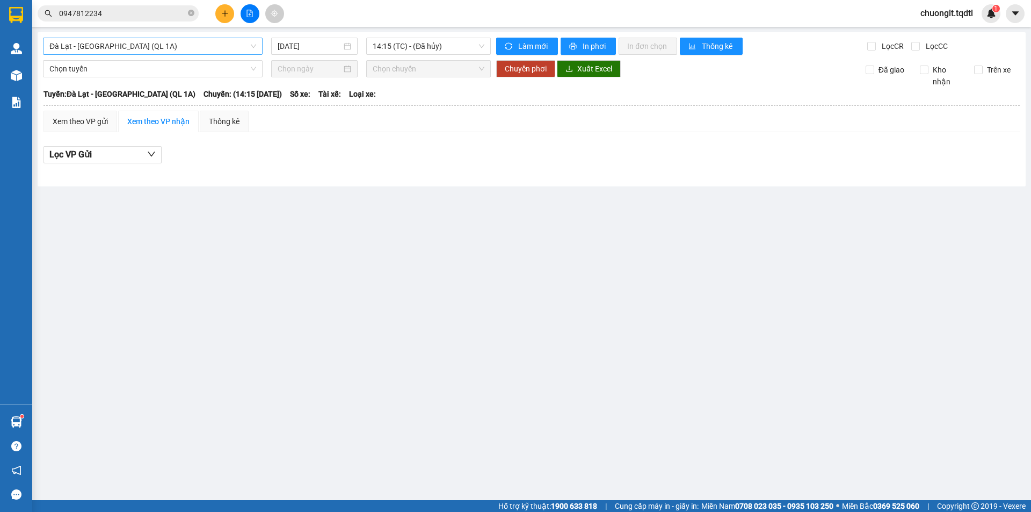
click at [185, 47] on span "Đà Lạt - [GEOGRAPHIC_DATA] (QL 1A)" at bounding box center [152, 46] width 207 height 16
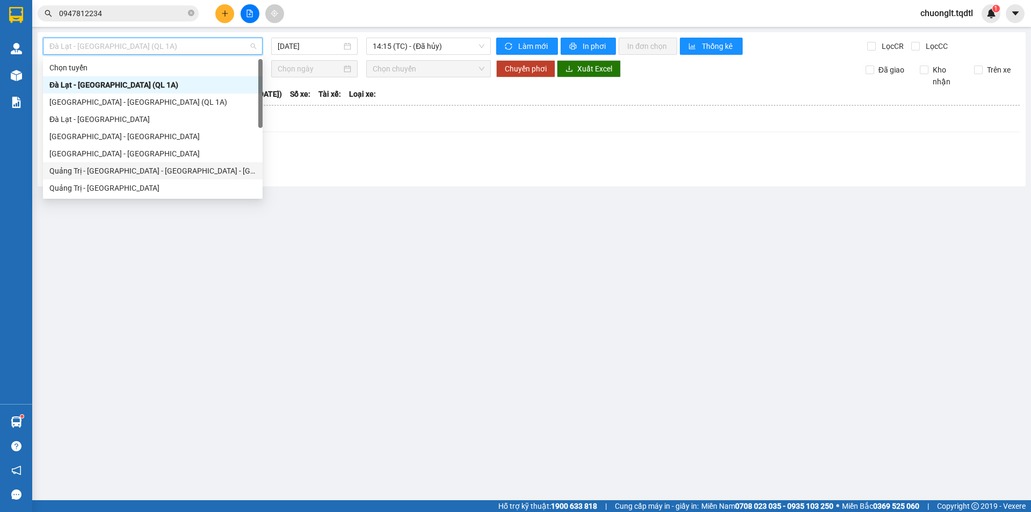
scroll to position [54, 0]
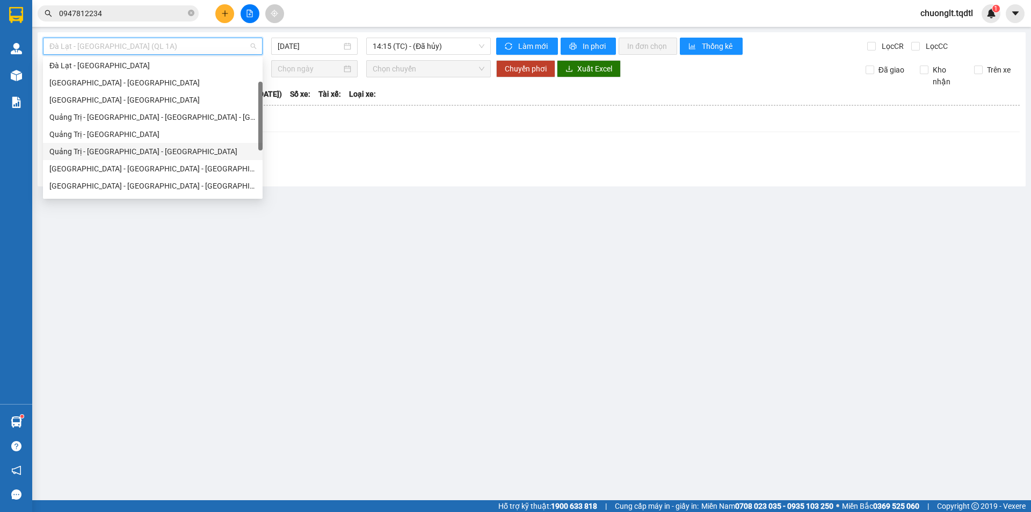
click at [141, 147] on div "Quảng Trị - [GEOGRAPHIC_DATA] - [GEOGRAPHIC_DATA]" at bounding box center [152, 152] width 207 height 12
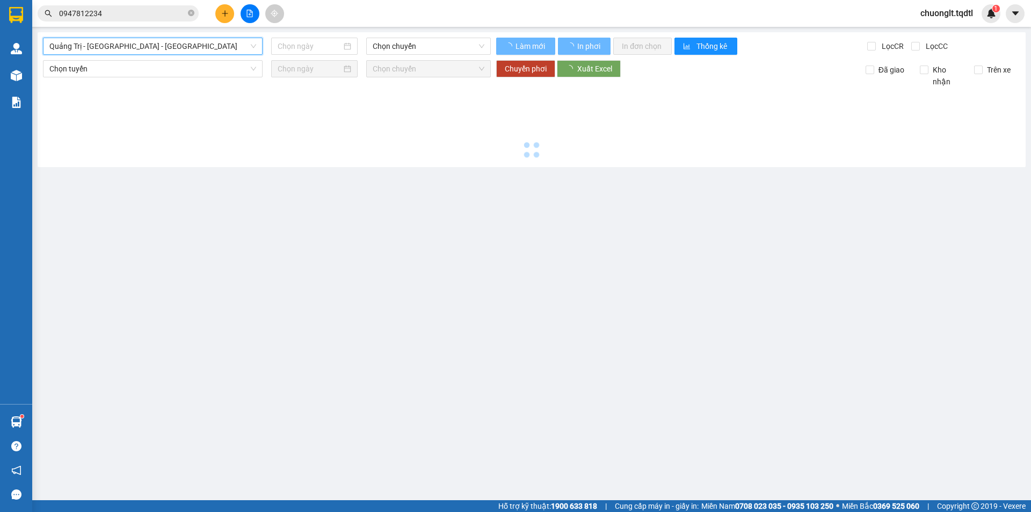
type input "[DATE]"
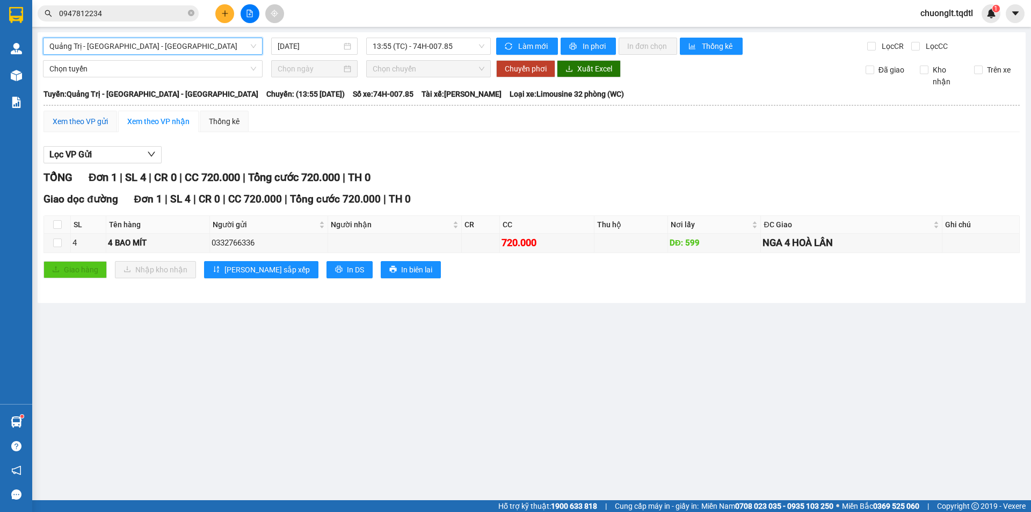
click at [81, 120] on div "Xem theo VP gửi" at bounding box center [80, 121] width 55 height 12
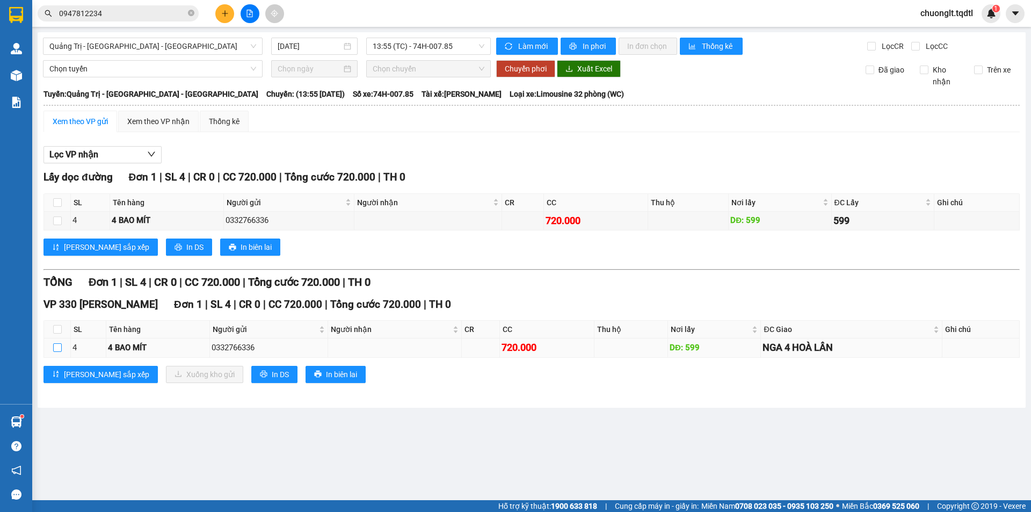
click at [57, 347] on input "checkbox" at bounding box center [57, 347] width 9 height 9
checkbox input "true"
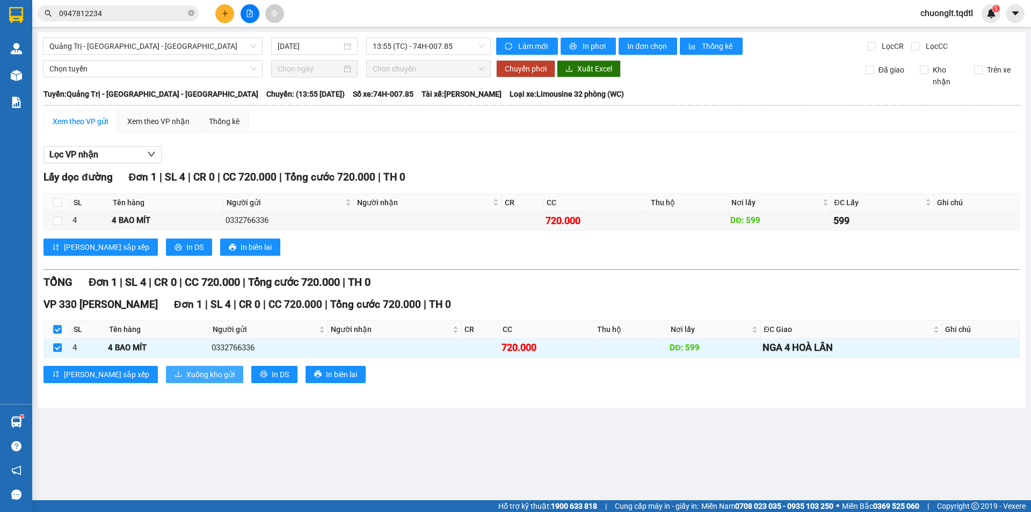
click at [186, 374] on span "Xuống kho gửi" at bounding box center [210, 374] width 48 height 12
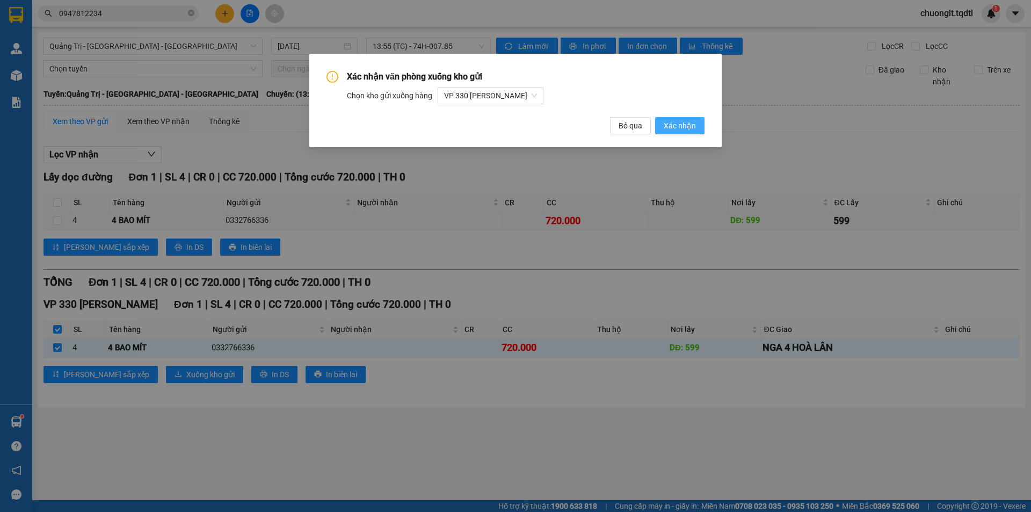
click at [687, 124] on span "Xác nhận" at bounding box center [680, 126] width 32 height 12
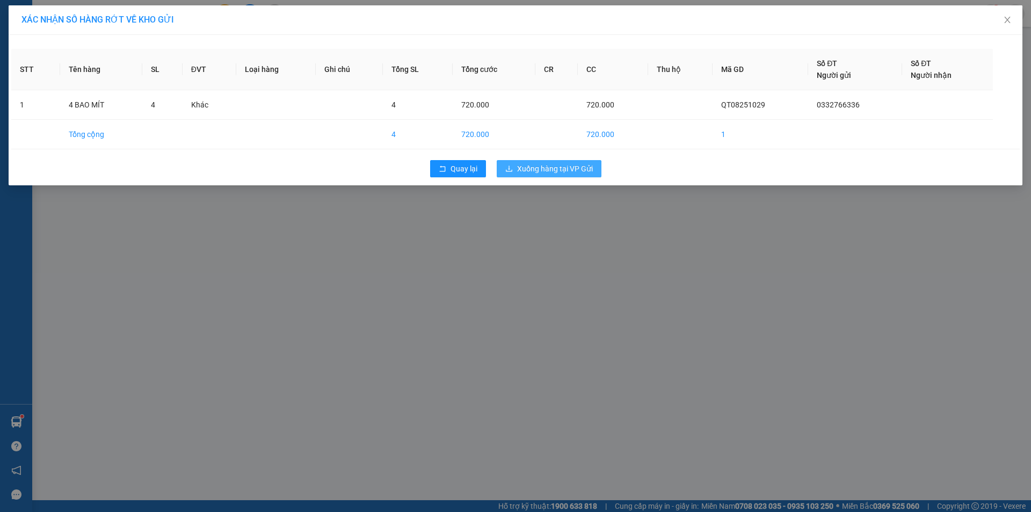
click at [574, 169] on span "Xuống hàng tại VP Gửi" at bounding box center [555, 169] width 76 height 12
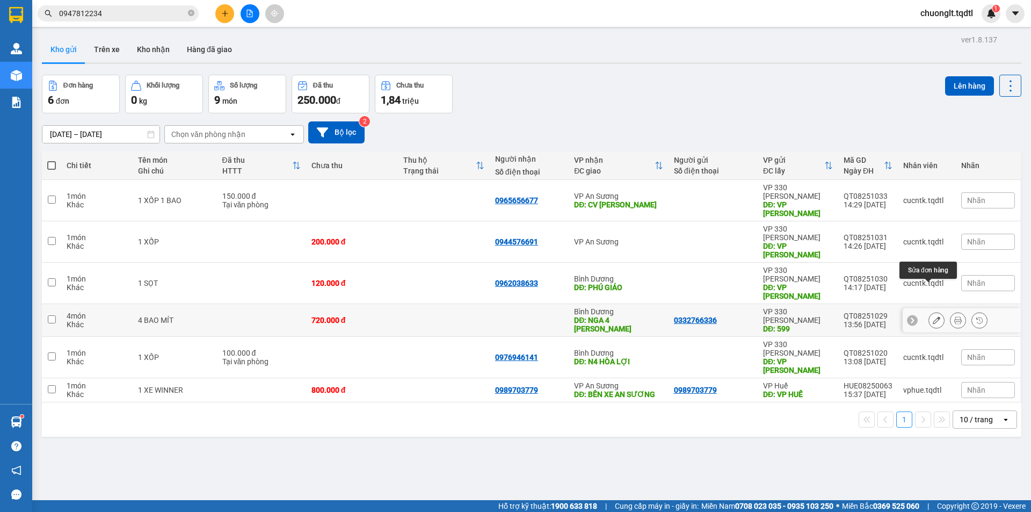
click at [933, 316] on icon at bounding box center [937, 320] width 8 height 8
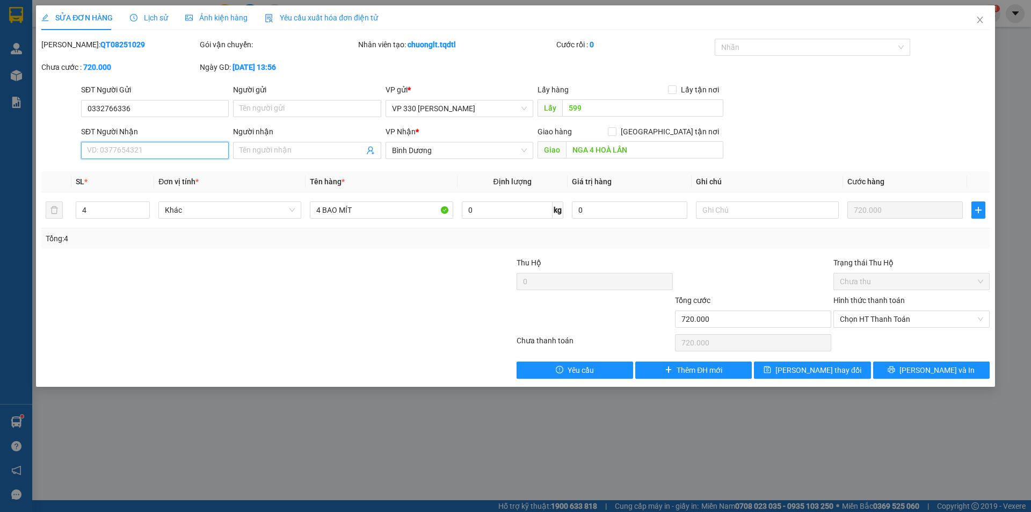
click at [133, 147] on input "SĐT Người Nhận" at bounding box center [155, 150] width 148 height 17
type input "0967089179"
click at [811, 366] on span "[PERSON_NAME] thay đổi" at bounding box center [818, 370] width 86 height 12
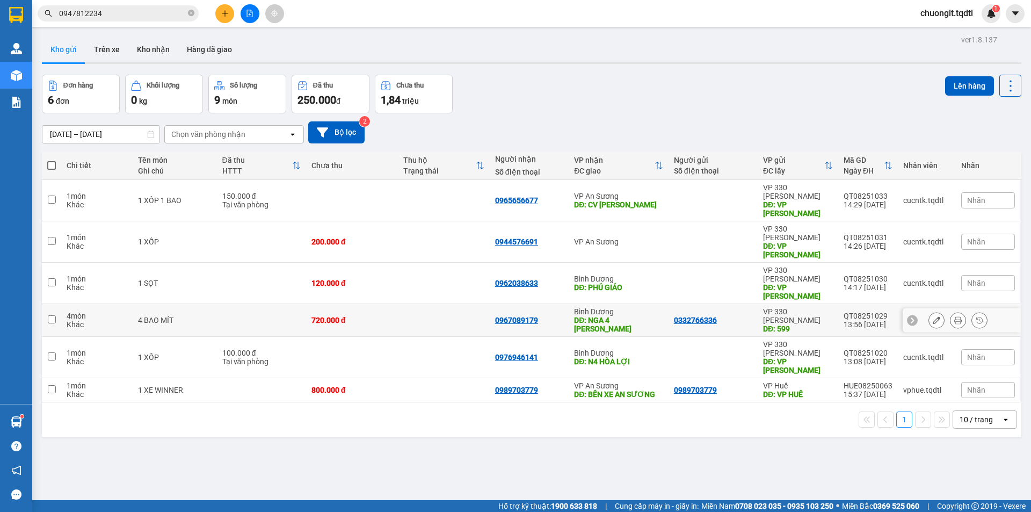
click at [50, 315] on input "checkbox" at bounding box center [52, 319] width 8 height 8
checkbox input "true"
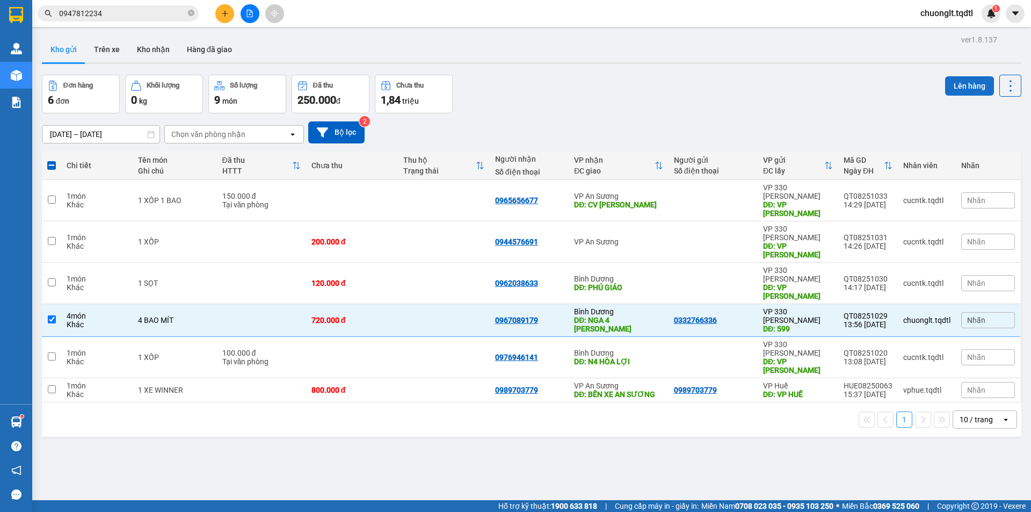
click at [959, 85] on button "Lên hàng" at bounding box center [969, 85] width 49 height 19
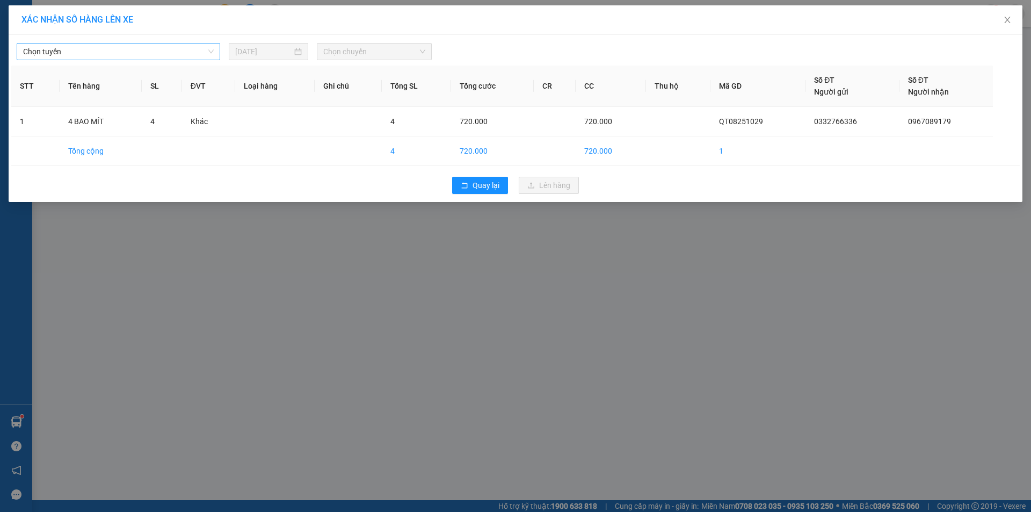
click at [198, 53] on span "Chọn tuyến" at bounding box center [118, 51] width 191 height 16
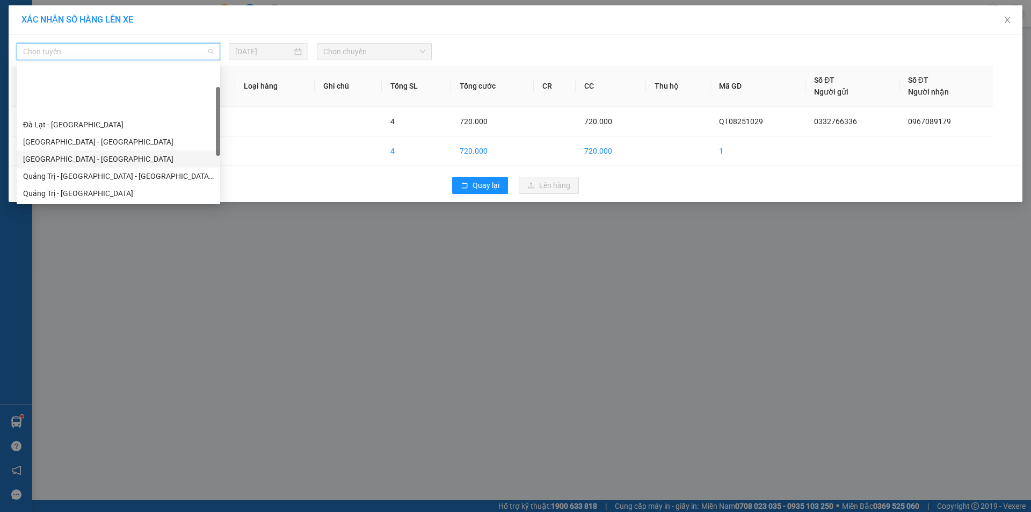
scroll to position [54, 0]
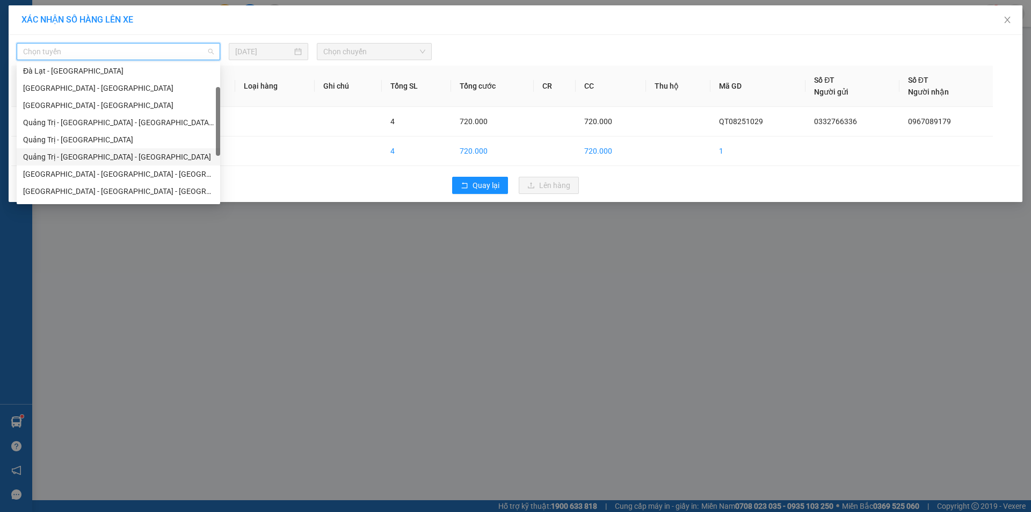
click at [103, 151] on div "Quảng Trị - [GEOGRAPHIC_DATA] - [GEOGRAPHIC_DATA]" at bounding box center [118, 157] width 191 height 12
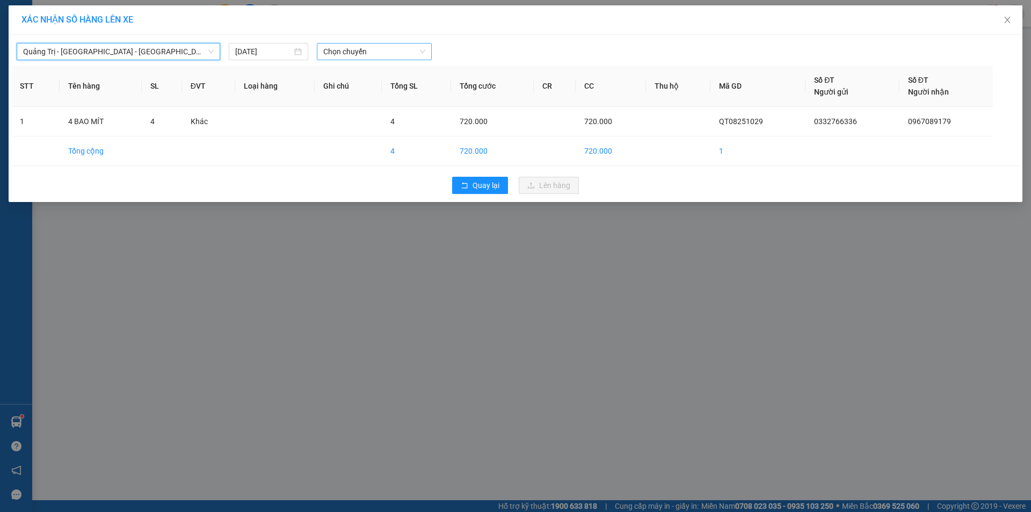
click at [391, 46] on span "Chọn chuyến" at bounding box center [374, 51] width 102 height 16
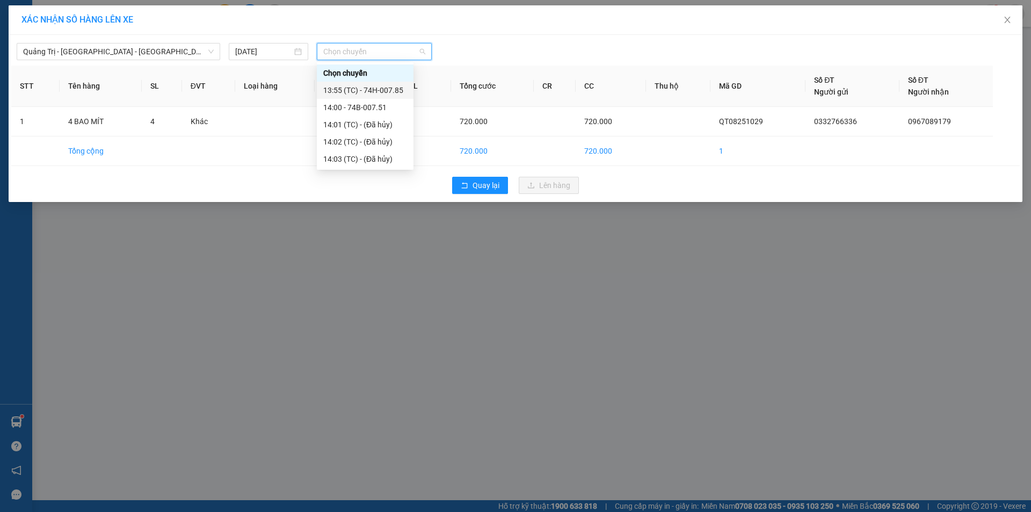
click at [384, 89] on div "13:55 (TC) - 74H-007.85" at bounding box center [365, 90] width 84 height 12
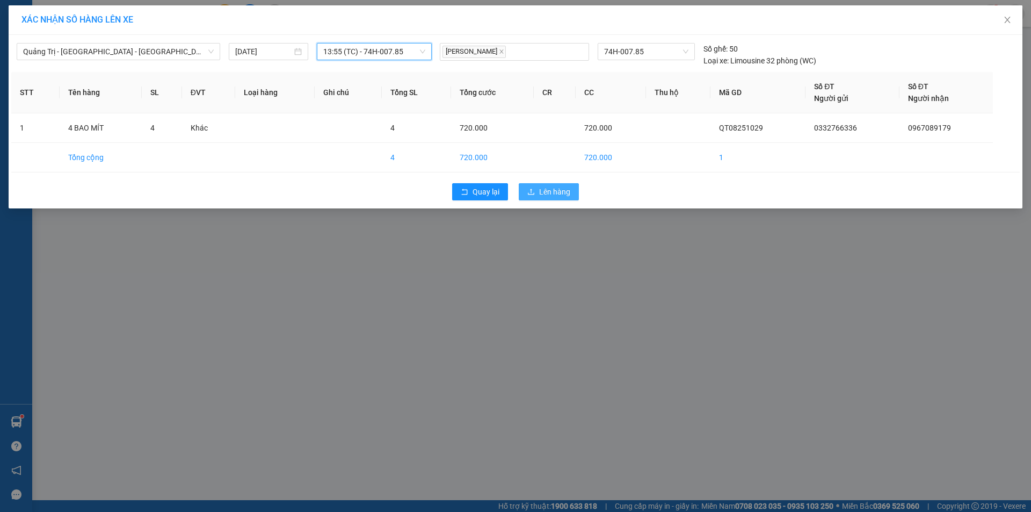
click at [547, 196] on span "Lên hàng" at bounding box center [554, 192] width 31 height 12
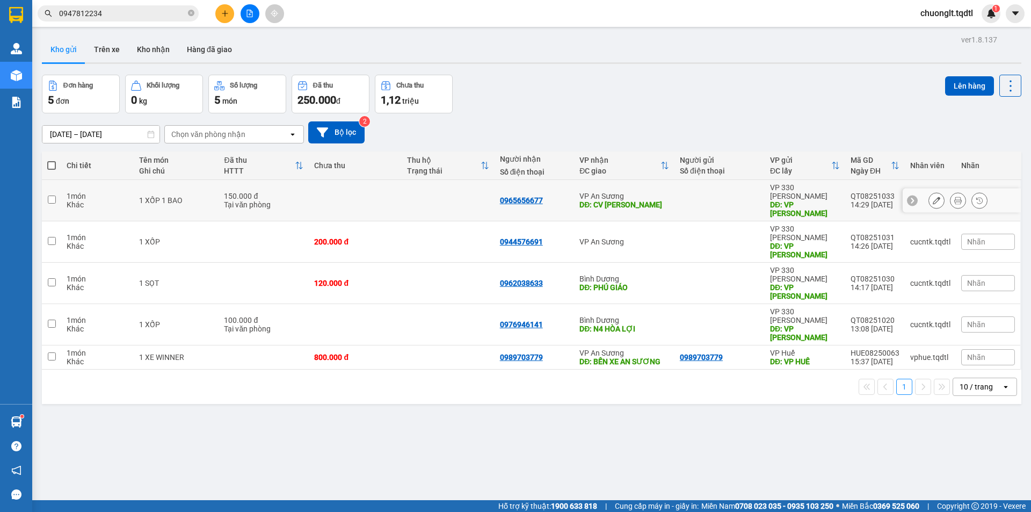
click at [56, 196] on td at bounding box center [51, 200] width 19 height 41
checkbox input "true"
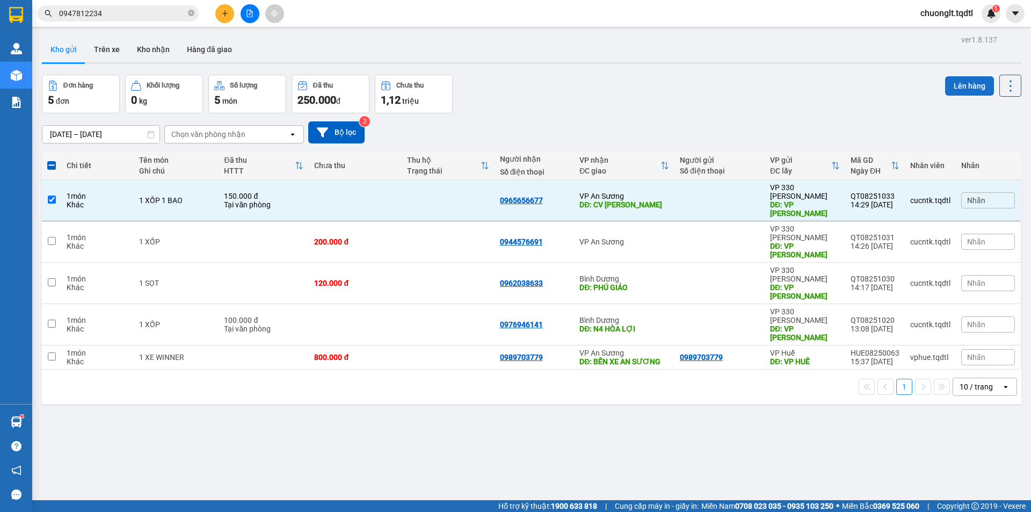
click at [952, 88] on button "Lên hàng" at bounding box center [969, 85] width 49 height 19
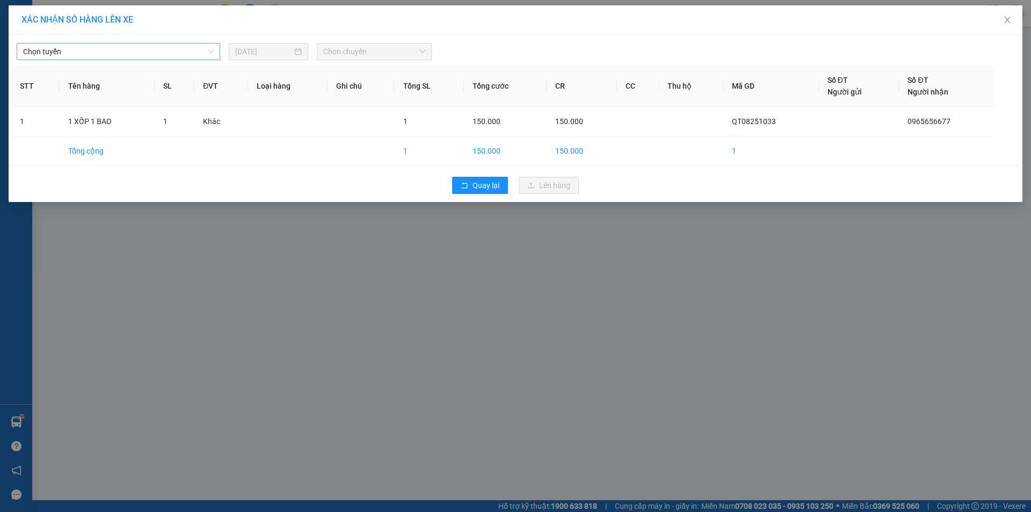
click at [158, 48] on span "Chọn tuyến" at bounding box center [118, 51] width 191 height 16
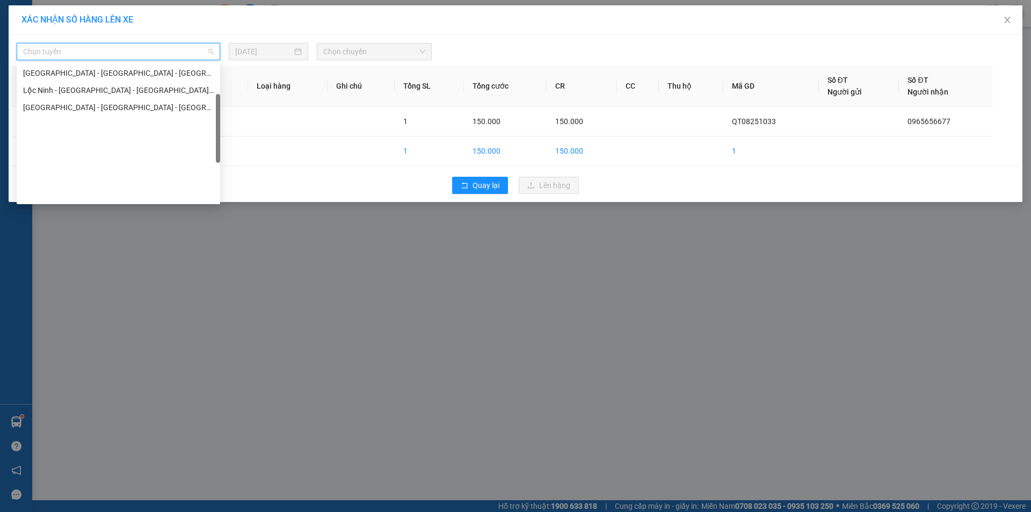
scroll to position [82, 0]
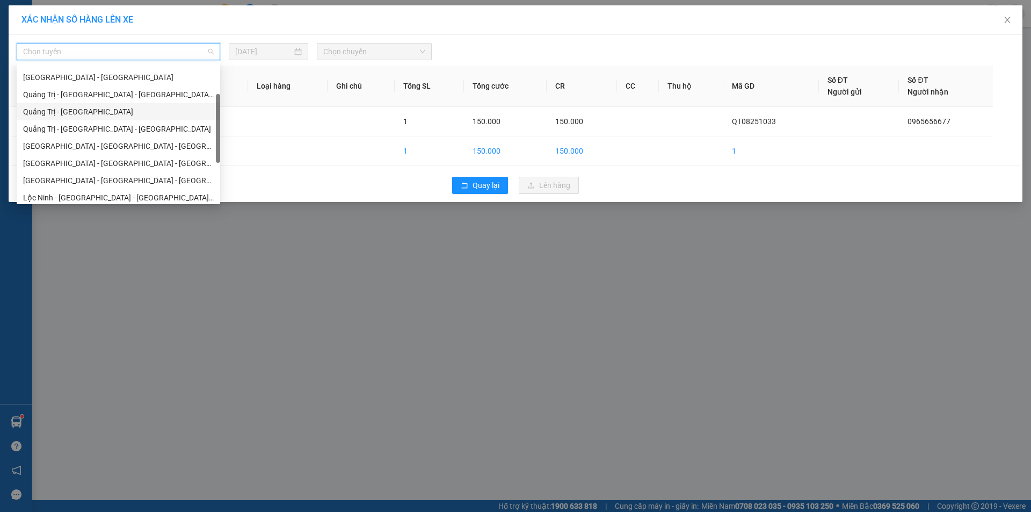
click at [123, 108] on div "Quảng Trị - [GEOGRAPHIC_DATA]" at bounding box center [118, 112] width 191 height 12
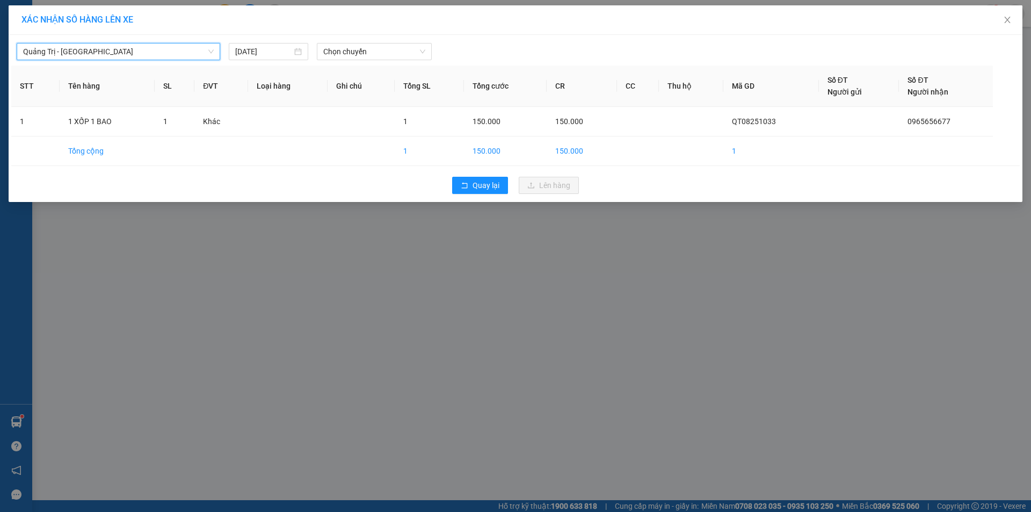
click at [207, 54] on span "Quảng Trị - [GEOGRAPHIC_DATA]" at bounding box center [118, 51] width 191 height 16
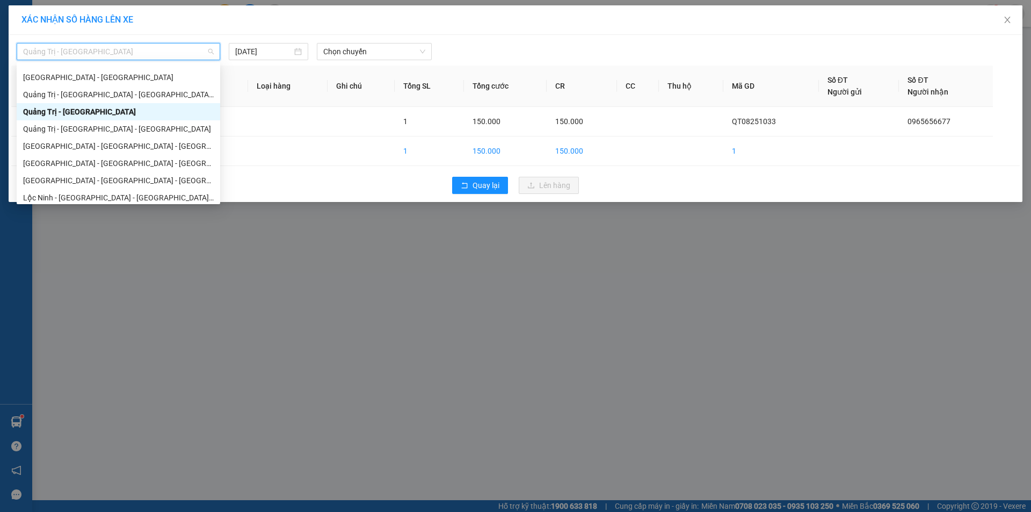
click at [105, 115] on div "Quảng Trị - [GEOGRAPHIC_DATA]" at bounding box center [118, 112] width 191 height 12
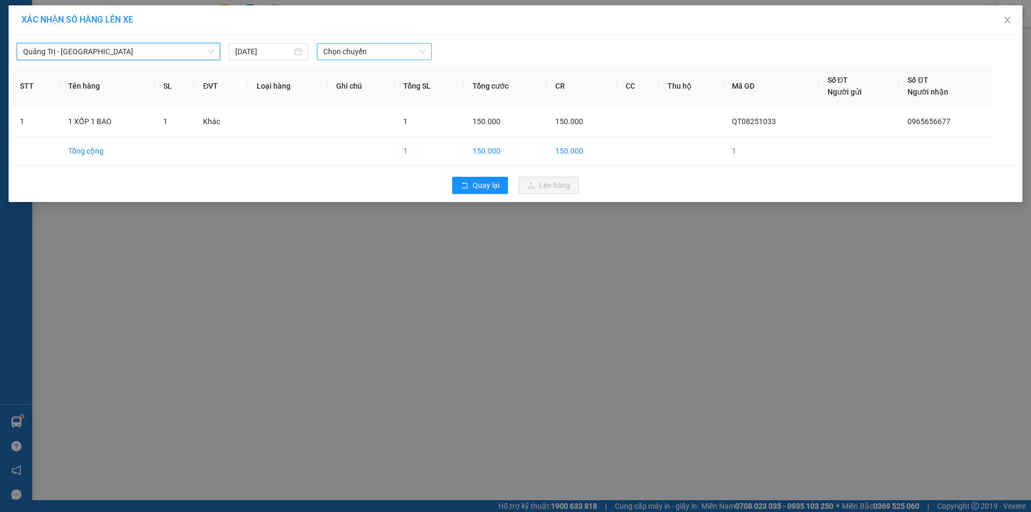
click at [401, 53] on span "Chọn chuyến" at bounding box center [374, 51] width 102 height 16
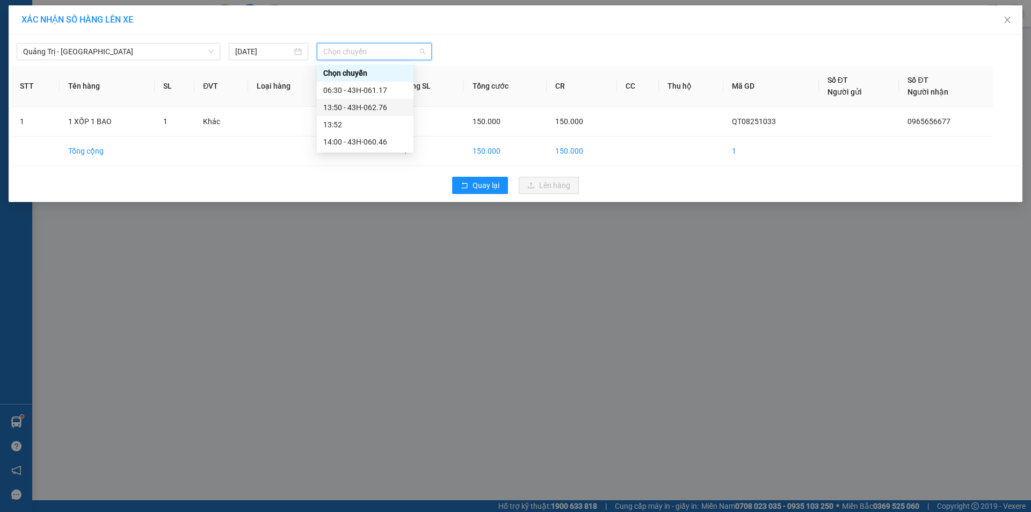
click at [387, 111] on div "13:50 - 43H-062.76" at bounding box center [365, 107] width 84 height 12
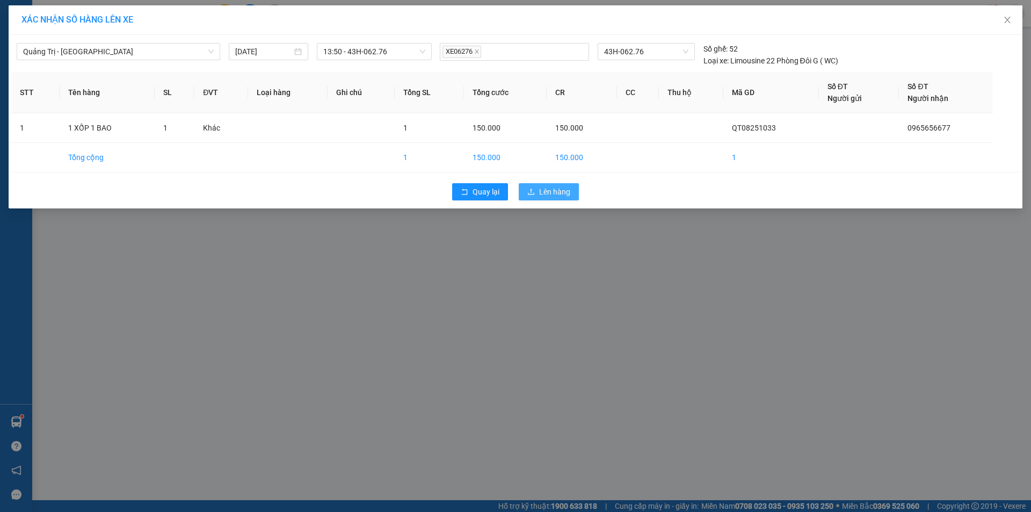
click at [562, 190] on span "Lên hàng" at bounding box center [554, 192] width 31 height 12
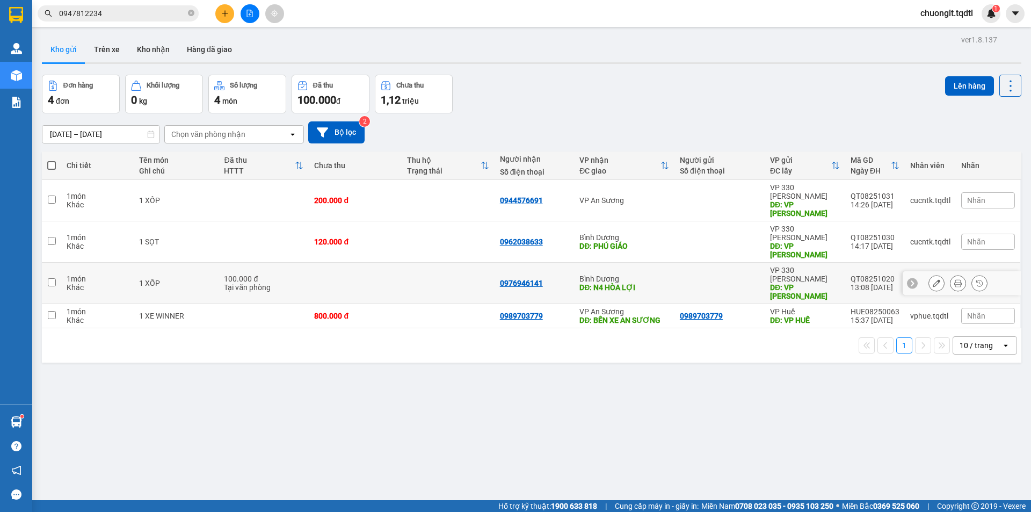
click at [53, 278] on input "checkbox" at bounding box center [52, 282] width 8 height 8
checkbox input "true"
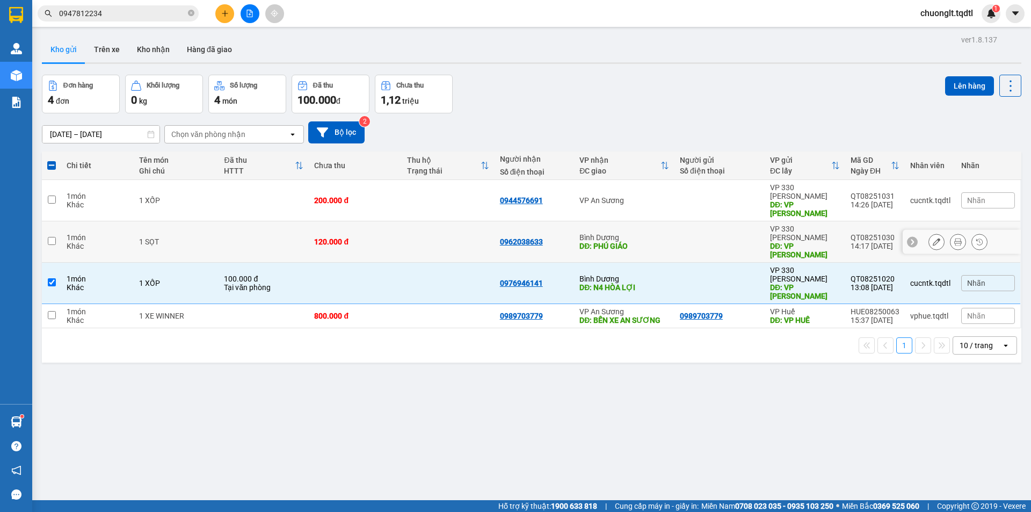
click at [53, 237] on input "checkbox" at bounding box center [52, 241] width 8 height 8
checkbox input "true"
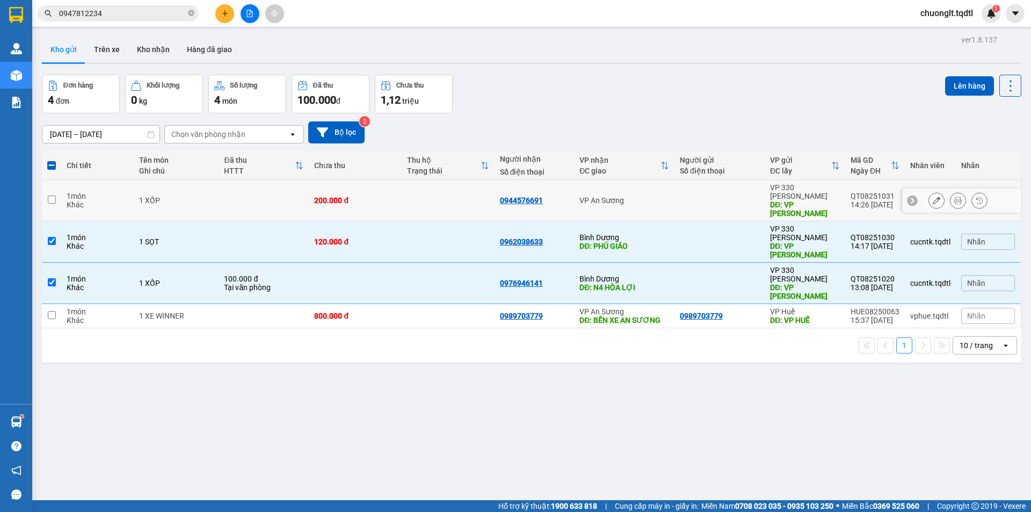
click at [48, 197] on input "checkbox" at bounding box center [52, 199] width 8 height 8
checkbox input "true"
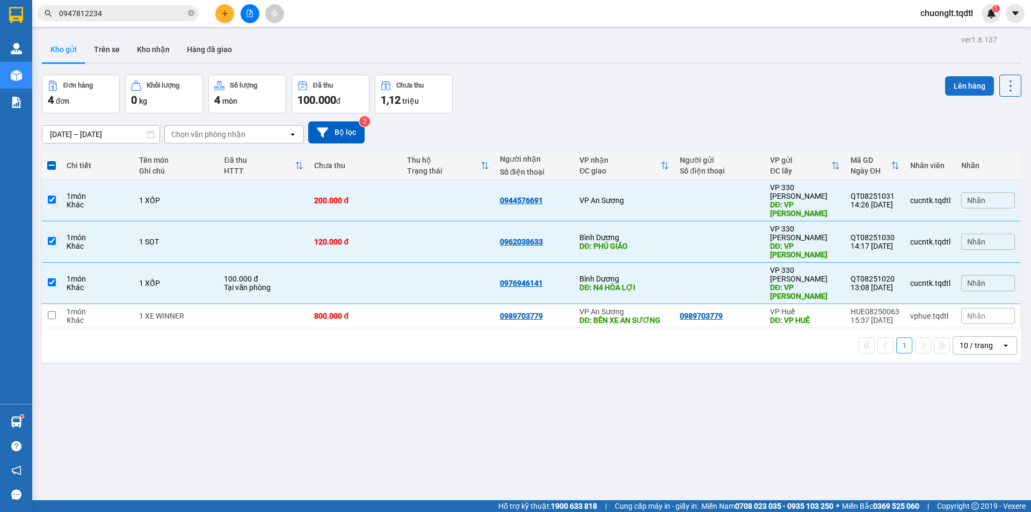
click at [959, 81] on button "Lên hàng" at bounding box center [969, 85] width 49 height 19
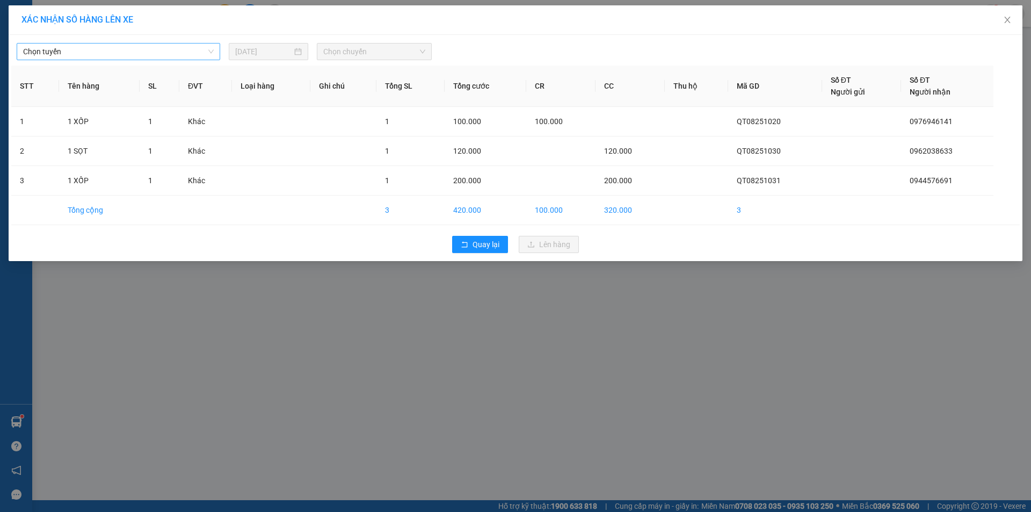
click at [194, 50] on span "Chọn tuyến" at bounding box center [118, 51] width 191 height 16
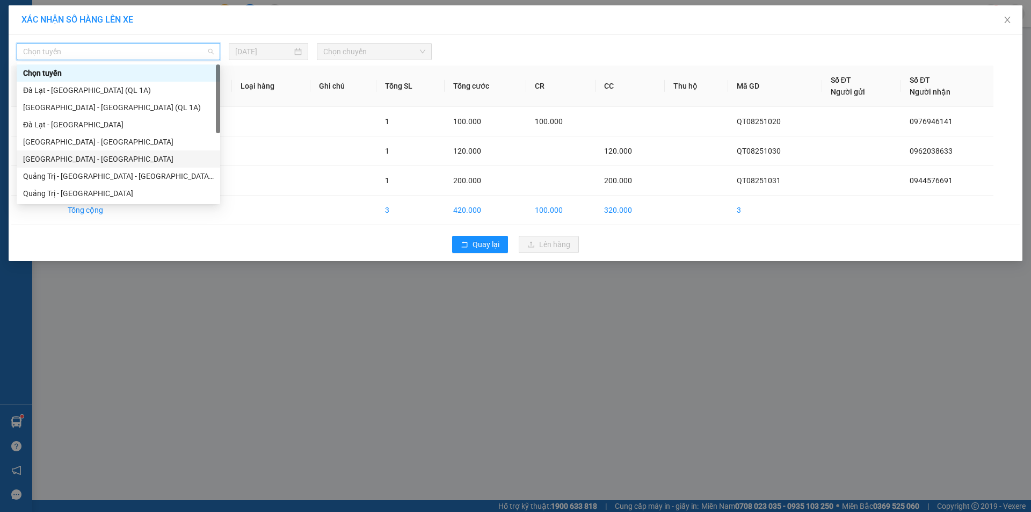
scroll to position [54, 0]
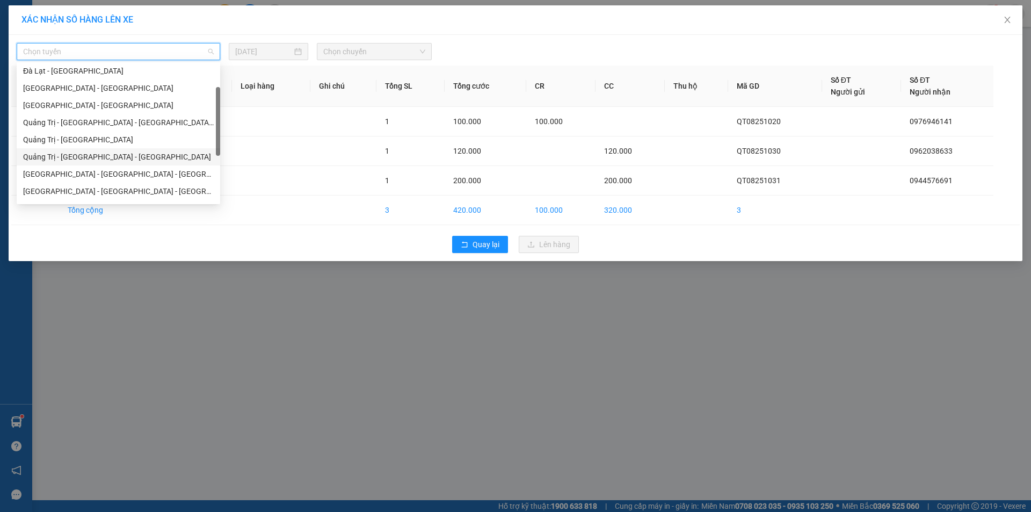
click at [93, 155] on div "Quảng Trị - [GEOGRAPHIC_DATA] - [GEOGRAPHIC_DATA]" at bounding box center [118, 157] width 191 height 12
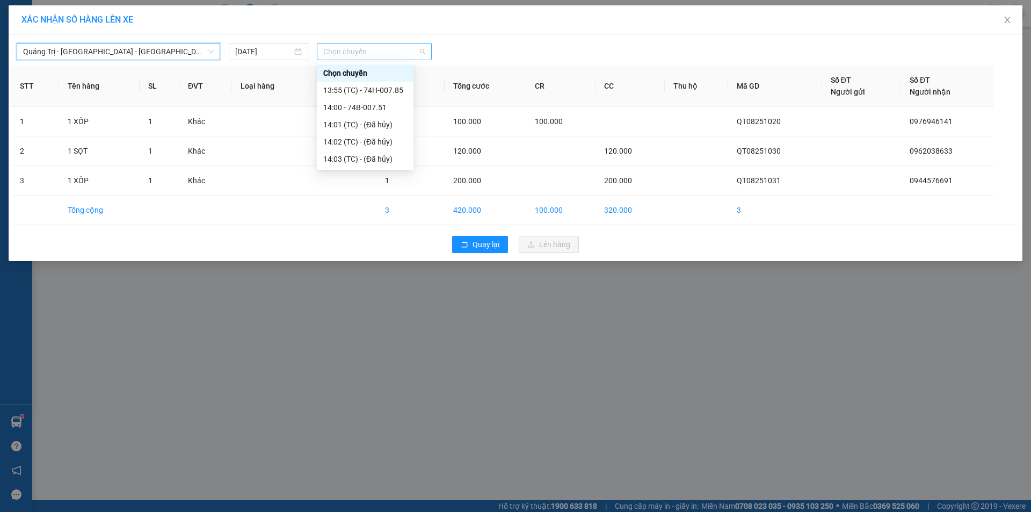
click at [401, 57] on span "Chọn chuyến" at bounding box center [374, 51] width 102 height 16
click at [369, 90] on div "13:55 (TC) - 74H-007.85" at bounding box center [365, 90] width 84 height 12
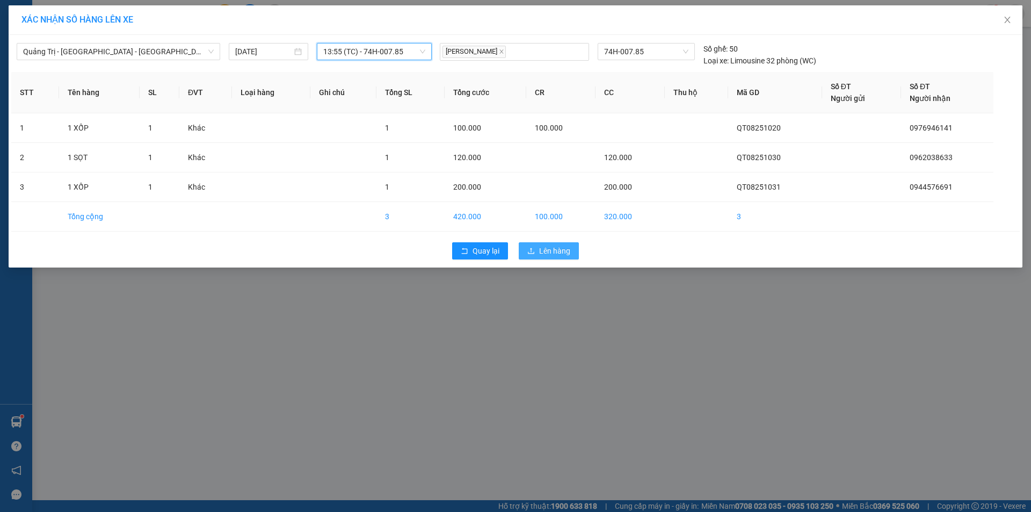
click at [545, 252] on span "Lên hàng" at bounding box center [554, 251] width 31 height 12
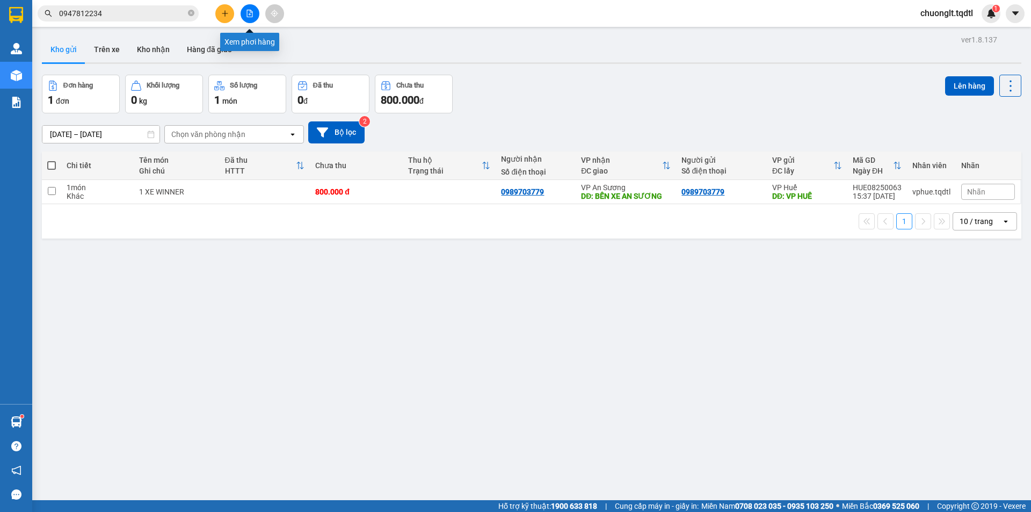
click at [248, 15] on icon "file-add" at bounding box center [250, 14] width 8 height 8
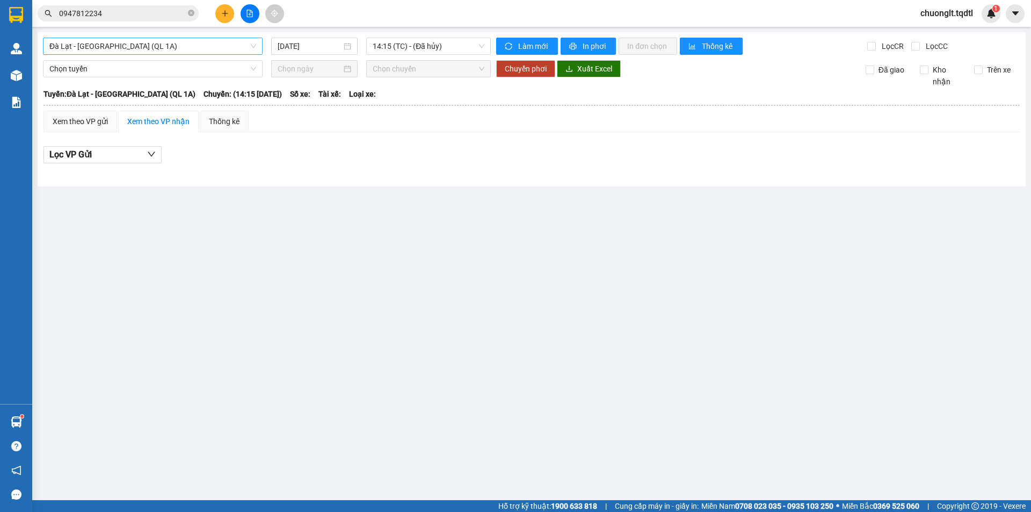
click at [194, 39] on span "Đà Lạt - [GEOGRAPHIC_DATA] (QL 1A)" at bounding box center [152, 46] width 207 height 16
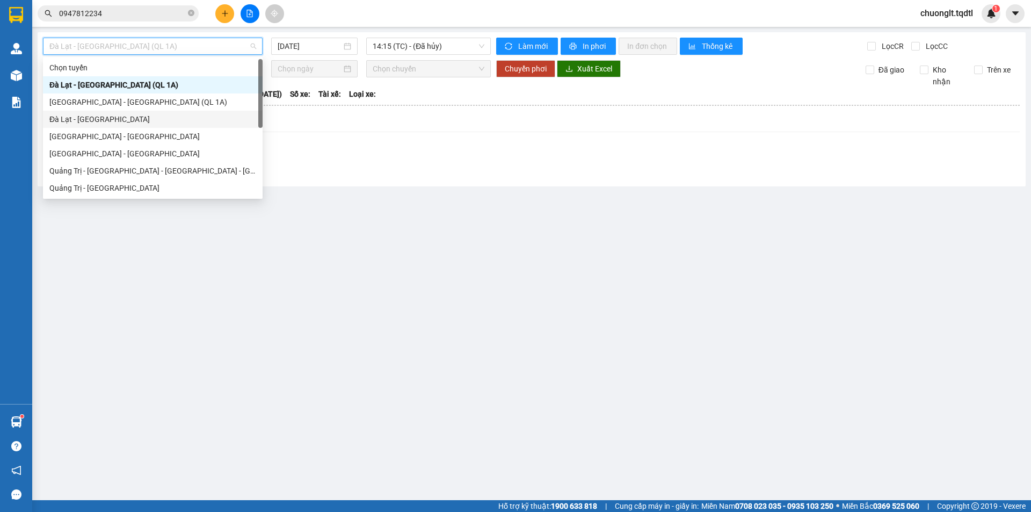
scroll to position [54, 0]
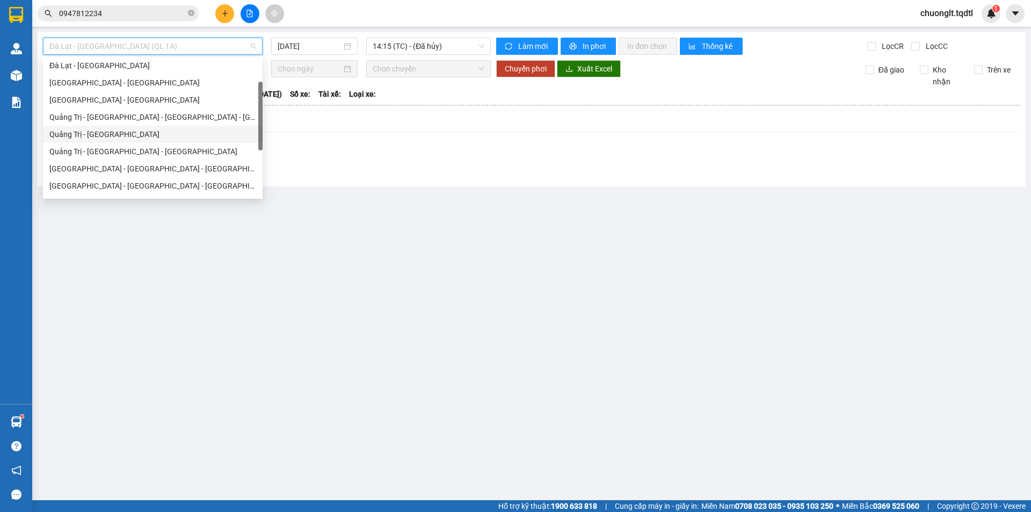
click at [125, 133] on div "Quảng Trị - [GEOGRAPHIC_DATA]" at bounding box center [152, 134] width 207 height 12
type input "[DATE]"
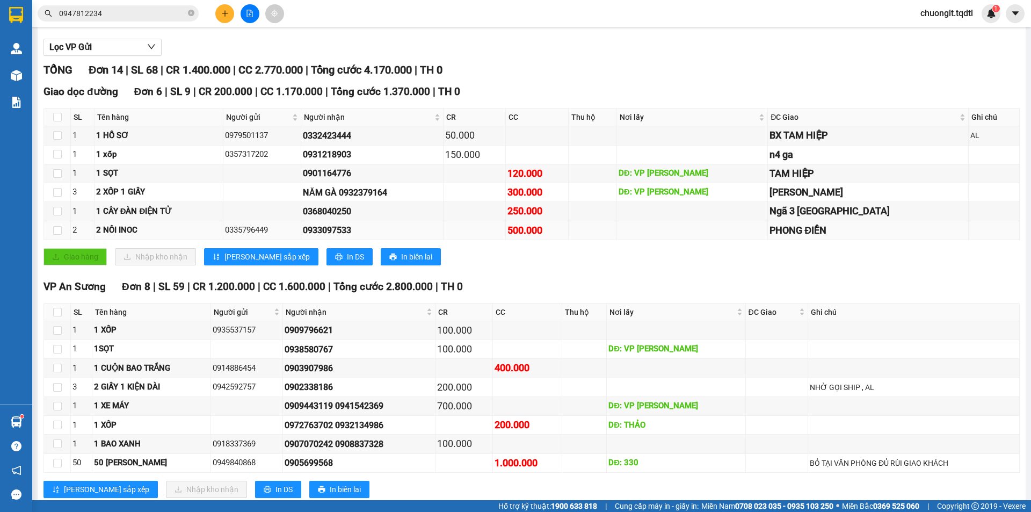
scroll to position [54, 0]
